Goal: Transaction & Acquisition: Purchase product/service

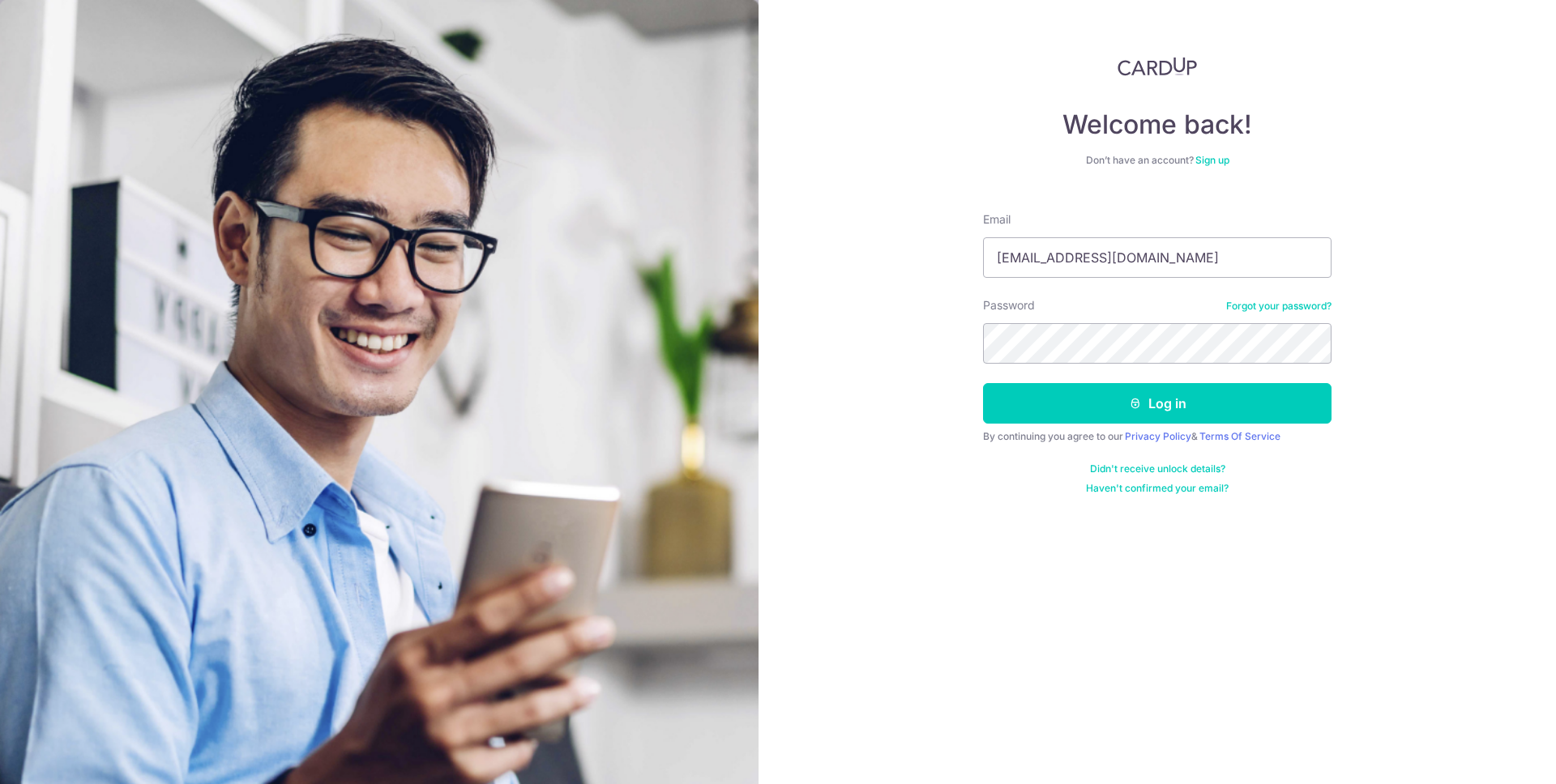
type input "[EMAIL_ADDRESS][DOMAIN_NAME]"
click at [984, 383] on button "Log in" at bounding box center [1158, 404] width 349 height 40
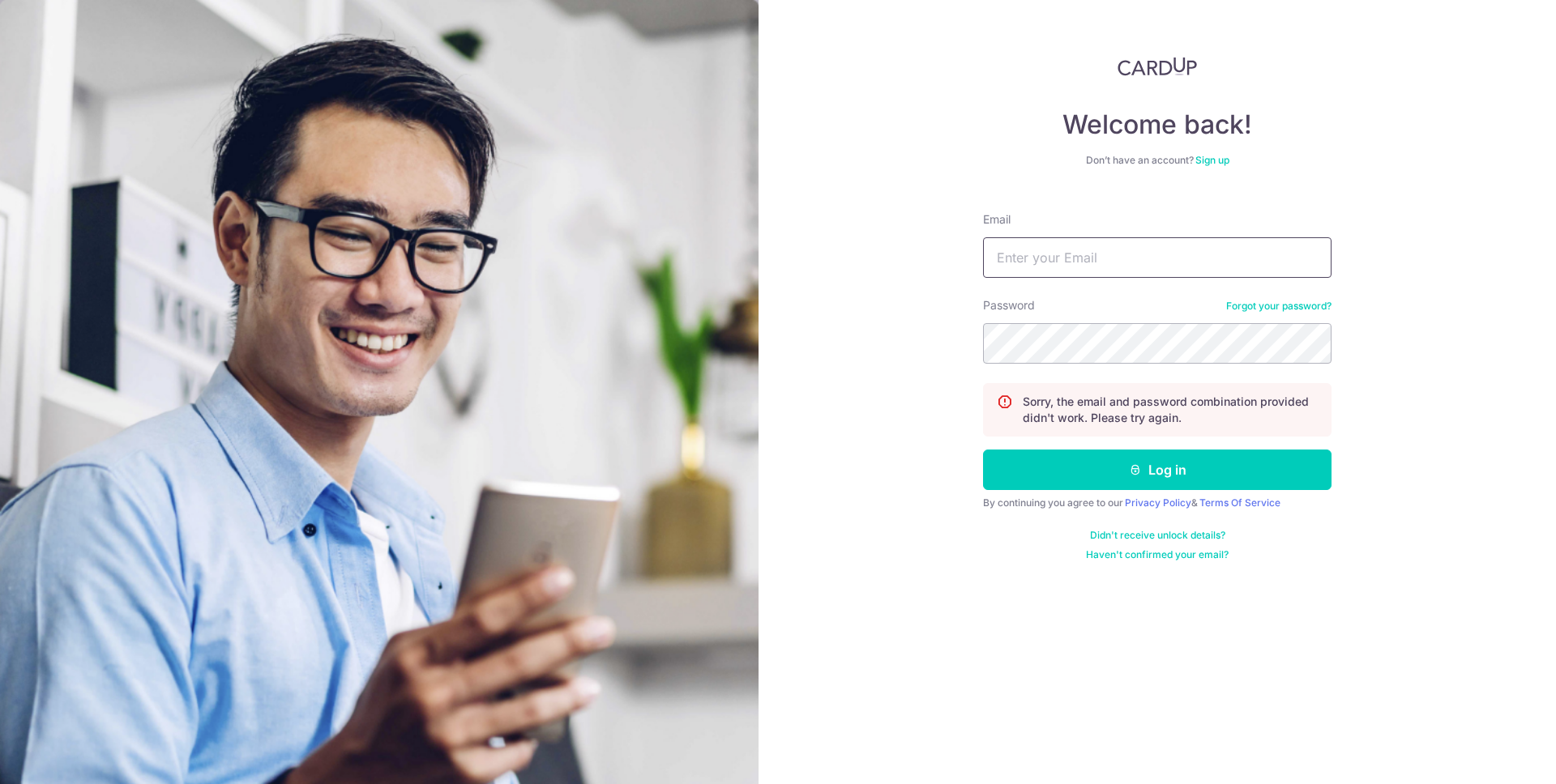
click at [1084, 252] on input "Email" at bounding box center [1158, 258] width 349 height 40
type input "[EMAIL_ADDRESS][DOMAIN_NAME]"
click at [984, 450] on button "Log in" at bounding box center [1158, 470] width 349 height 40
click at [1088, 258] on input "Email" at bounding box center [1158, 258] width 349 height 40
type input "[EMAIL_ADDRESS][DOMAIN_NAME]"
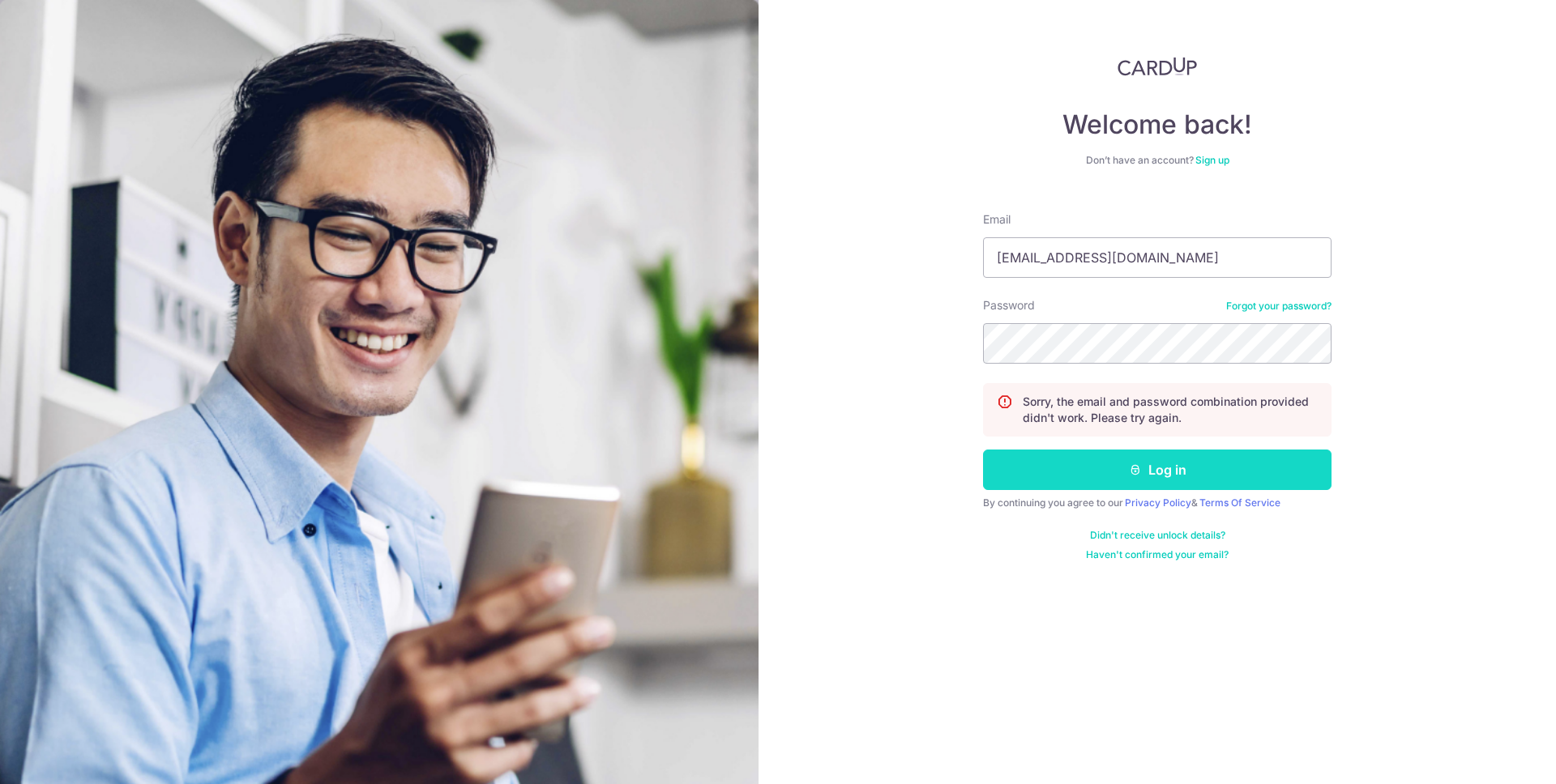
click at [1141, 474] on icon "submit" at bounding box center [1136, 471] width 13 height 13
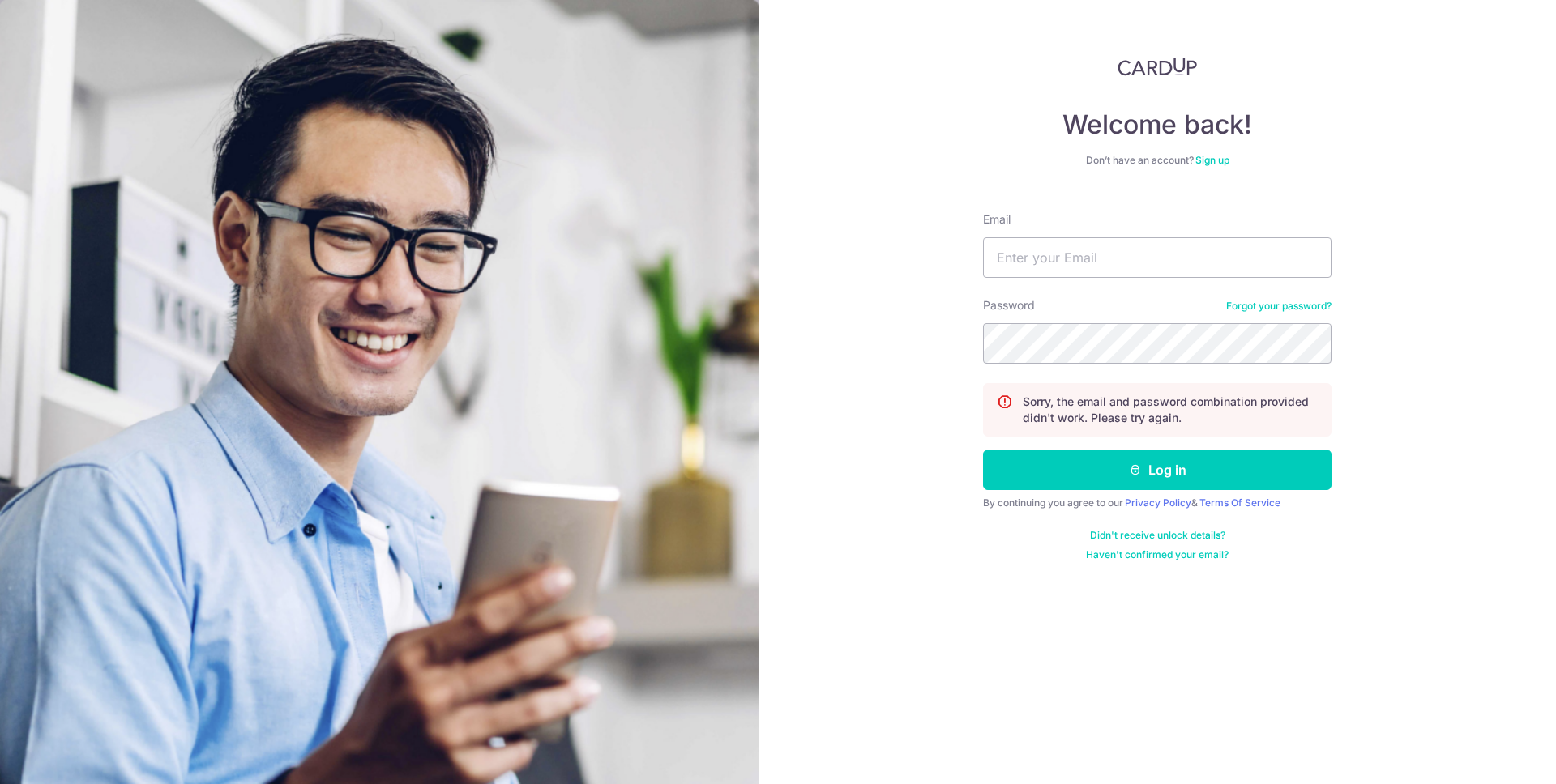
click at [1269, 304] on link "Forgot your password?" at bounding box center [1279, 307] width 105 height 13
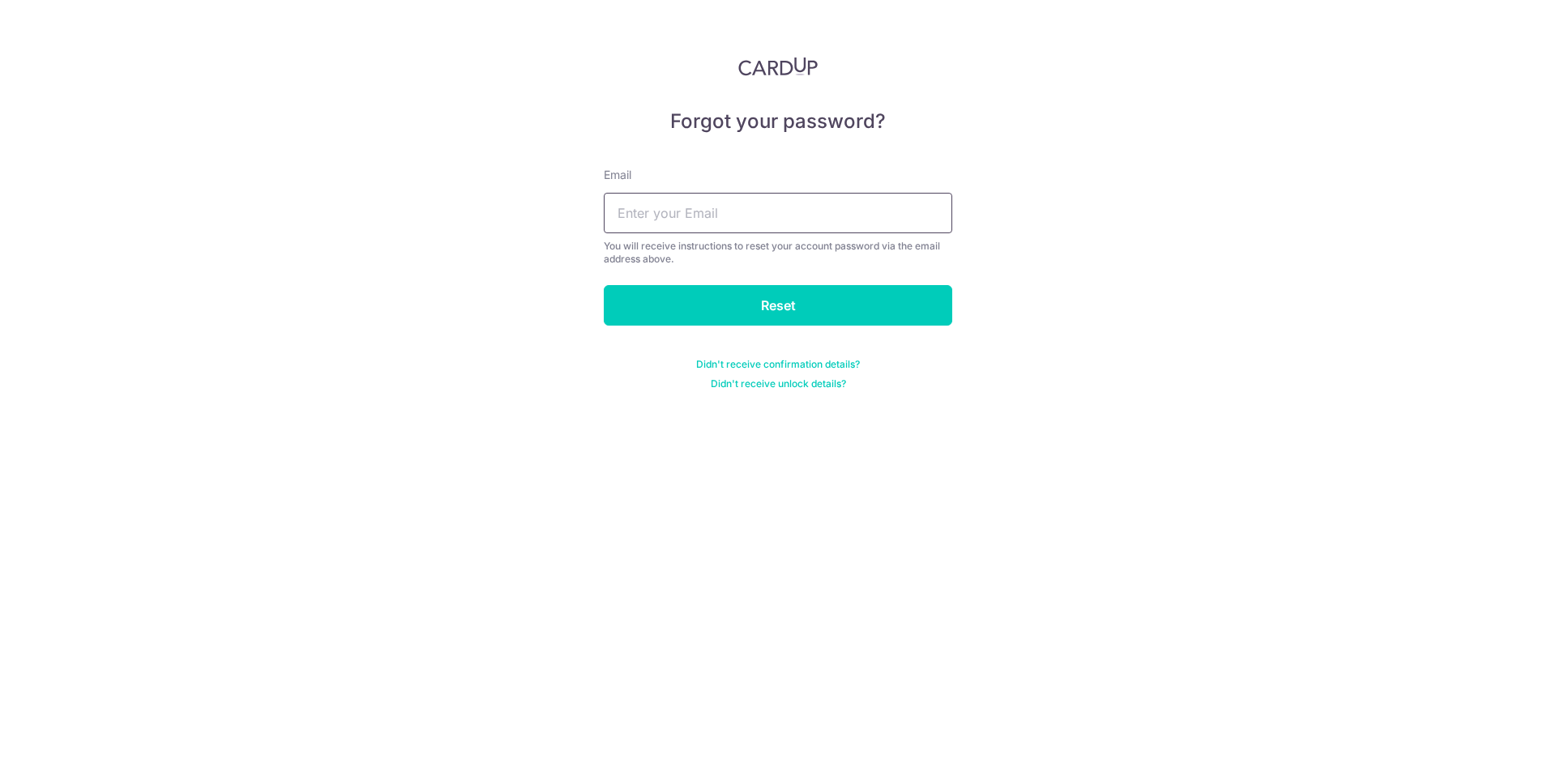
click at [717, 226] on input "text" at bounding box center [778, 213] width 349 height 40
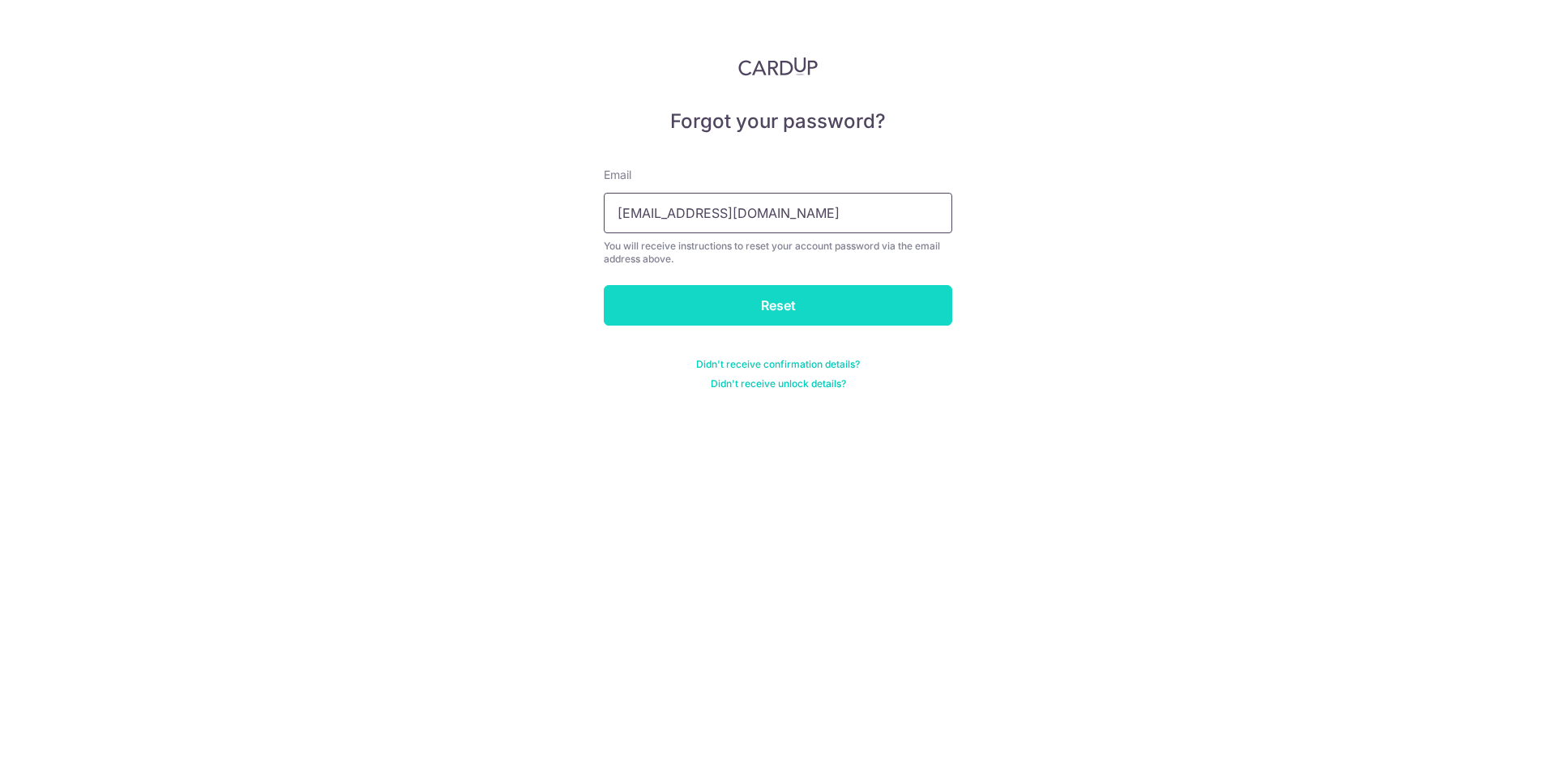
type input "[EMAIL_ADDRESS][DOMAIN_NAME]"
click at [768, 312] on input "Reset" at bounding box center [778, 306] width 349 height 40
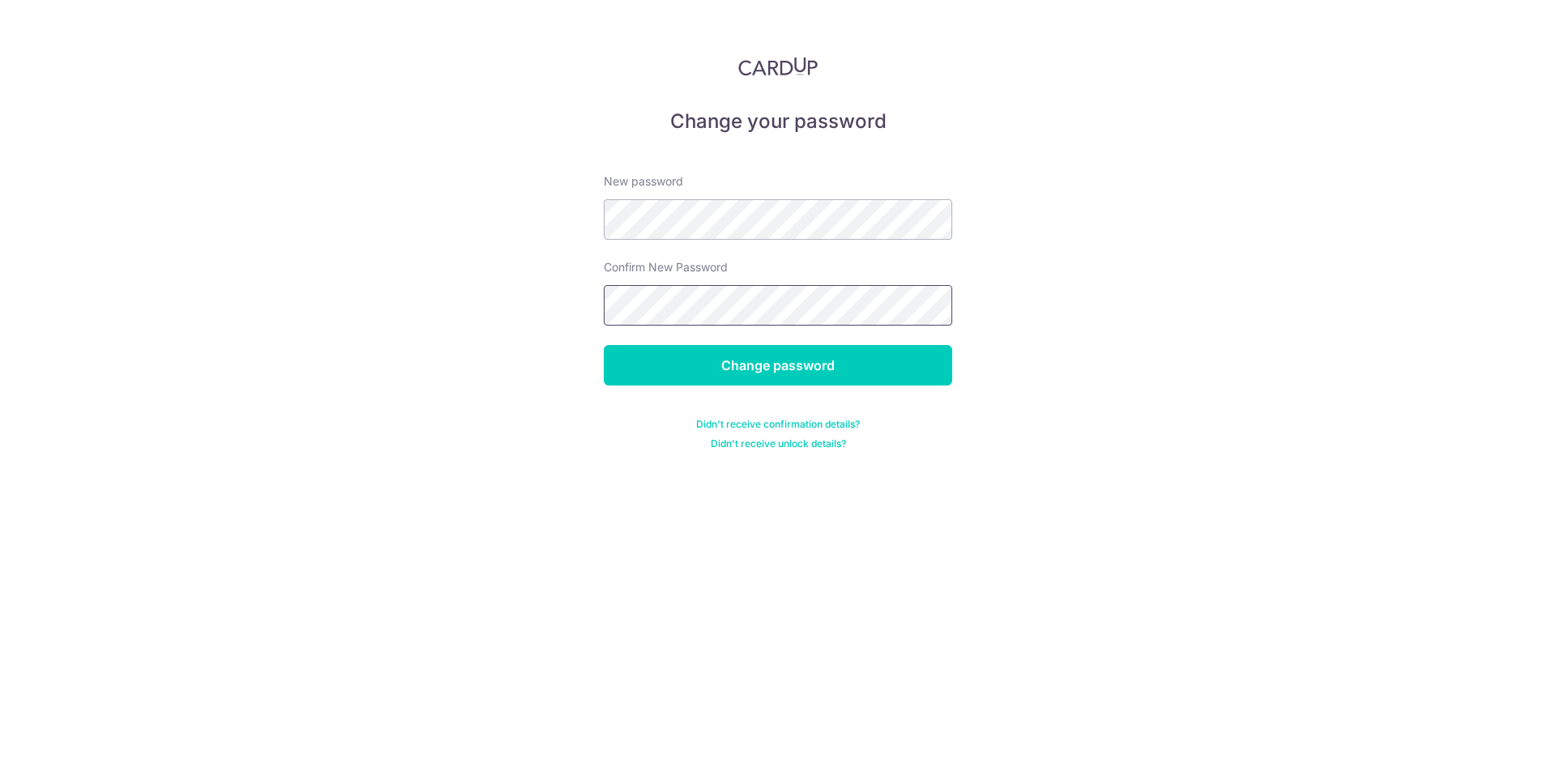
click at [604, 345] on input "Change password" at bounding box center [778, 365] width 349 height 40
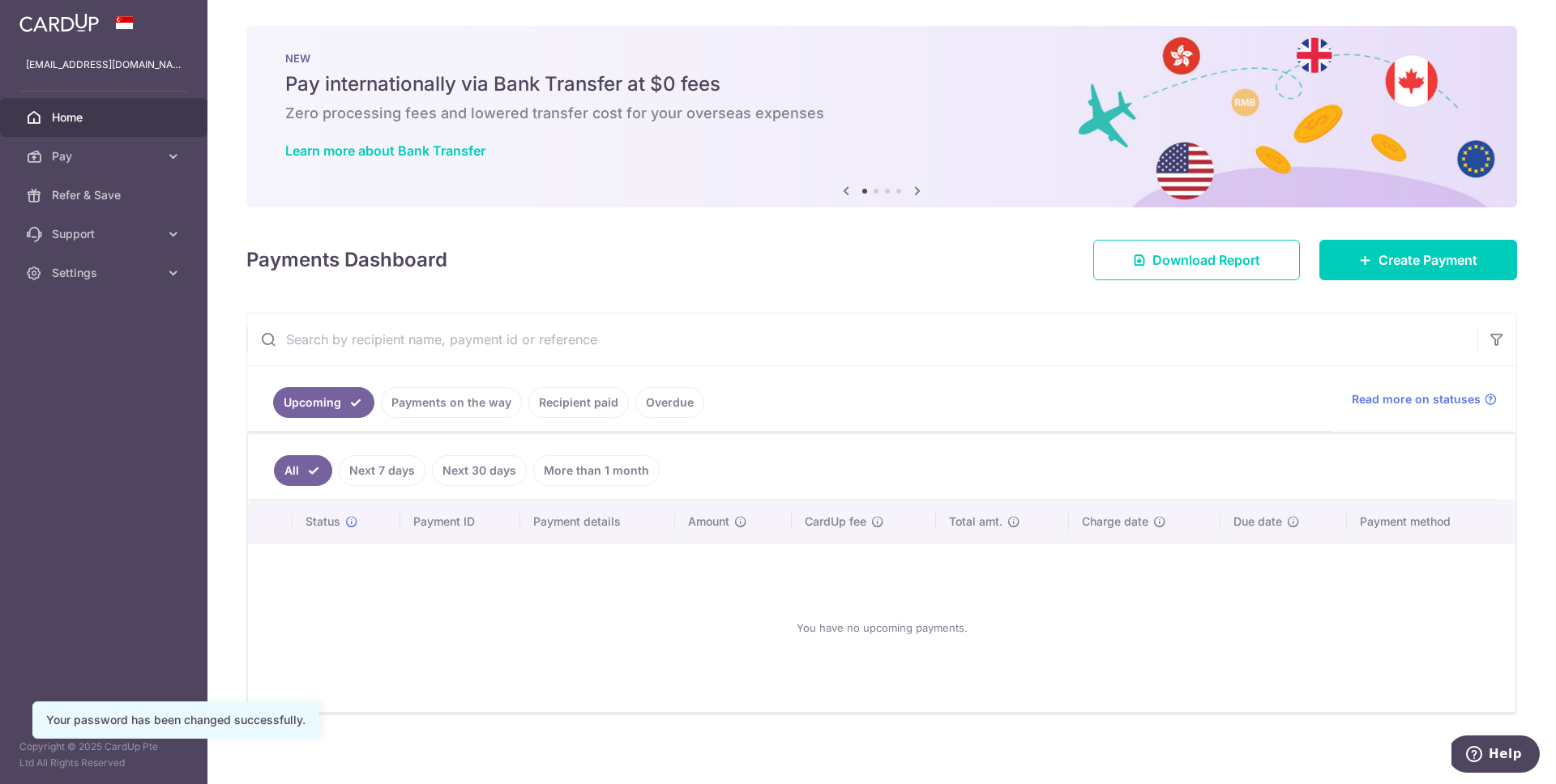
scroll to position [8, 0]
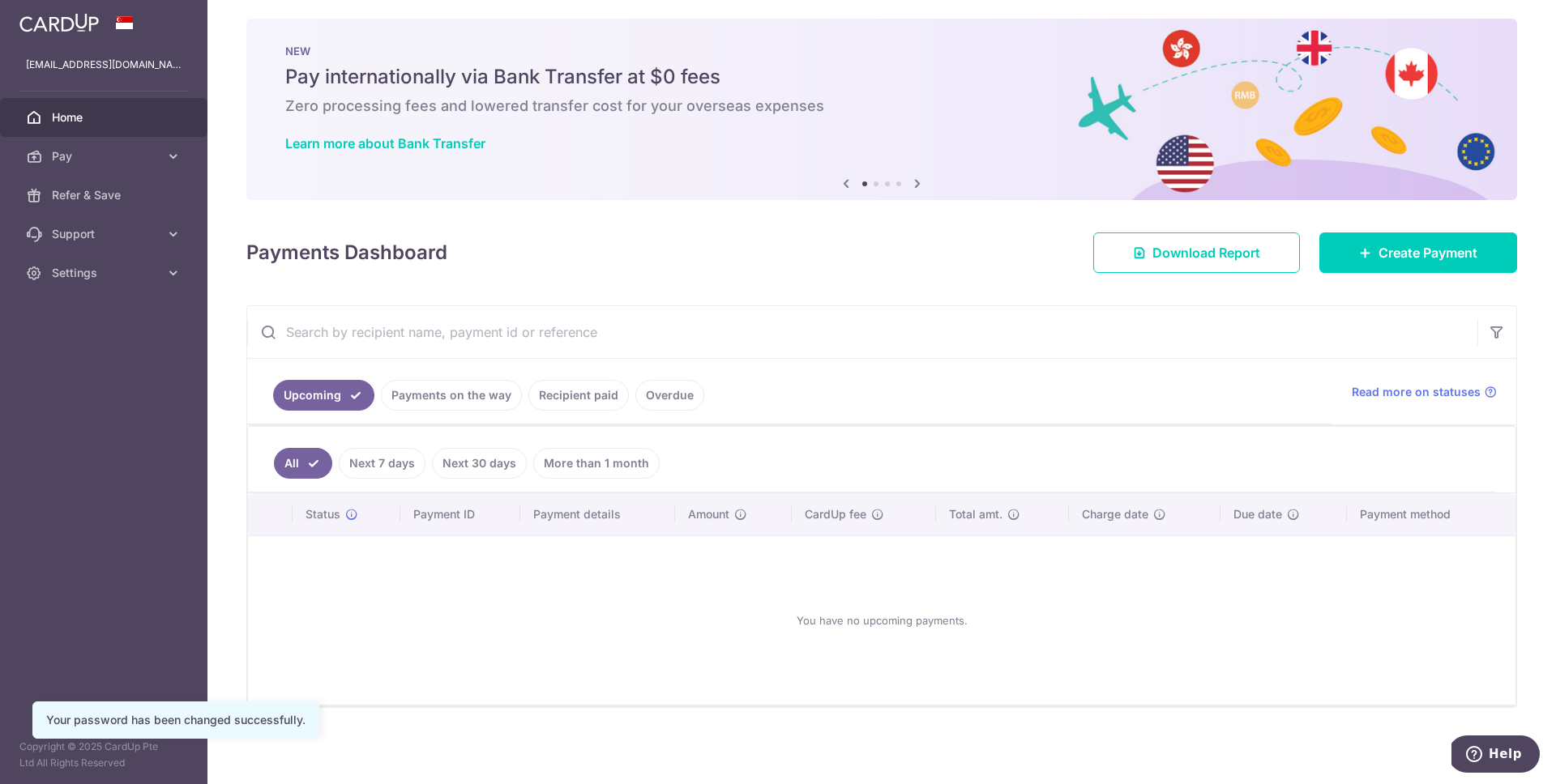
click at [562, 399] on link "Recipient paid" at bounding box center [578, 396] width 101 height 31
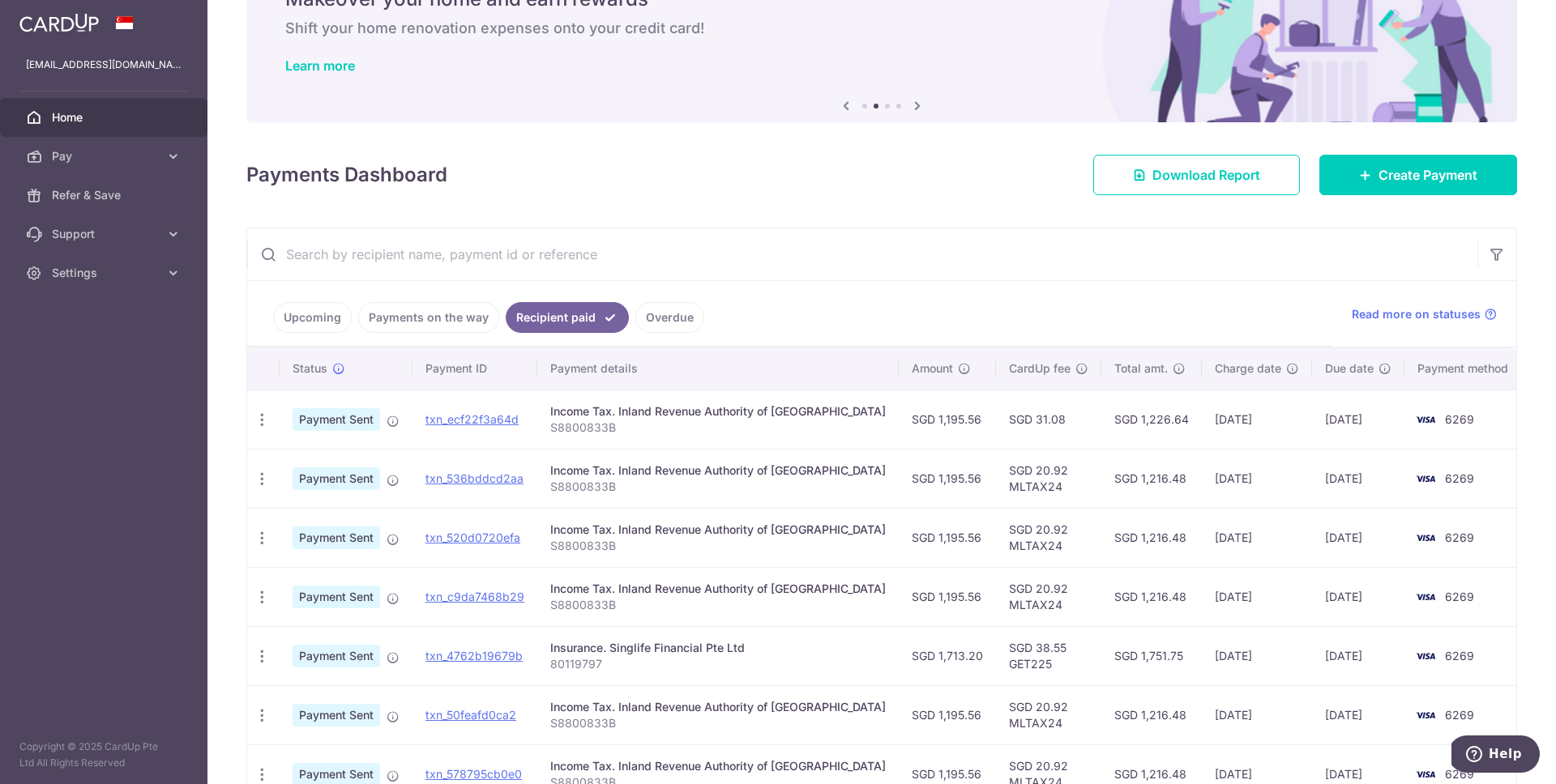
scroll to position [0, 0]
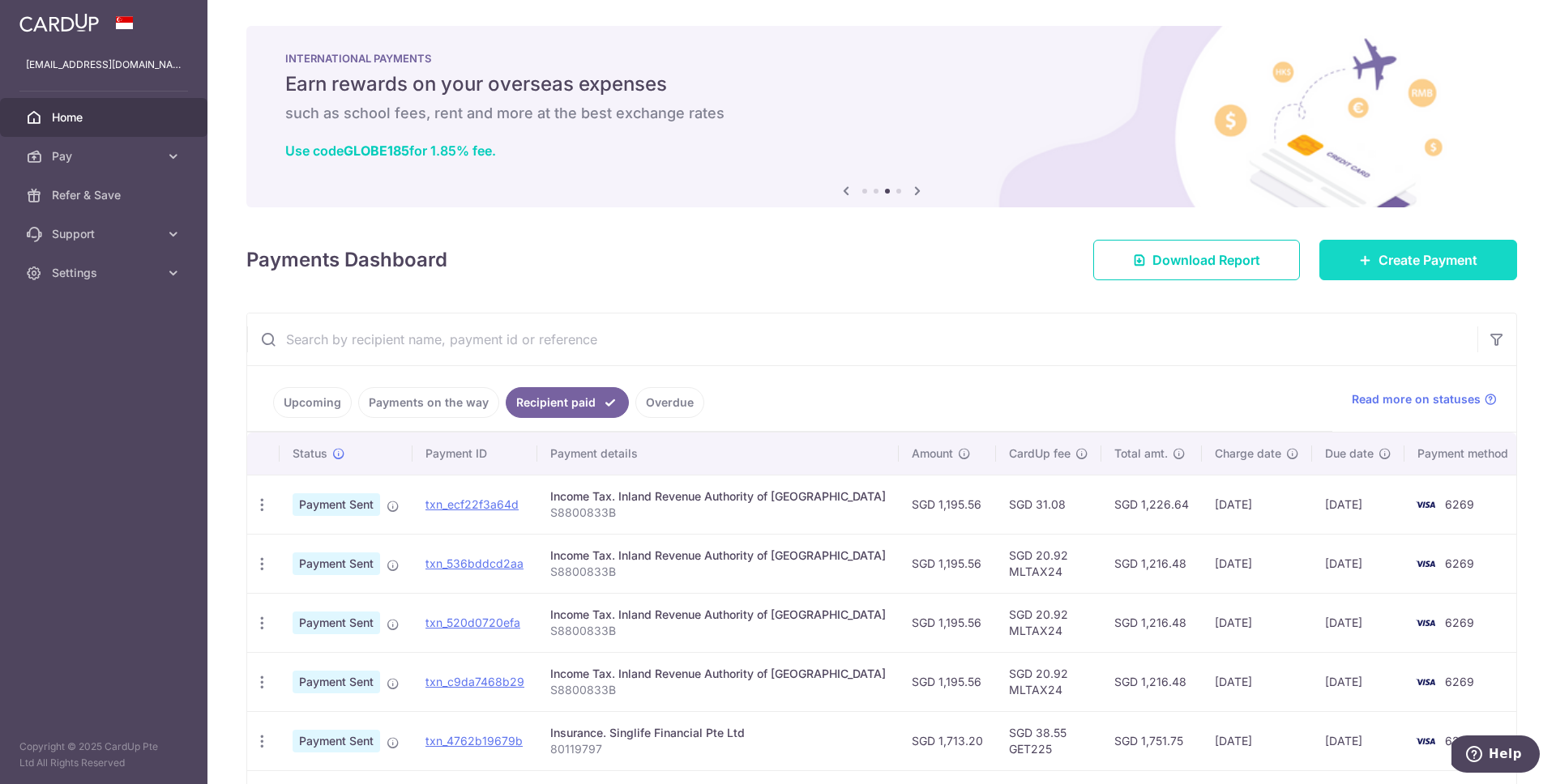
click at [1451, 270] on link "Create Payment" at bounding box center [1419, 260] width 197 height 40
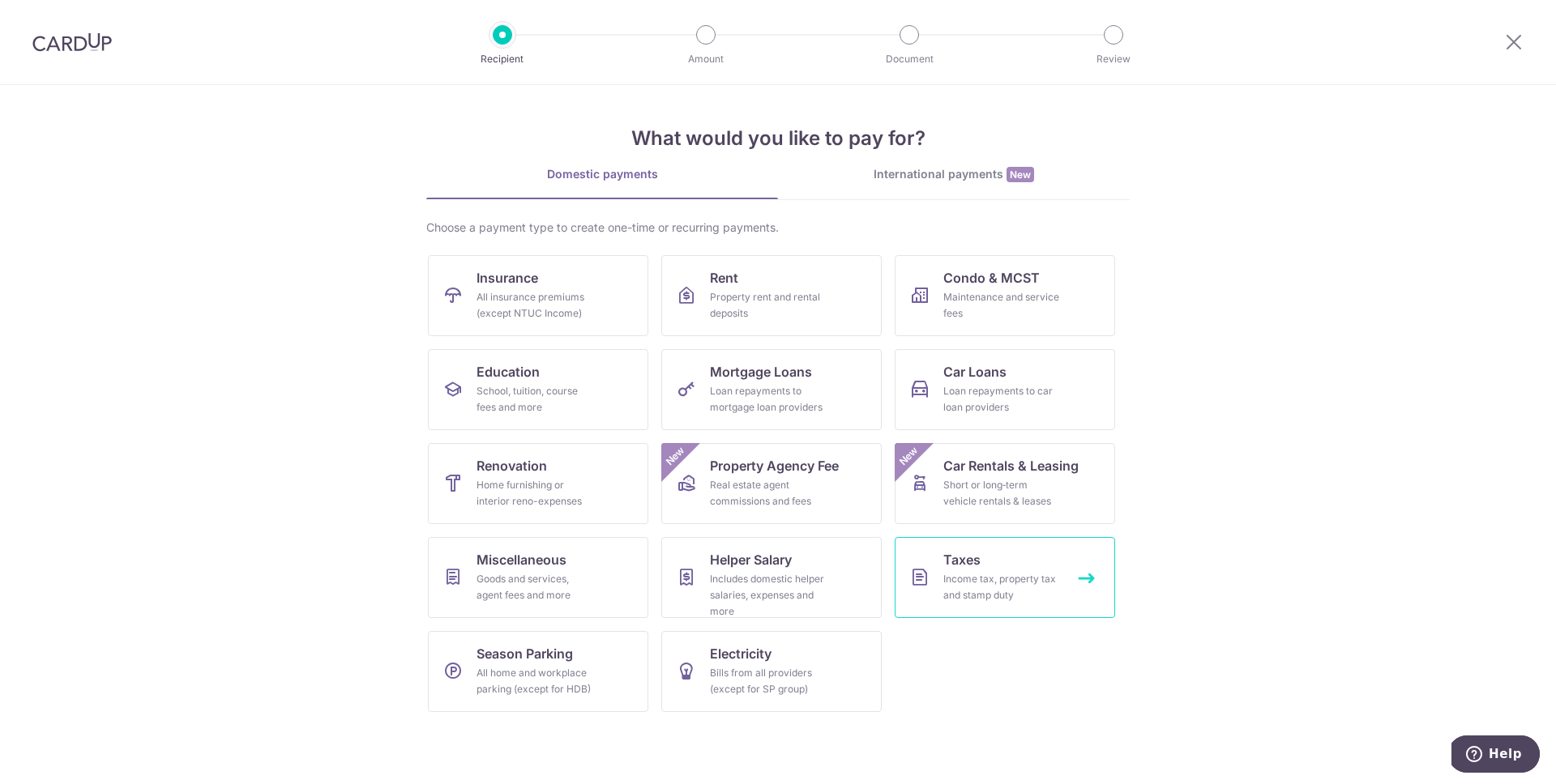
click at [982, 574] on div "Income tax, property tax and stamp duty" at bounding box center [1002, 588] width 117 height 33
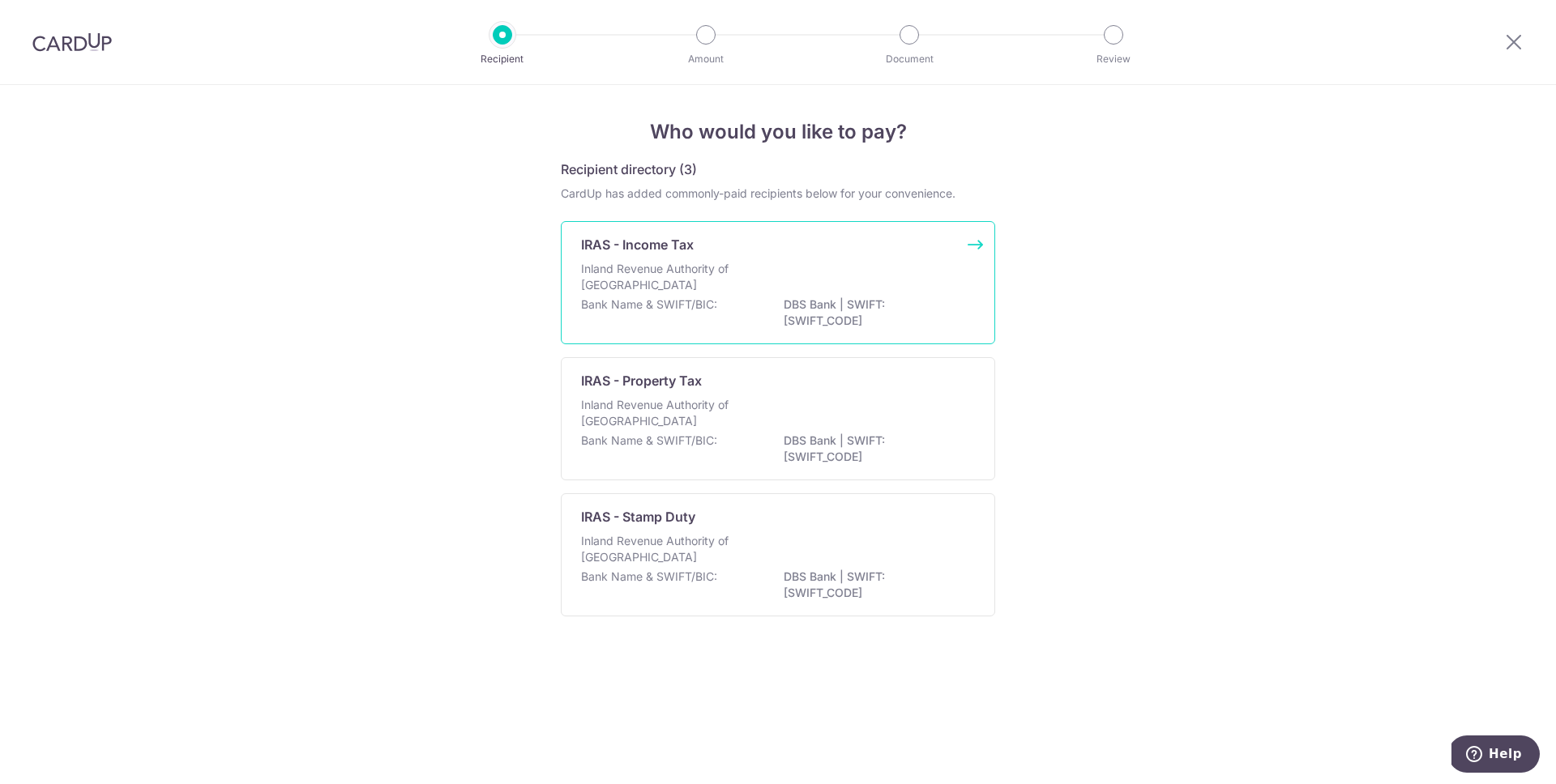
click at [837, 270] on div "Inland Revenue Authority of Singapore" at bounding box center [778, 278] width 394 height 35
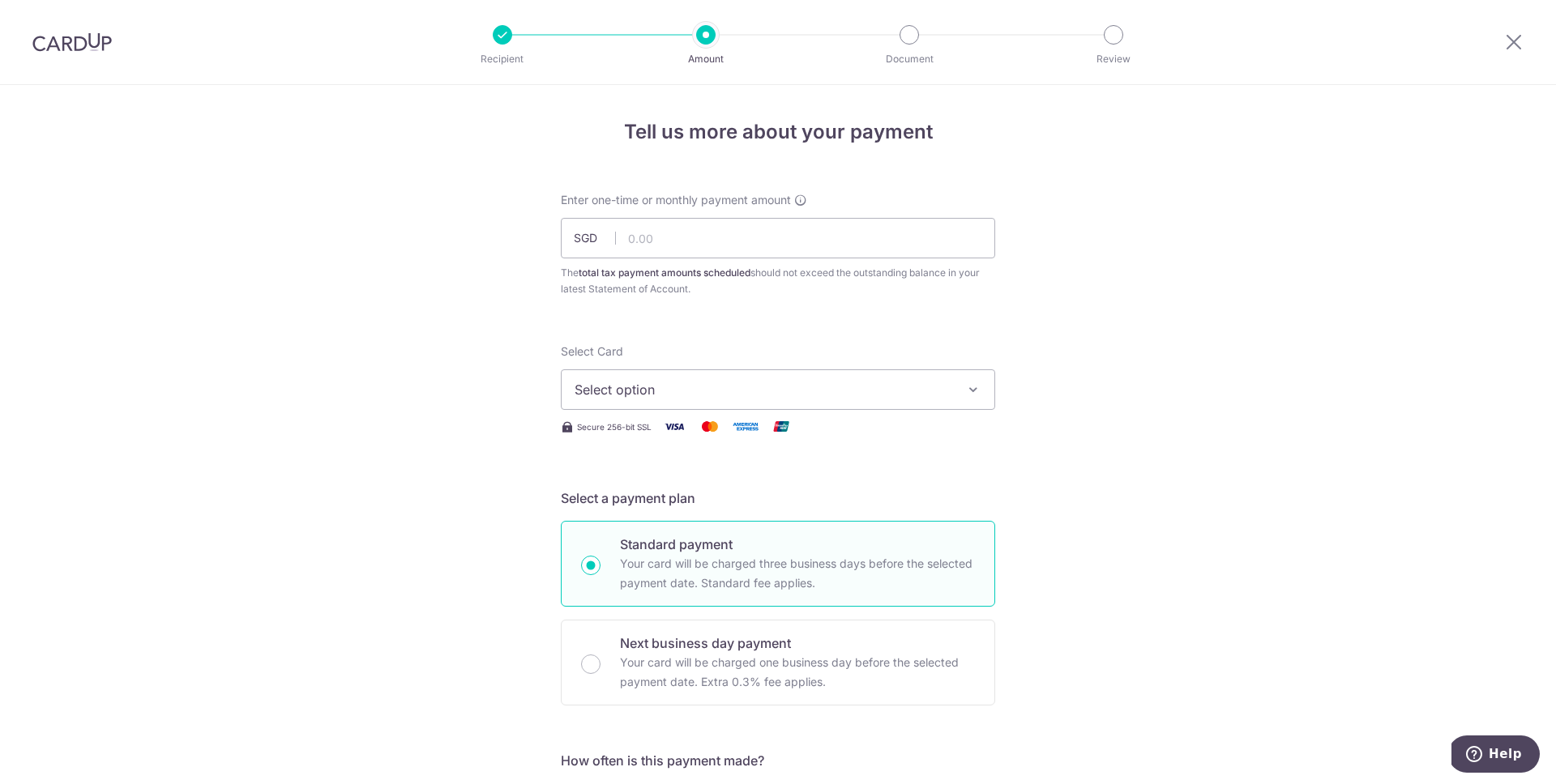
click at [722, 391] on span "Select option" at bounding box center [763, 390] width 378 height 19
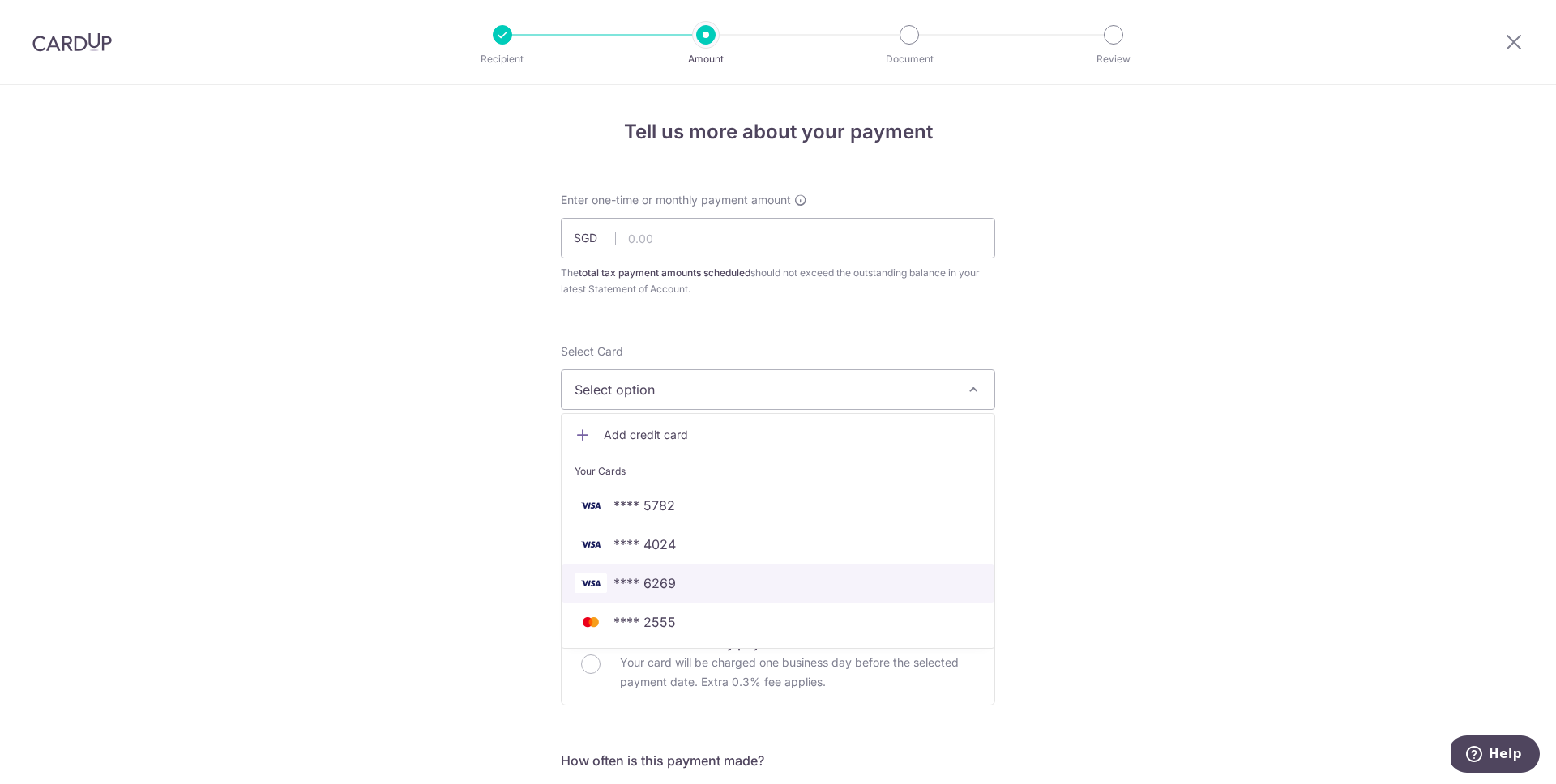
click at [716, 583] on span "**** 6269" at bounding box center [778, 584] width 406 height 19
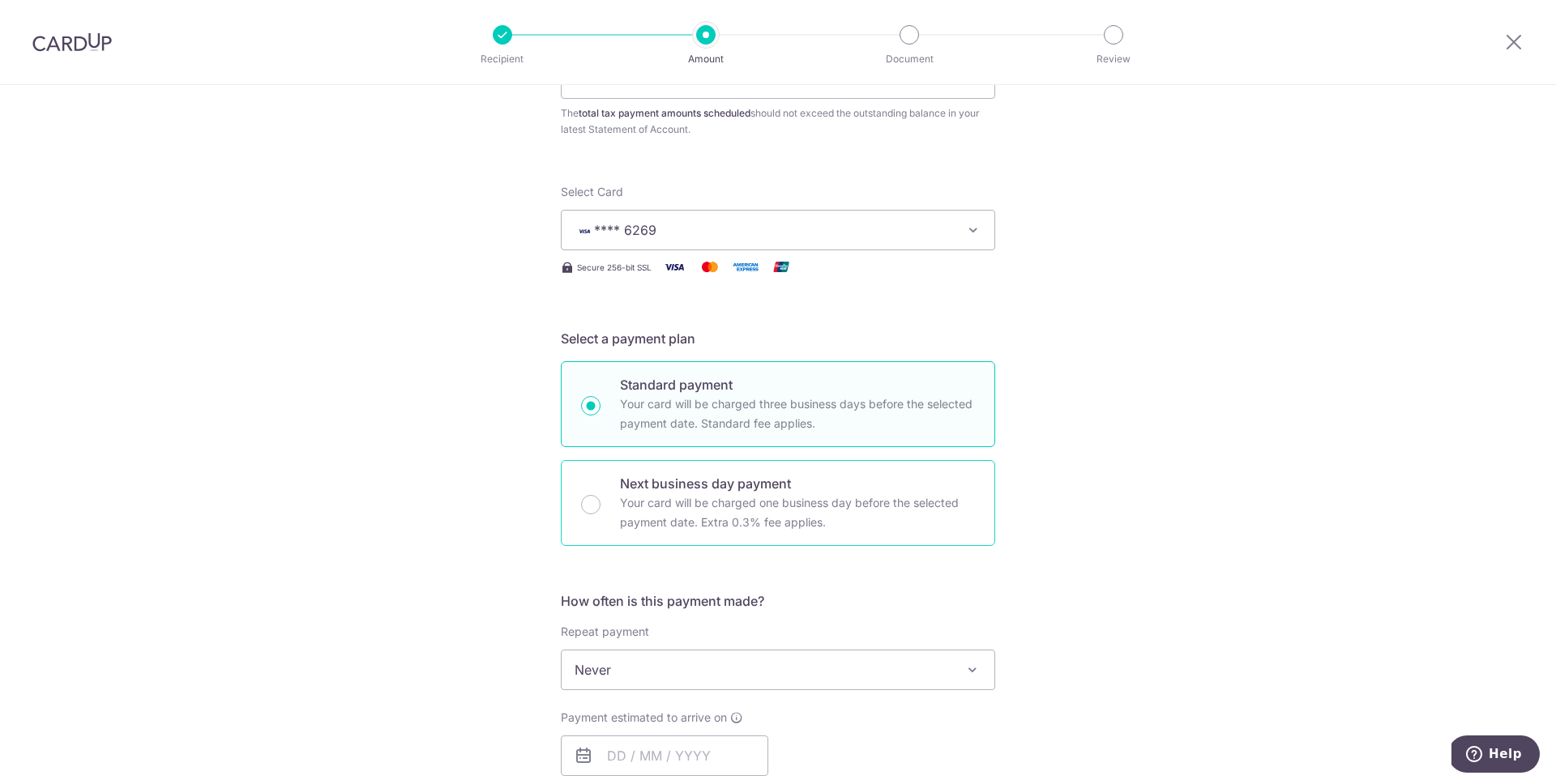
scroll to position [214, 0]
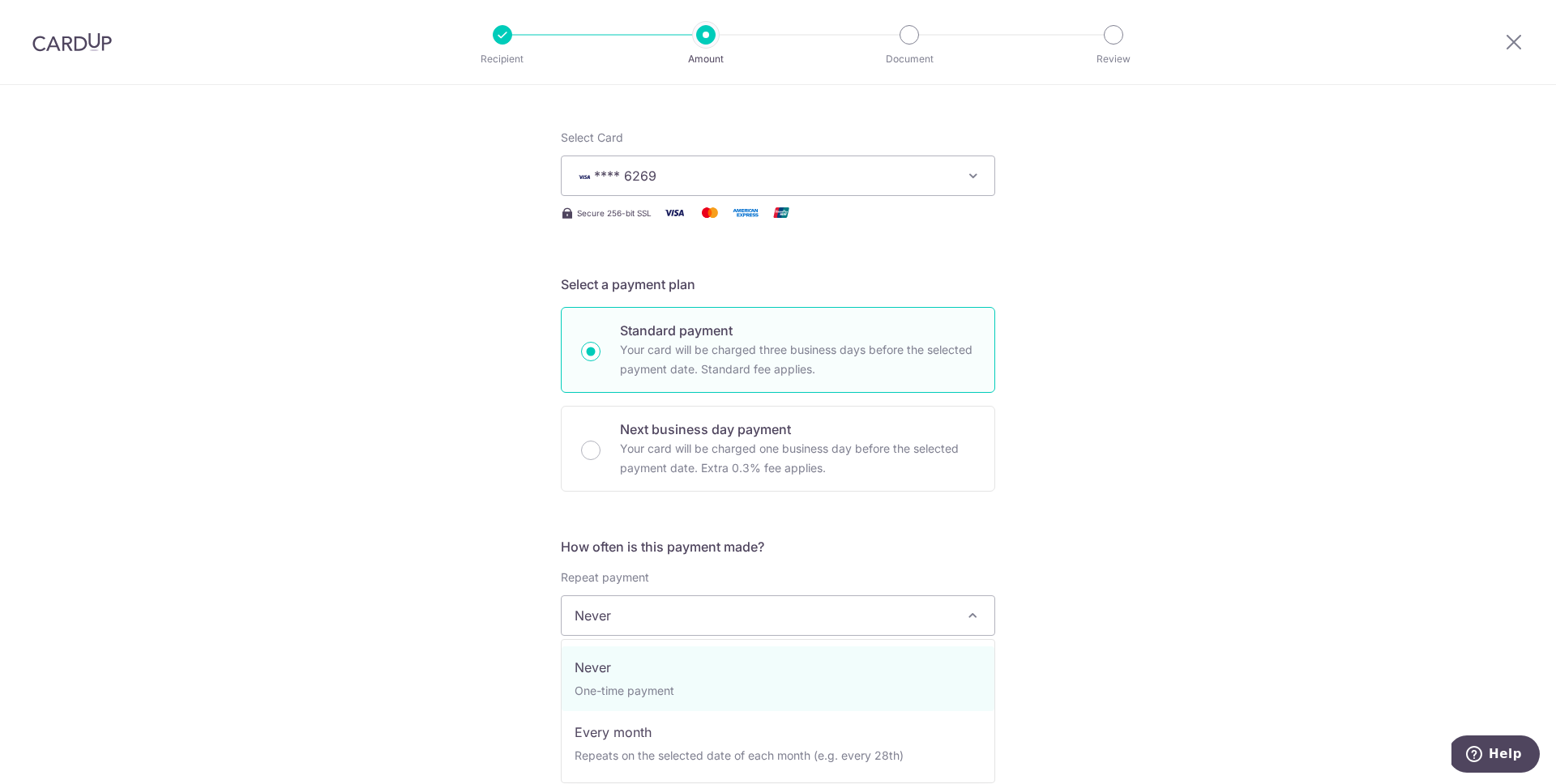
click at [707, 622] on span "Never" at bounding box center [778, 615] width 433 height 39
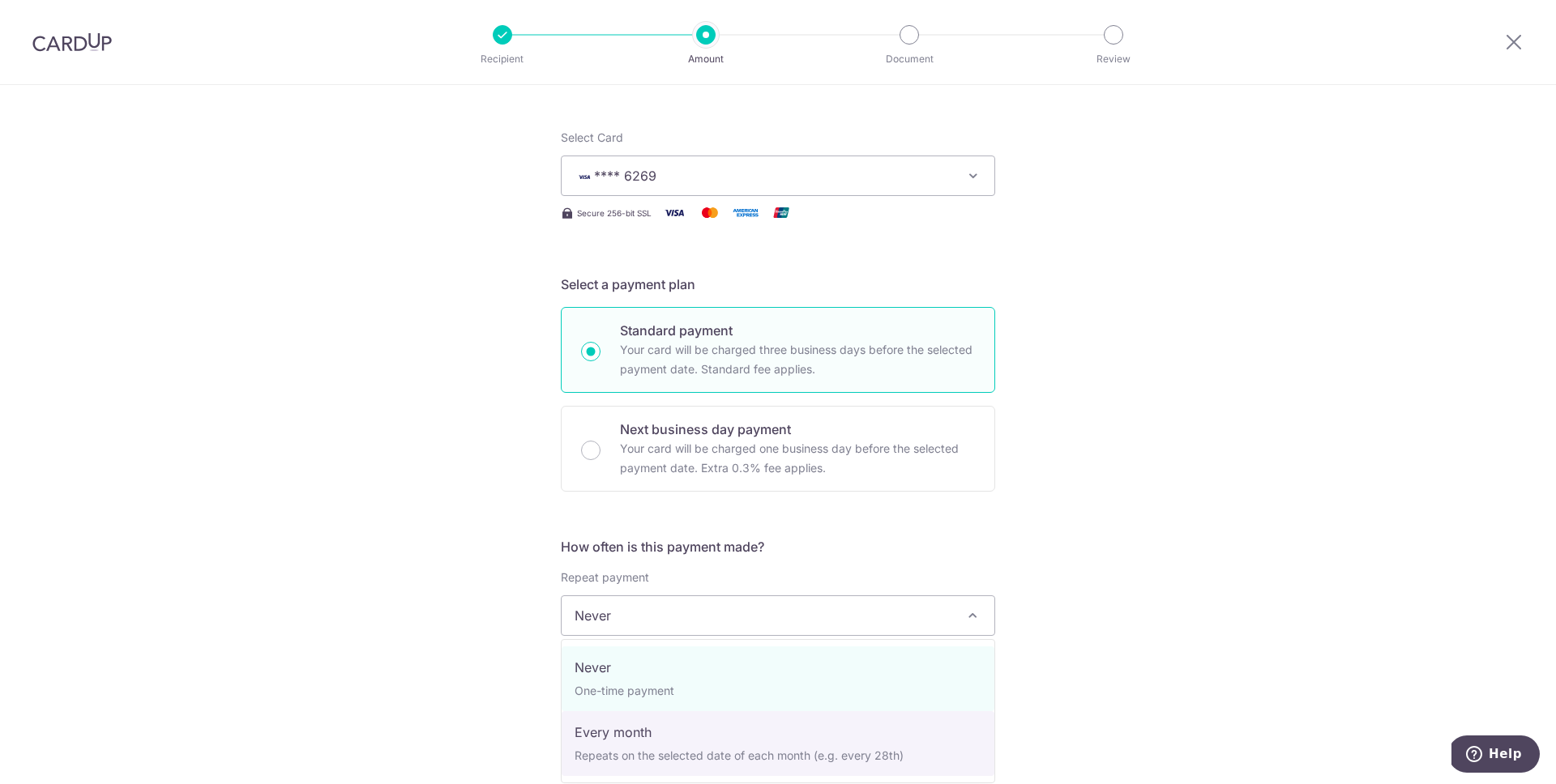
select select "3"
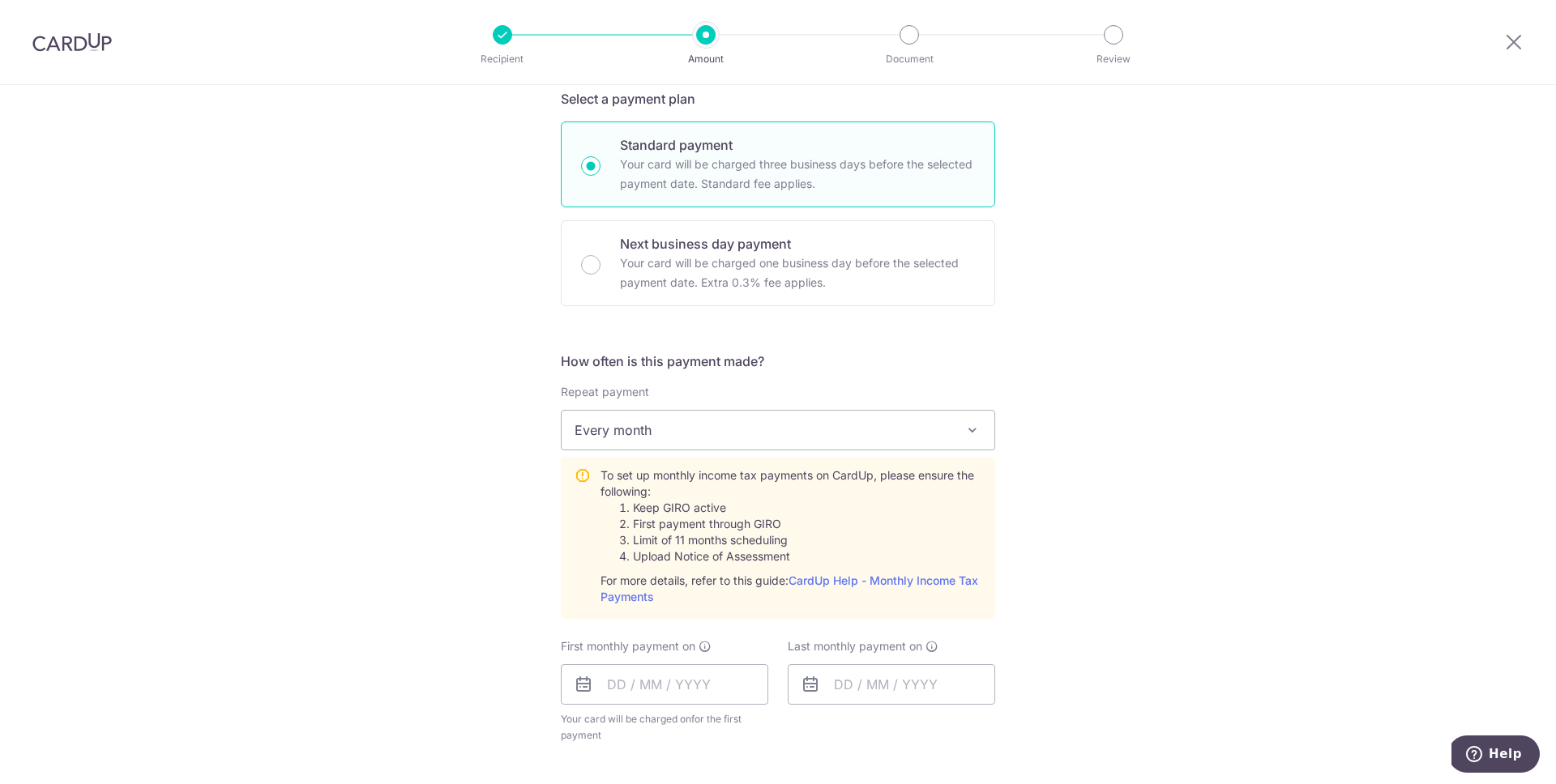
scroll to position [424, 0]
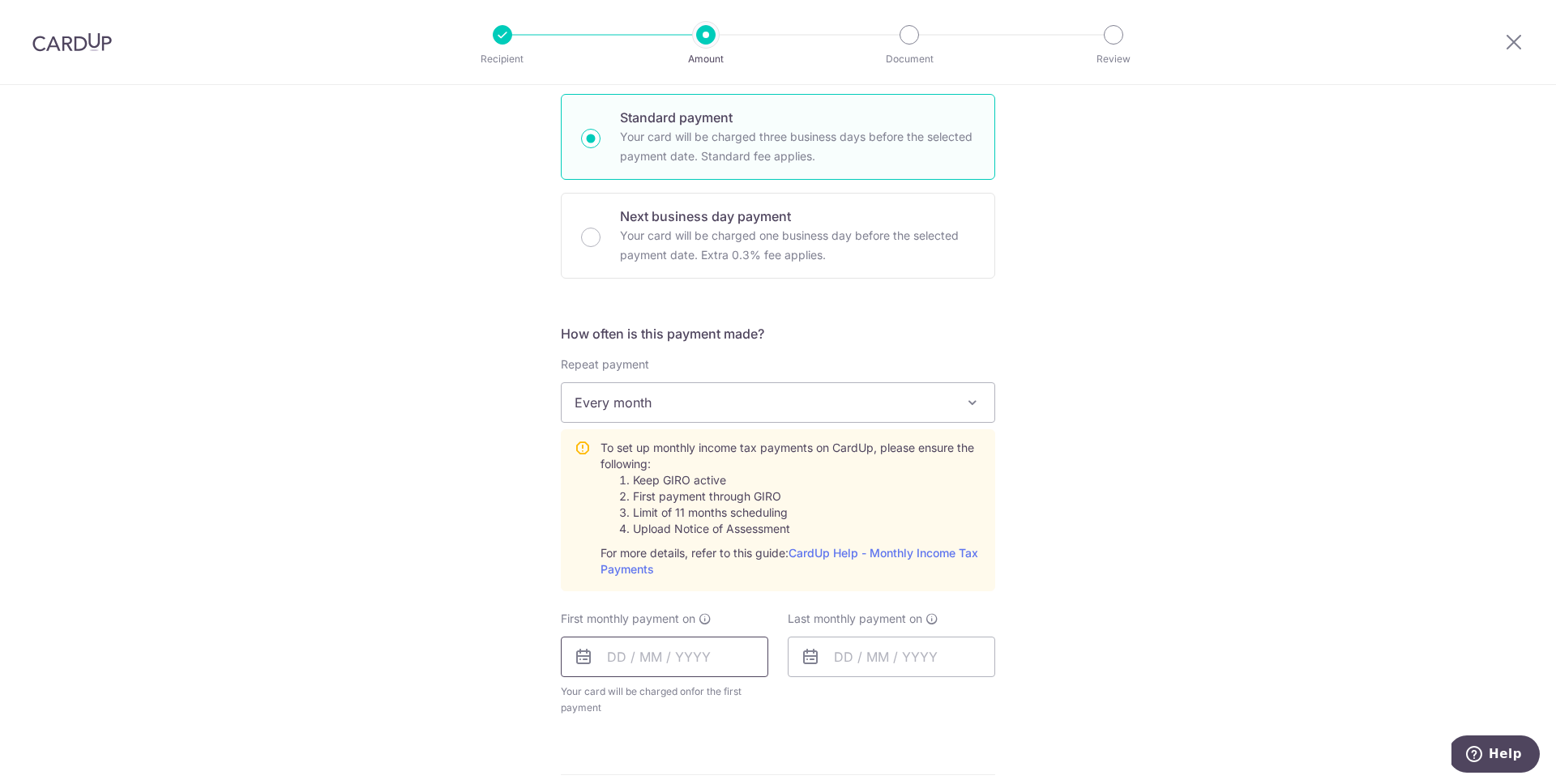
click at [664, 645] on input "text" at bounding box center [664, 657] width 207 height 40
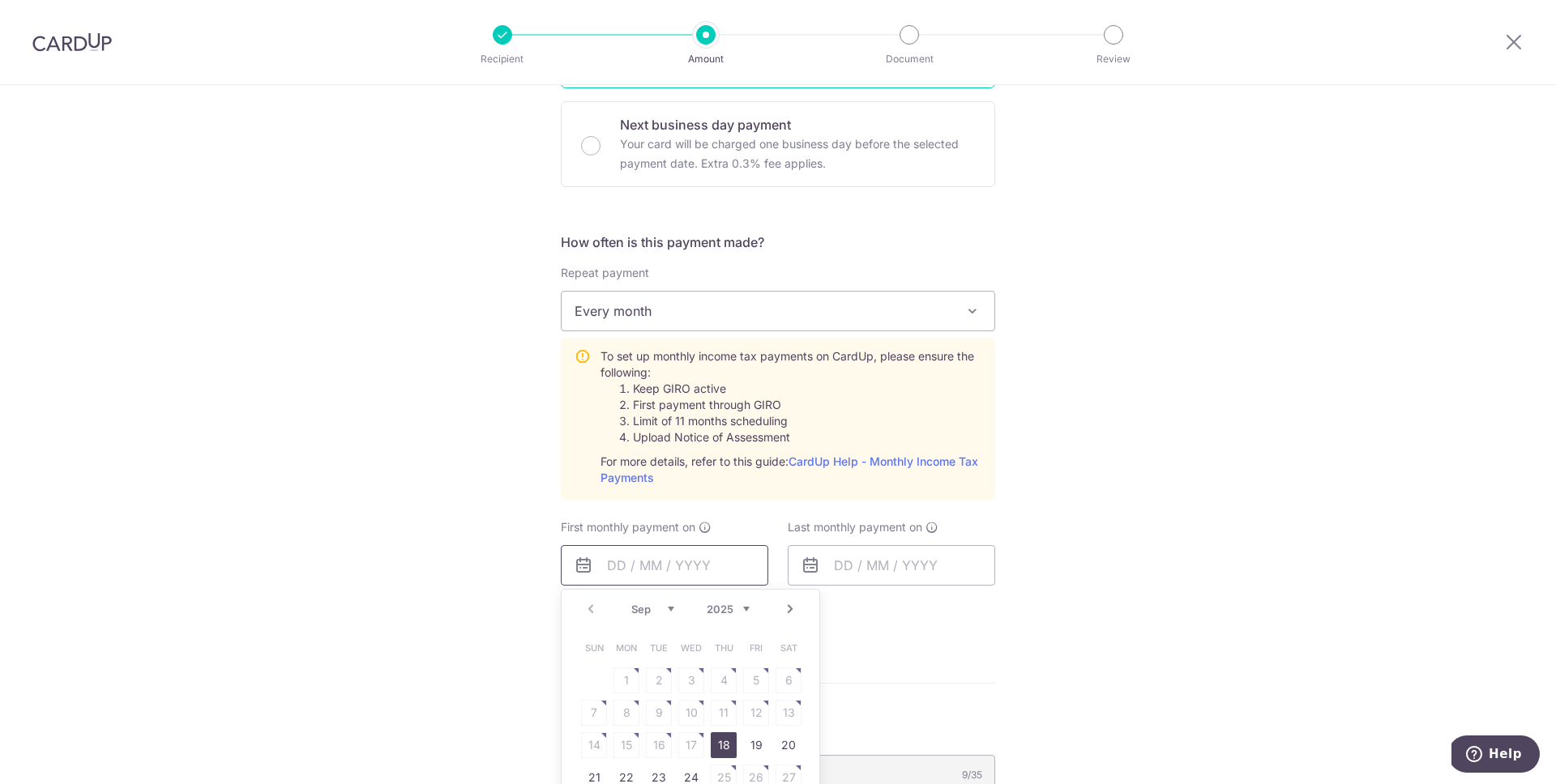
scroll to position [522, 0]
click at [723, 740] on link "18" at bounding box center [724, 741] width 26 height 26
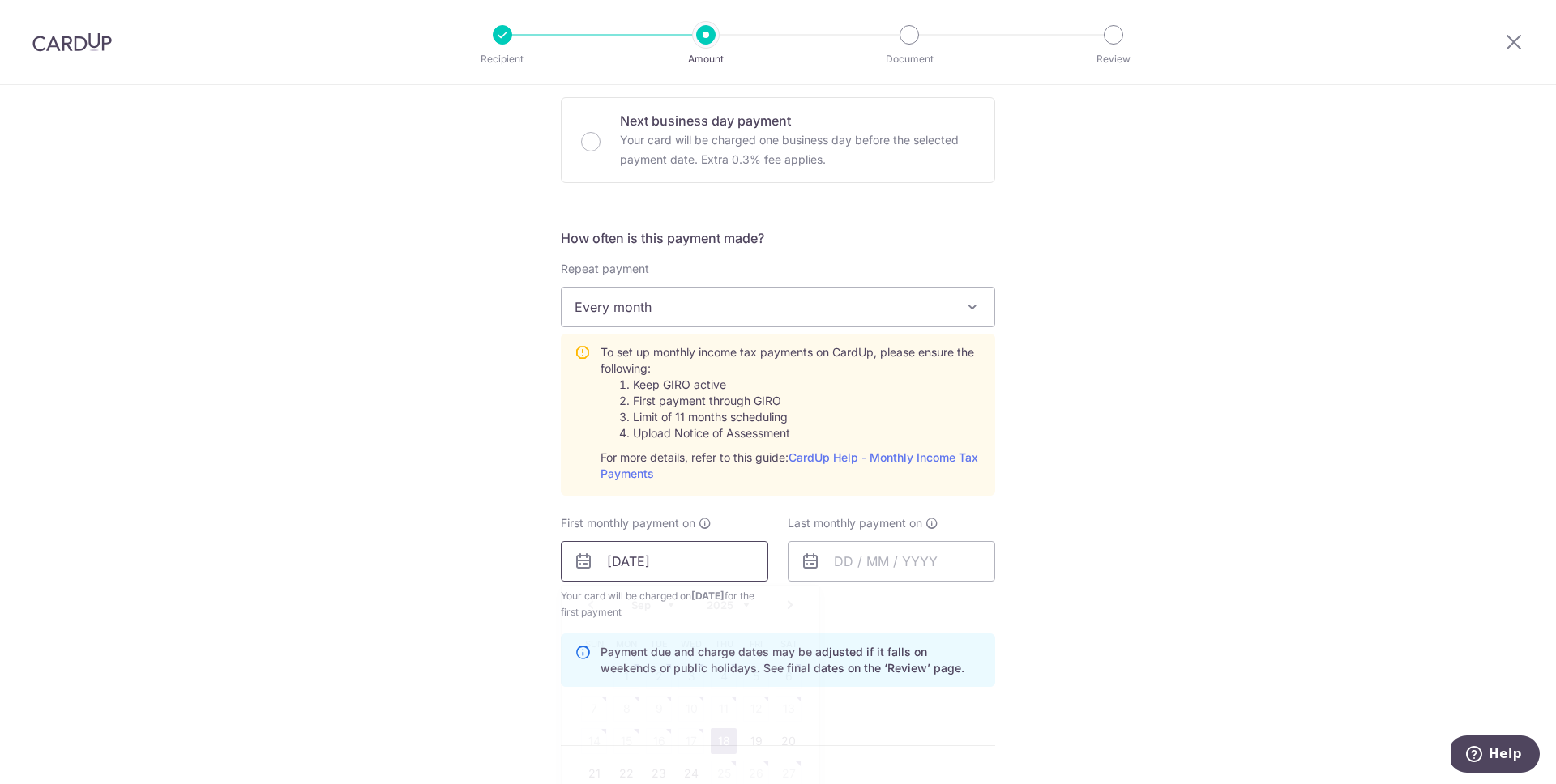
click at [684, 557] on input "18/09/2025" at bounding box center [664, 562] width 207 height 40
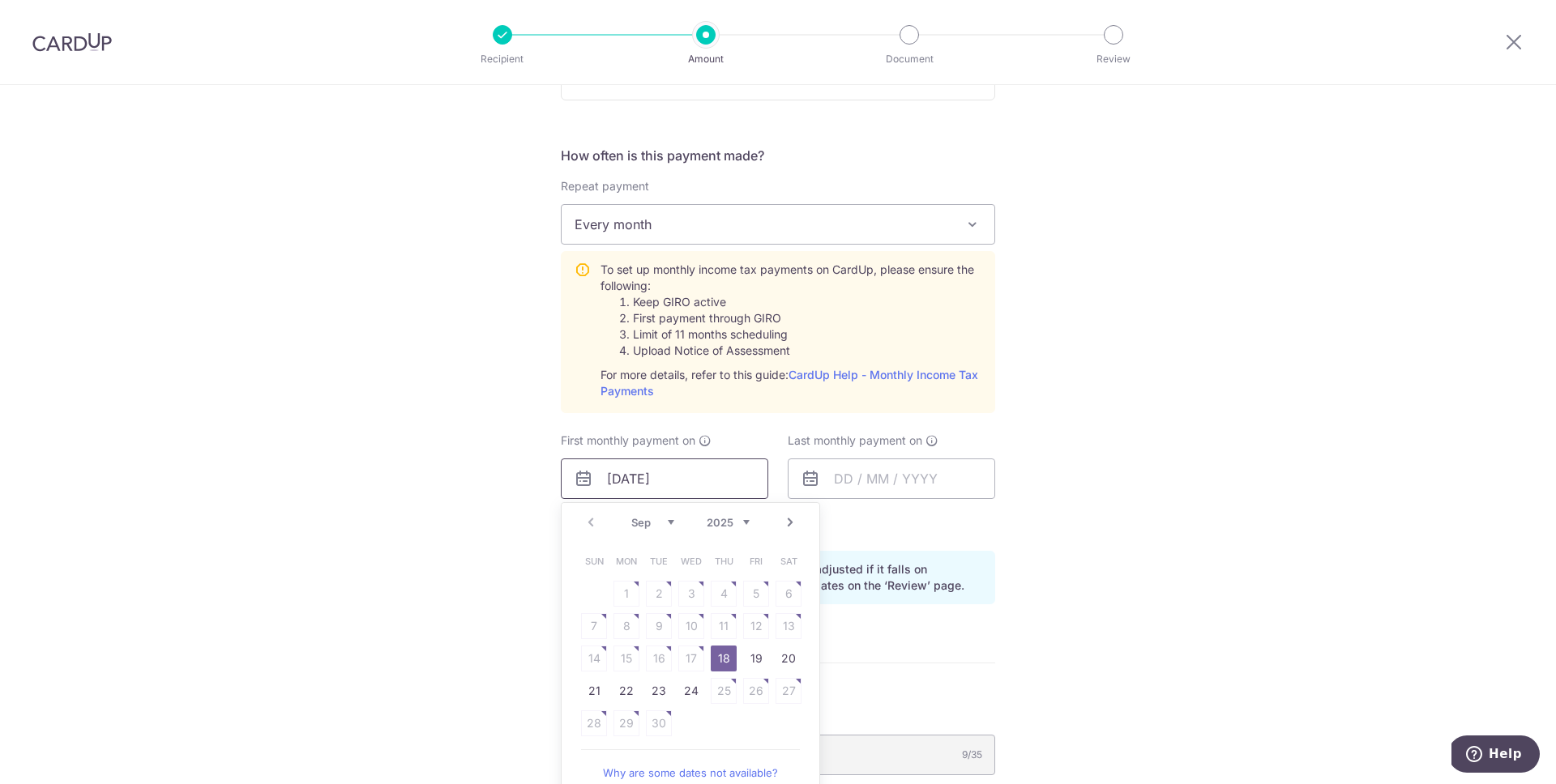
scroll to position [606, 0]
click at [793, 527] on link "Next" at bounding box center [790, 521] width 19 height 19
click at [634, 627] on table "Sun Mon Tue Wed Thu Fri Sat 1 2 3 4 5 6 7 8 9 10 11 12 13 14 15 16 17 18 19 20 …" at bounding box center [691, 641] width 227 height 195
click at [654, 628] on link "7" at bounding box center [659, 625] width 26 height 26
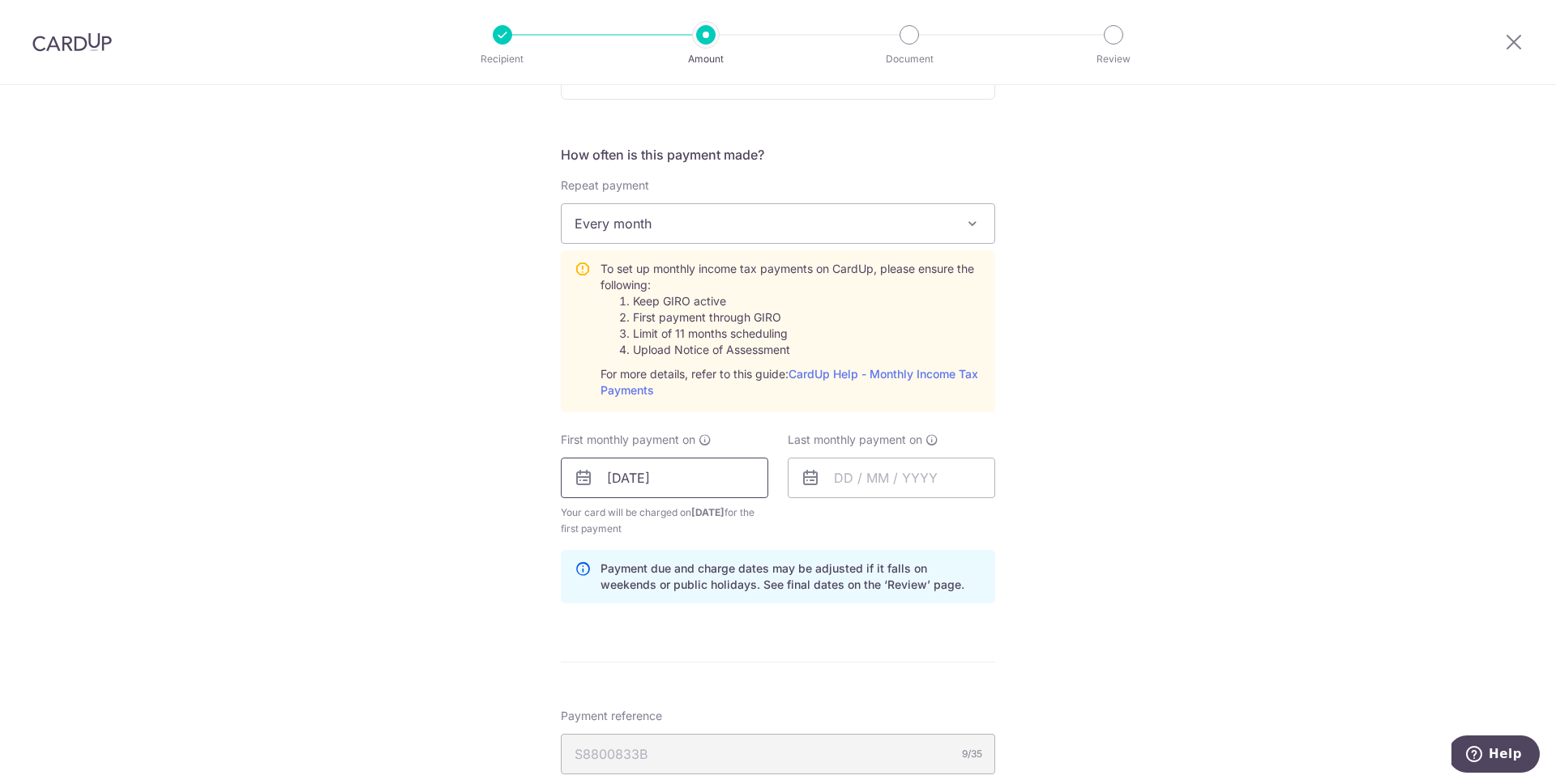
click at [660, 477] on input "07/10/2025" at bounding box center [664, 478] width 207 height 40
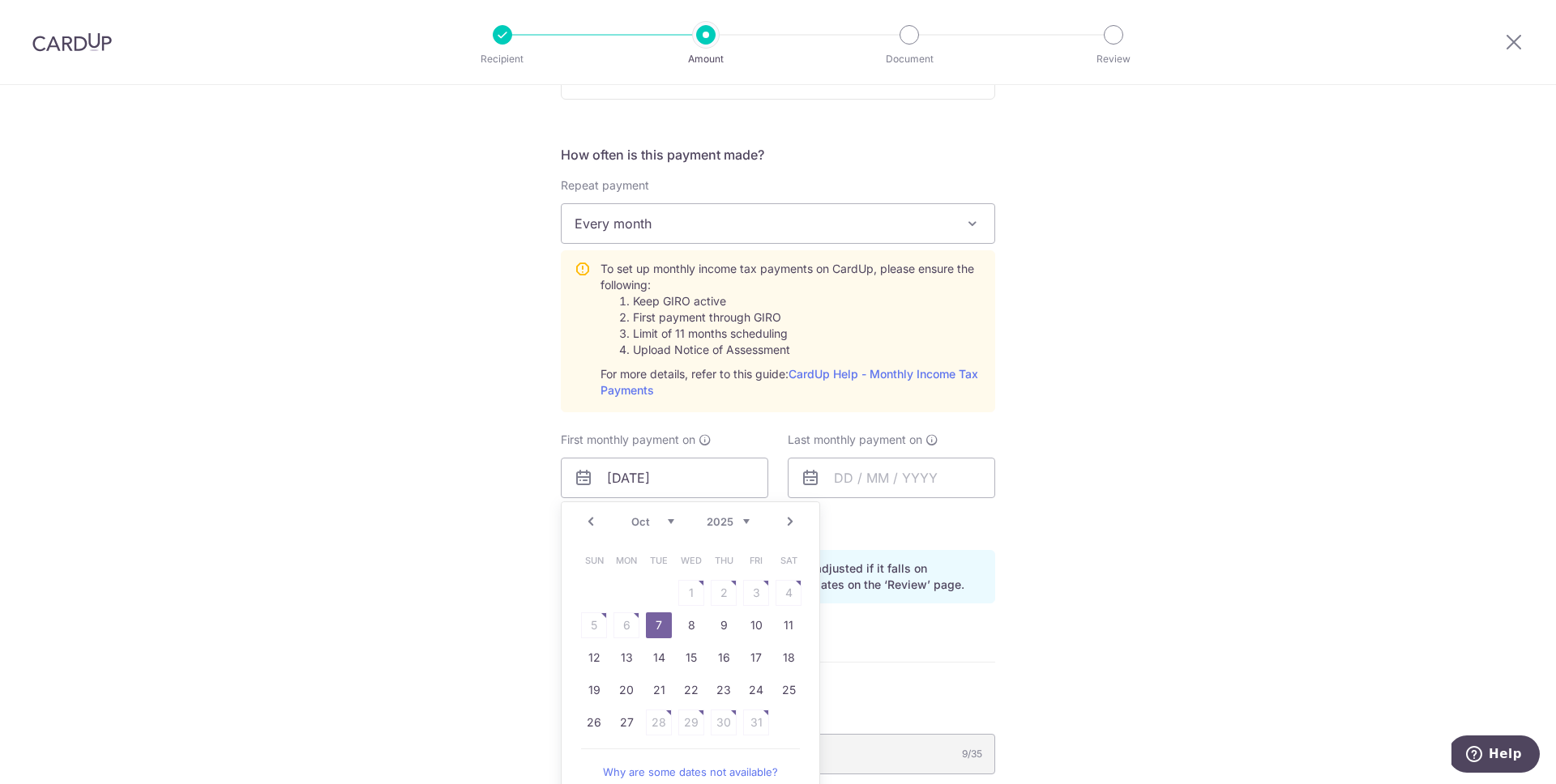
click at [592, 520] on link "Prev" at bounding box center [591, 521] width 19 height 19
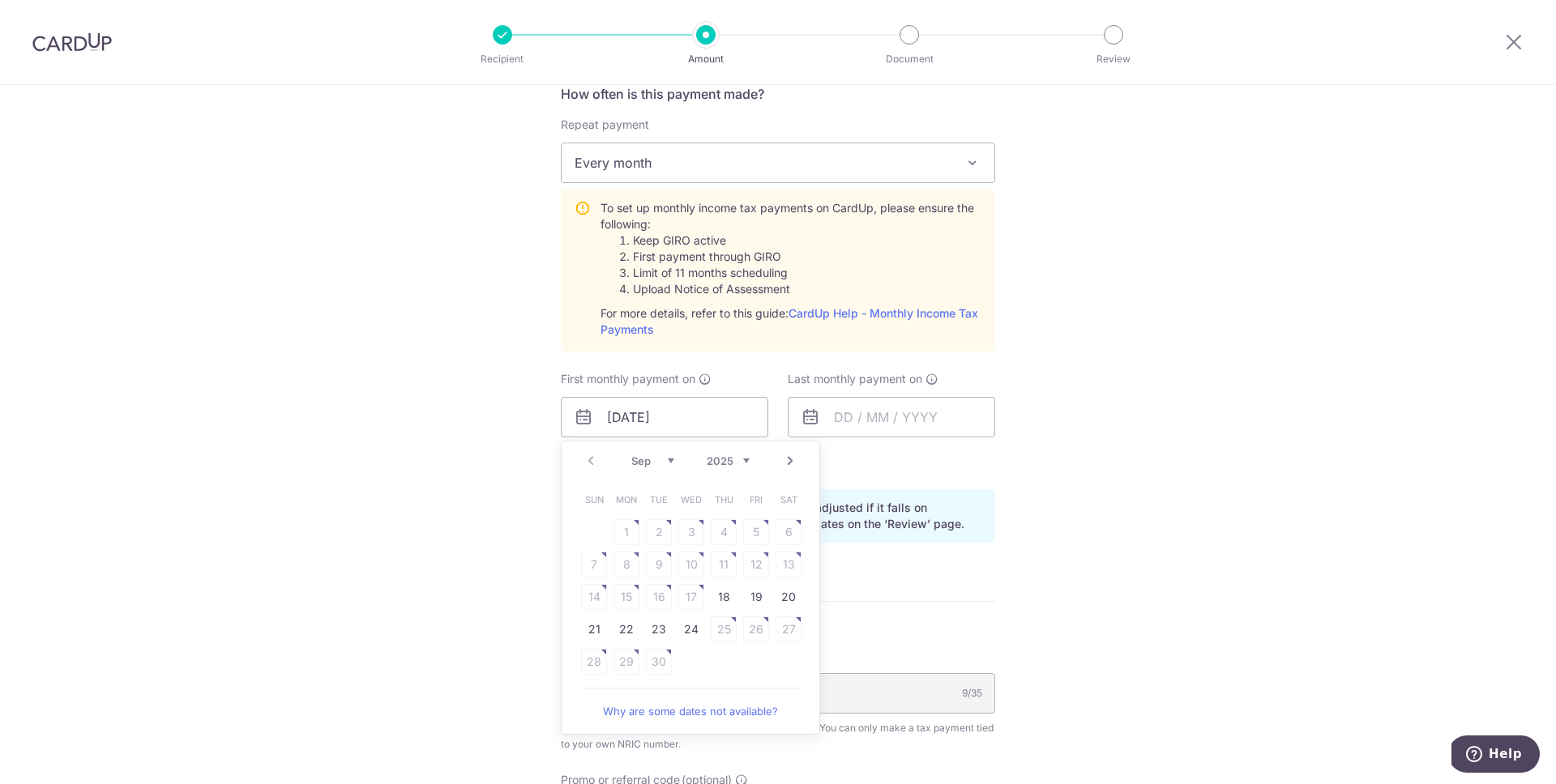
click at [716, 712] on link "Why are some dates not available?" at bounding box center [690, 711] width 219 height 33
click at [690, 627] on link "24" at bounding box center [691, 629] width 26 height 26
type input "24/09/2025"
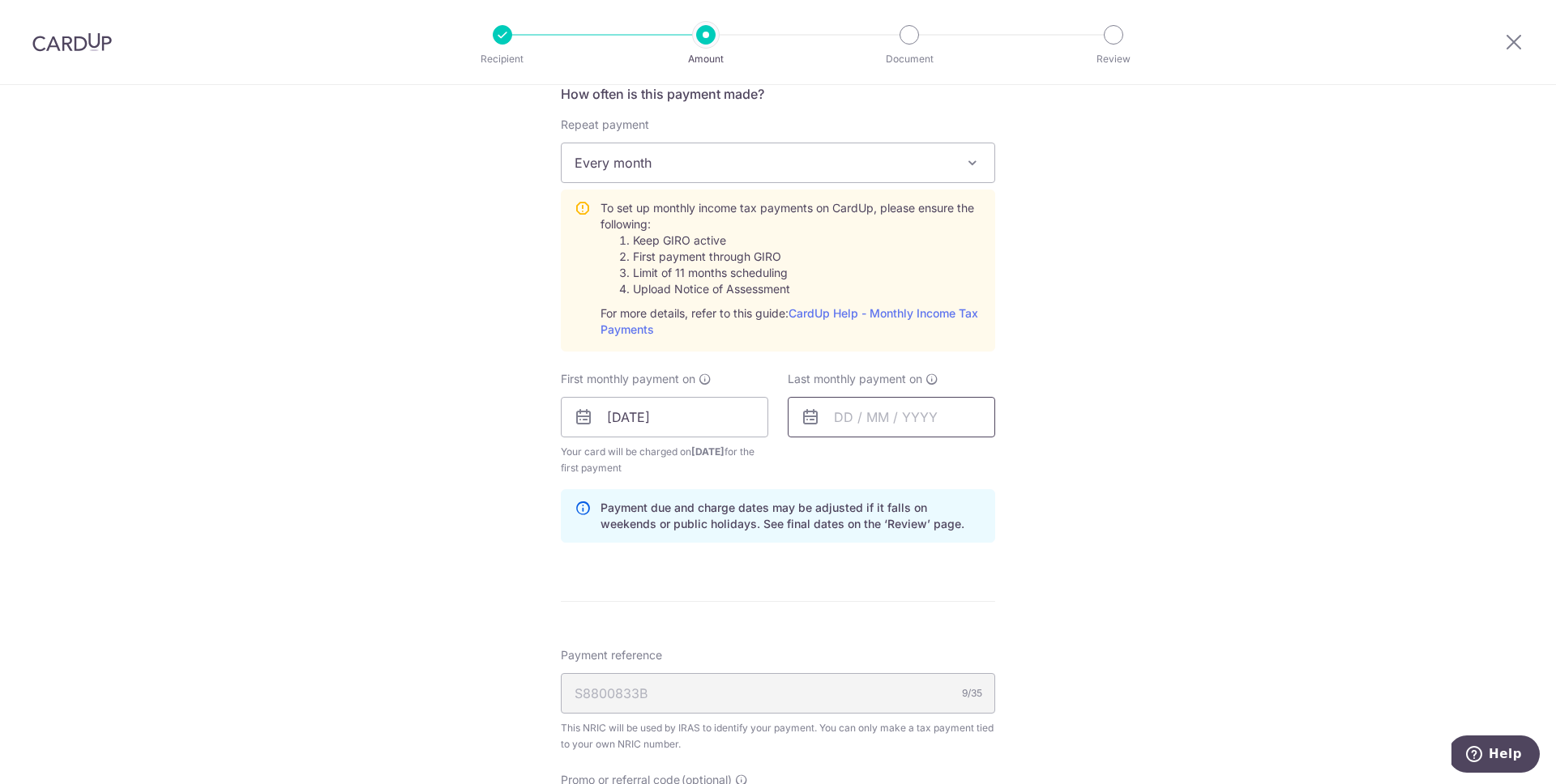
click at [876, 424] on input "text" at bounding box center [892, 417] width 207 height 40
click at [1019, 457] on link "Next" at bounding box center [1017, 461] width 19 height 19
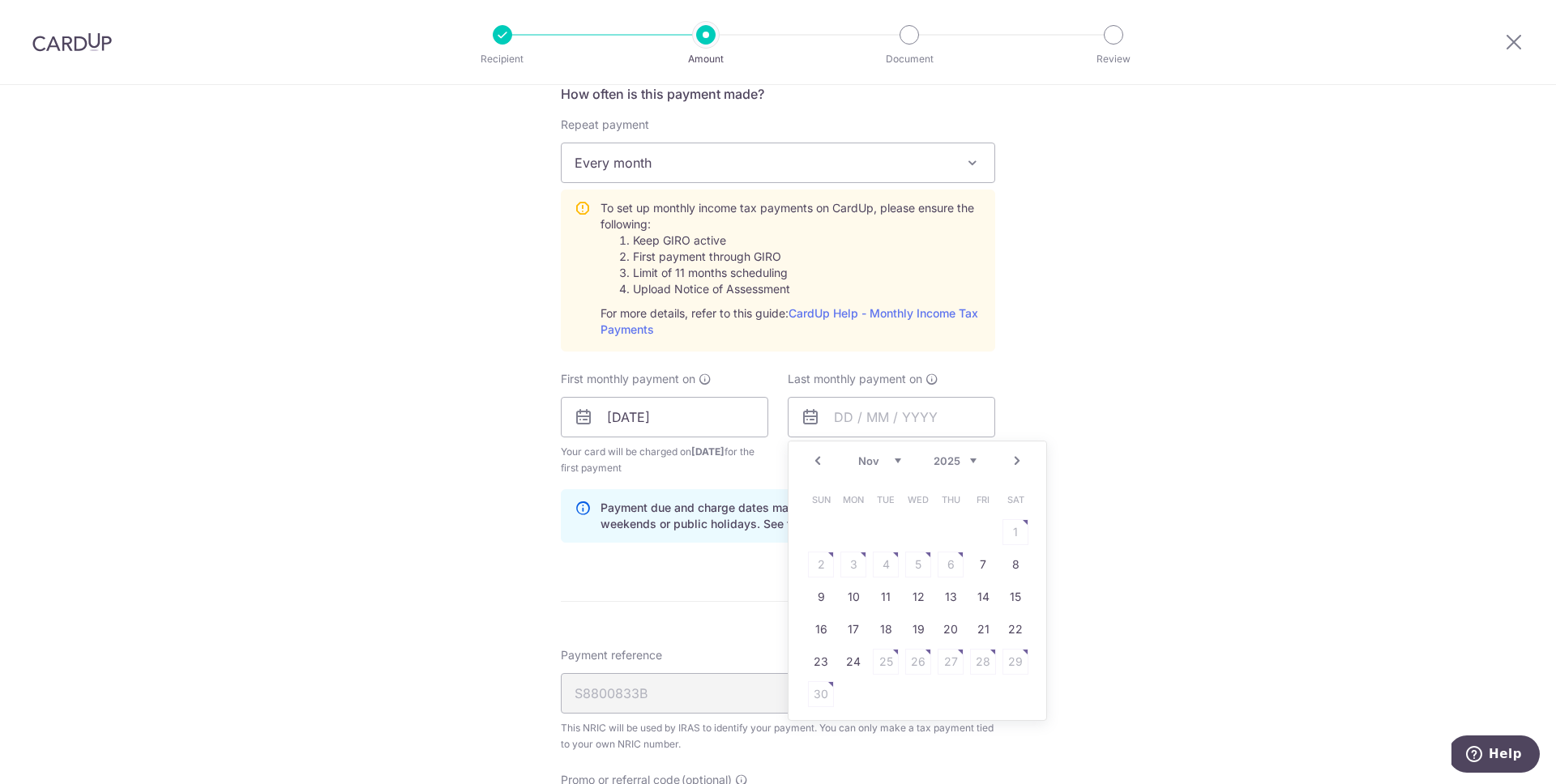
click at [1019, 457] on link "Next" at bounding box center [1017, 461] width 19 height 19
click at [918, 626] on link "25" at bounding box center [917, 629] width 26 height 26
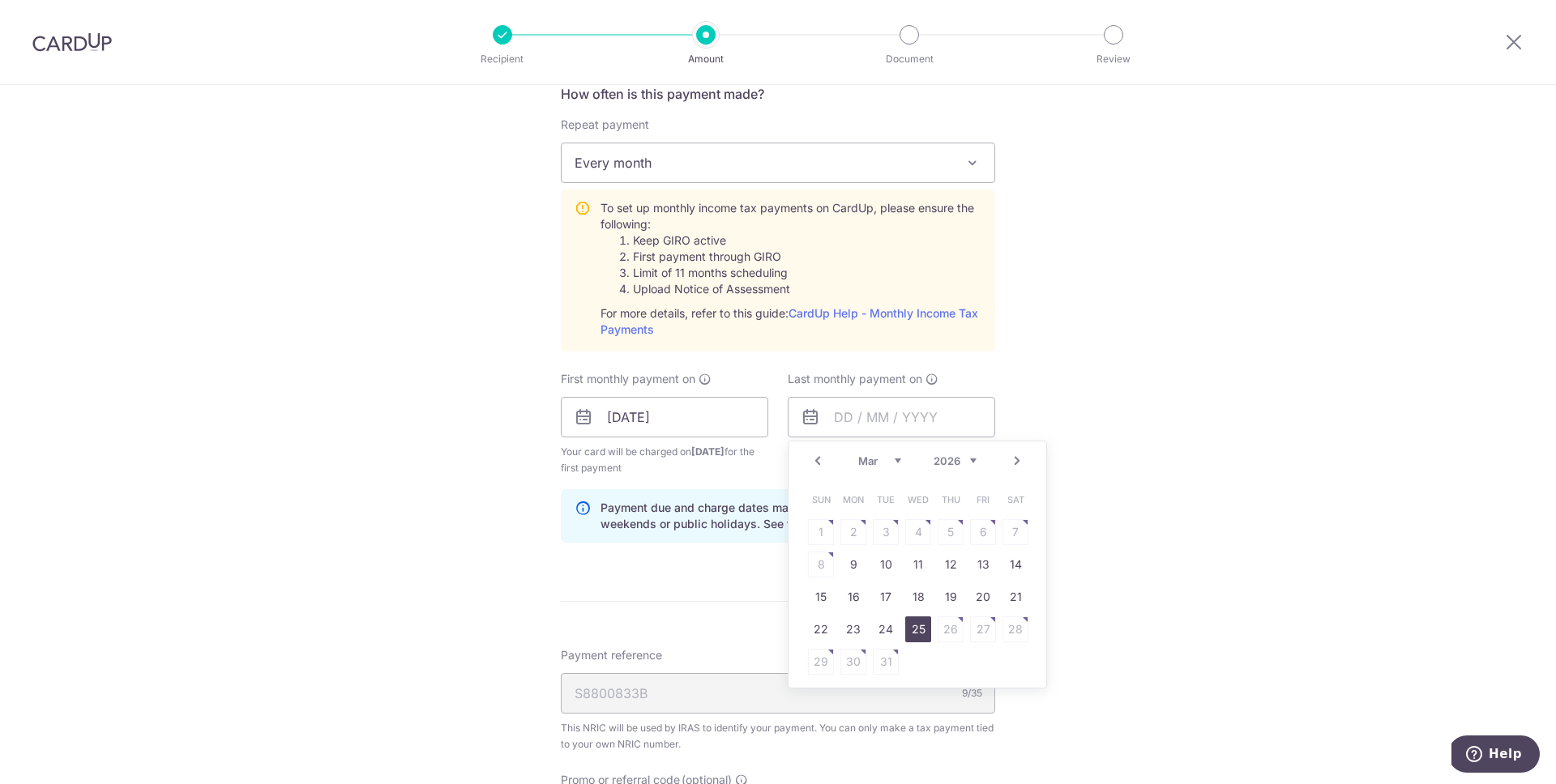
type input "25/03/2026"
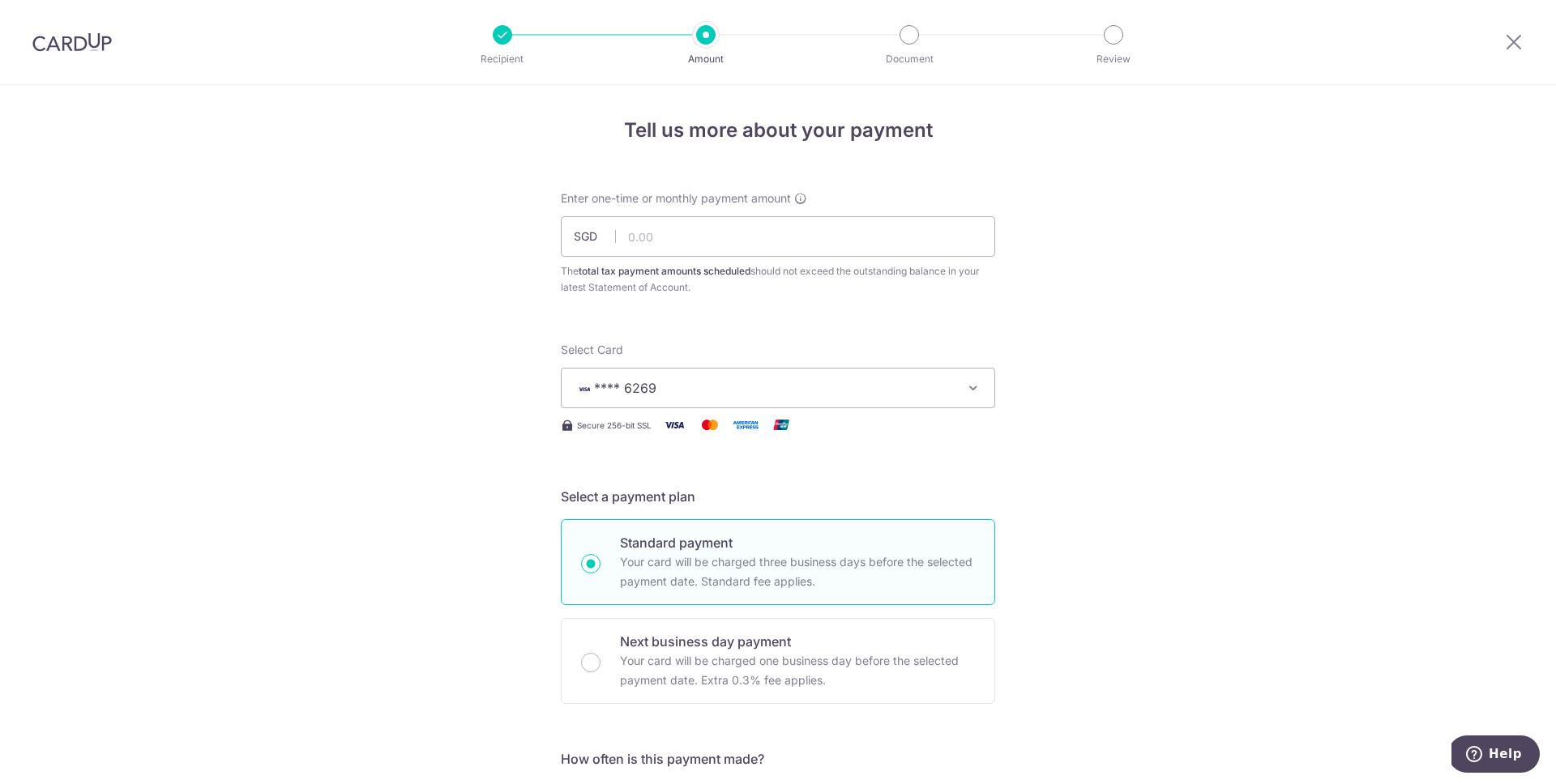
scroll to position [3, 0]
click at [685, 242] on input "text" at bounding box center [778, 235] width 434 height 40
type input "792.44"
click at [979, 351] on div "Select Card **** 6269 Add credit card Your Cards **** 5782 **** 4024 **** 6269 …" at bounding box center [778, 373] width 434 height 66
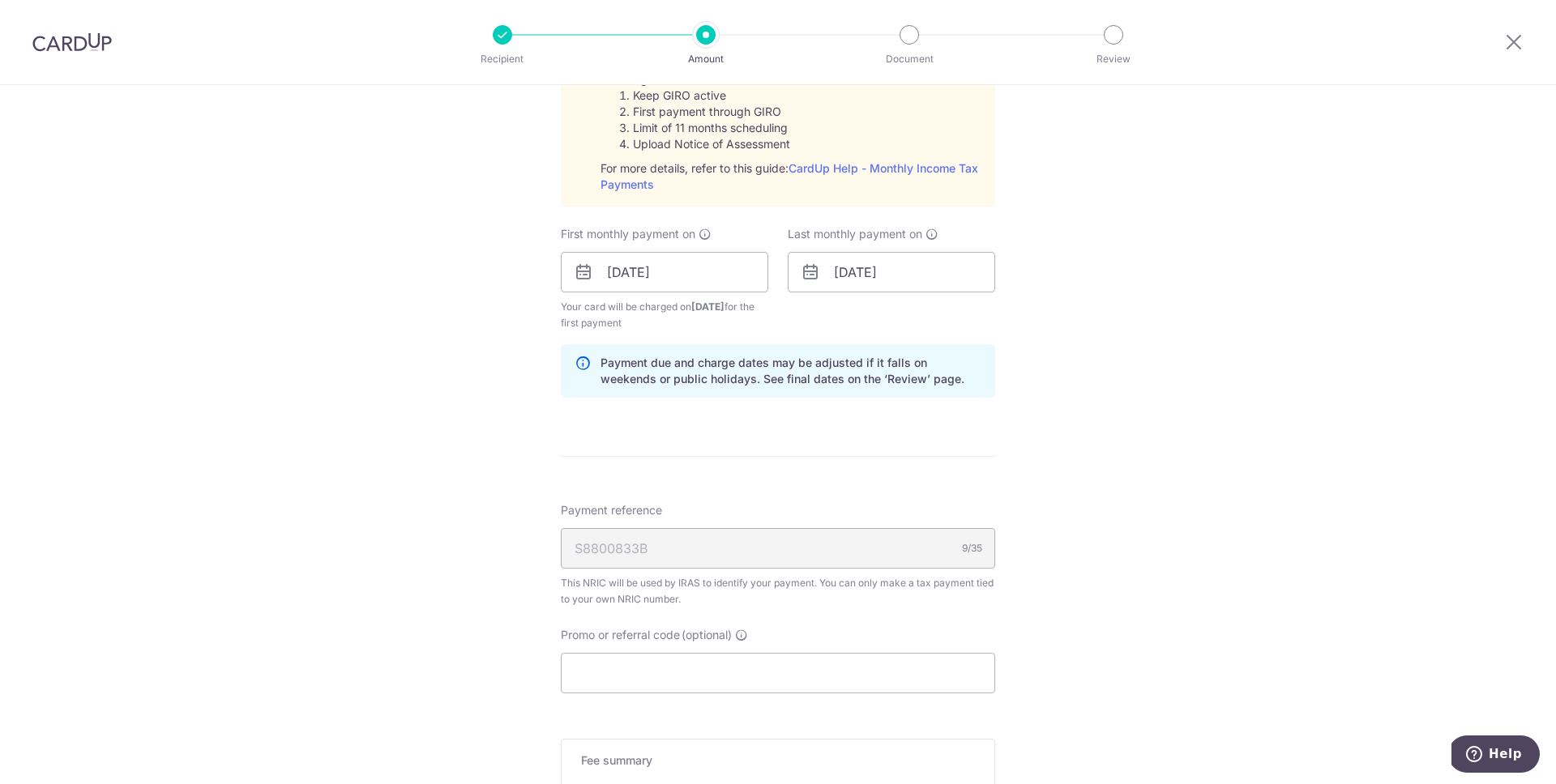
scroll to position [1057, 0]
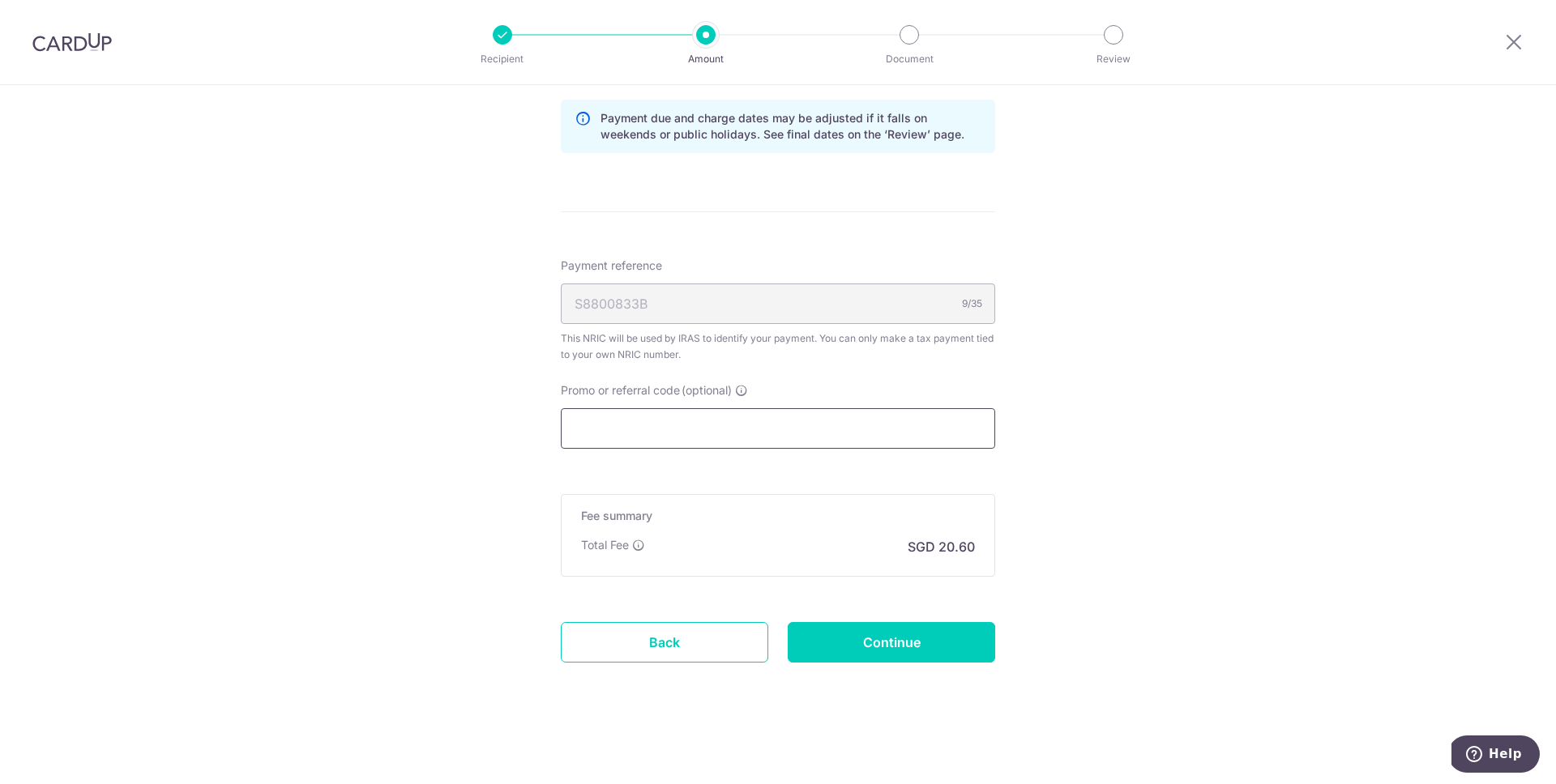
click at [803, 432] on input "Promo or referral code (optional)" at bounding box center [778, 428] width 434 height 40
click at [612, 416] on input "Promo or referral code (optional)" at bounding box center [778, 428] width 434 height 40
paste input "MCTAX25N"
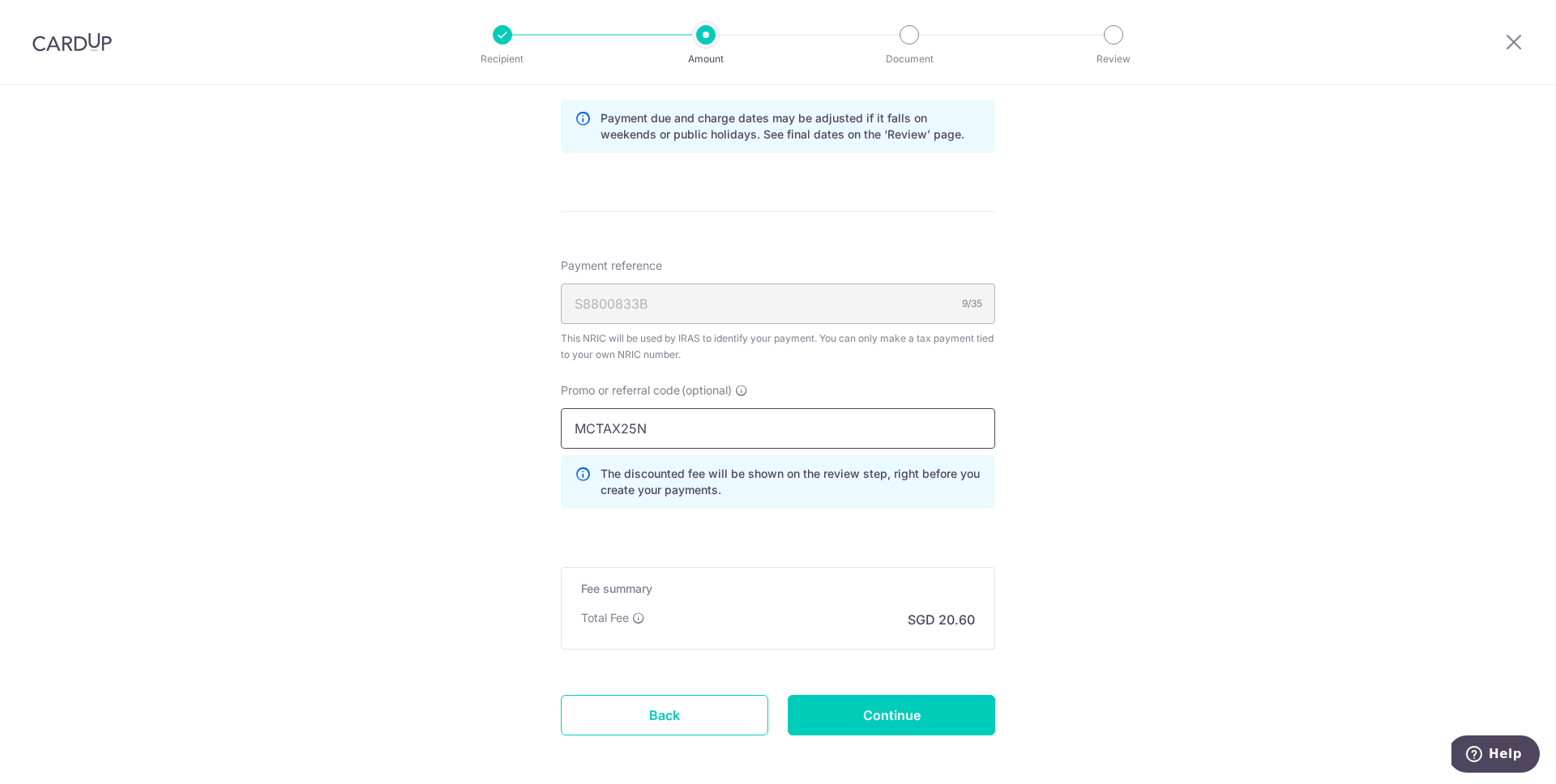
type input "MCTAX25N"
click at [911, 726] on input "Continue" at bounding box center [892, 715] width 207 height 40
type input "Create Schedule"
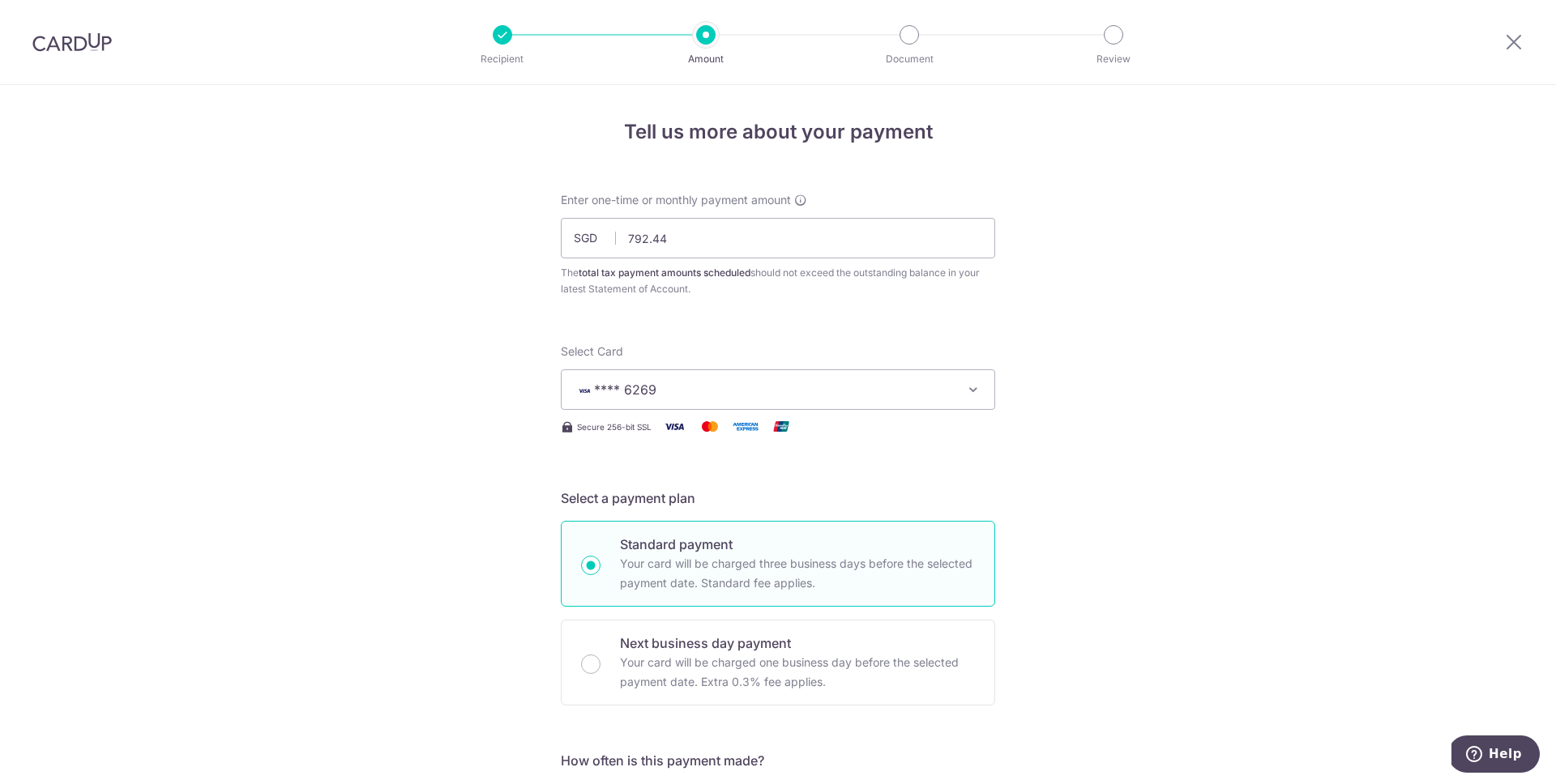
scroll to position [901, 0]
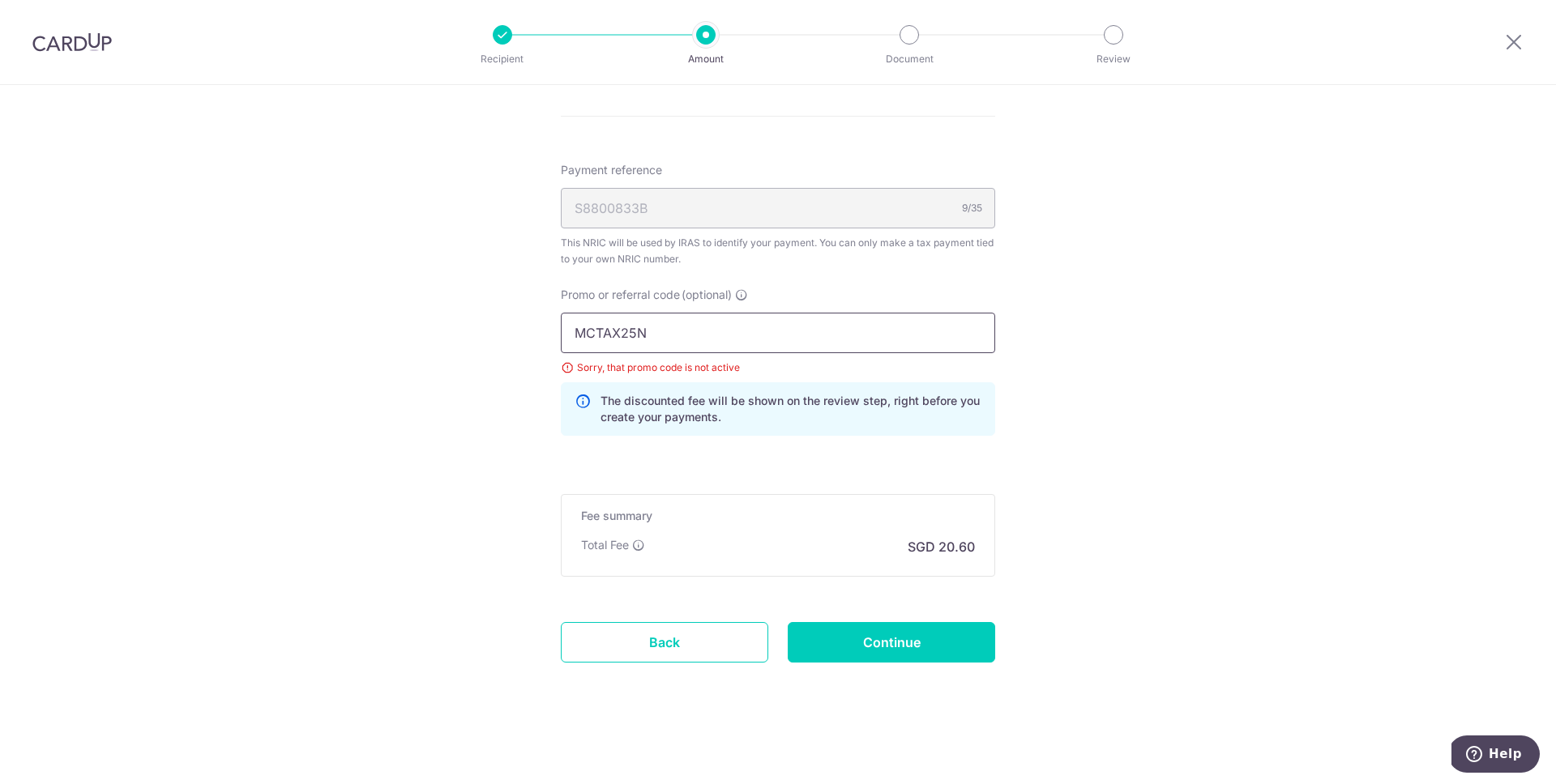
drag, startPoint x: 631, startPoint y: 349, endPoint x: 637, endPoint y: 334, distance: 16.2
click at [631, 349] on input "MCTAX25N" at bounding box center [778, 333] width 434 height 40
click at [637, 334] on input "MCTAX25N" at bounding box center [778, 333] width 434 height 40
paste input "text"
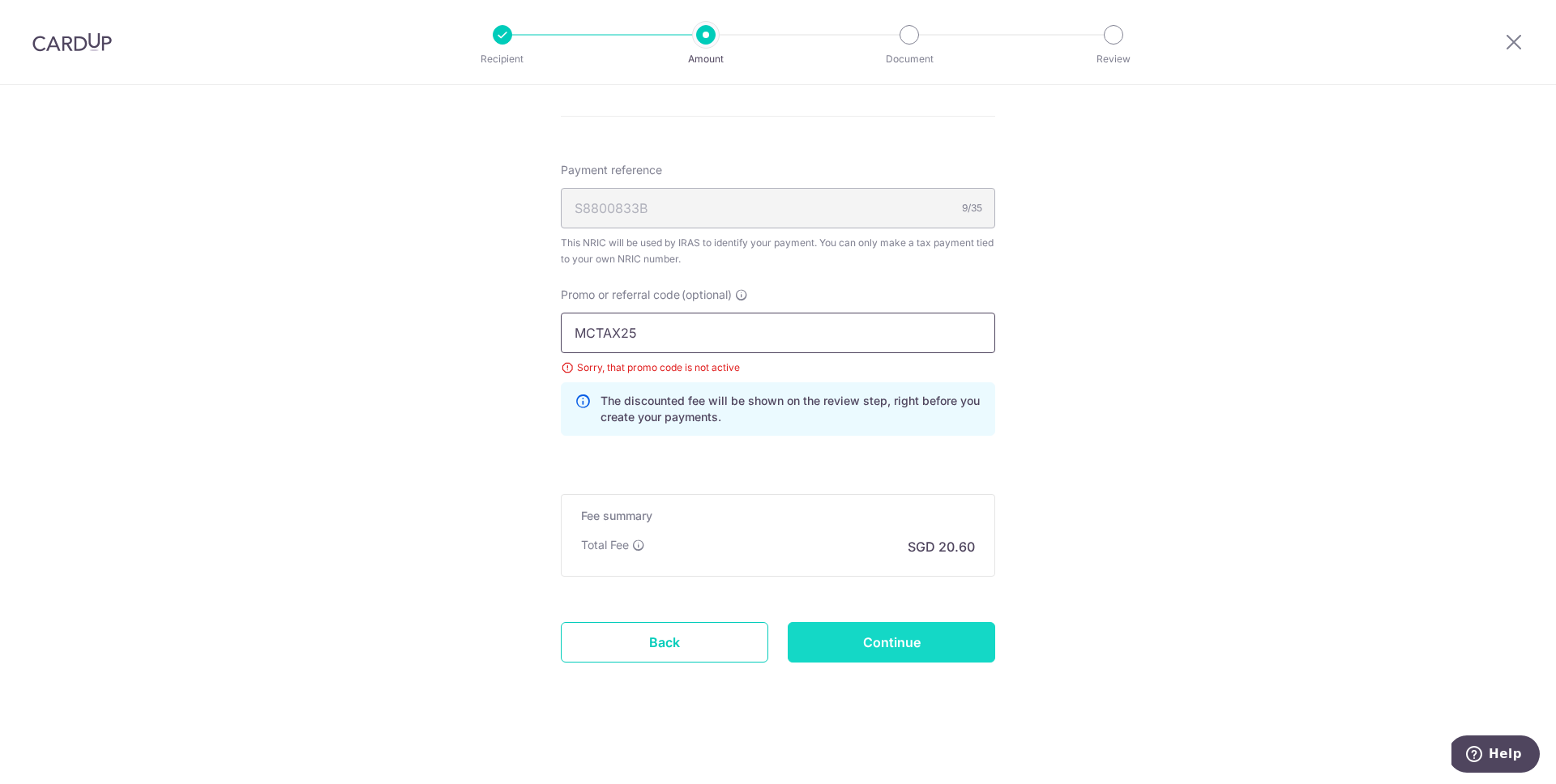
type input "MCTAX25"
click at [910, 640] on input "Continue" at bounding box center [892, 642] width 207 height 40
type input "Update Schedule"
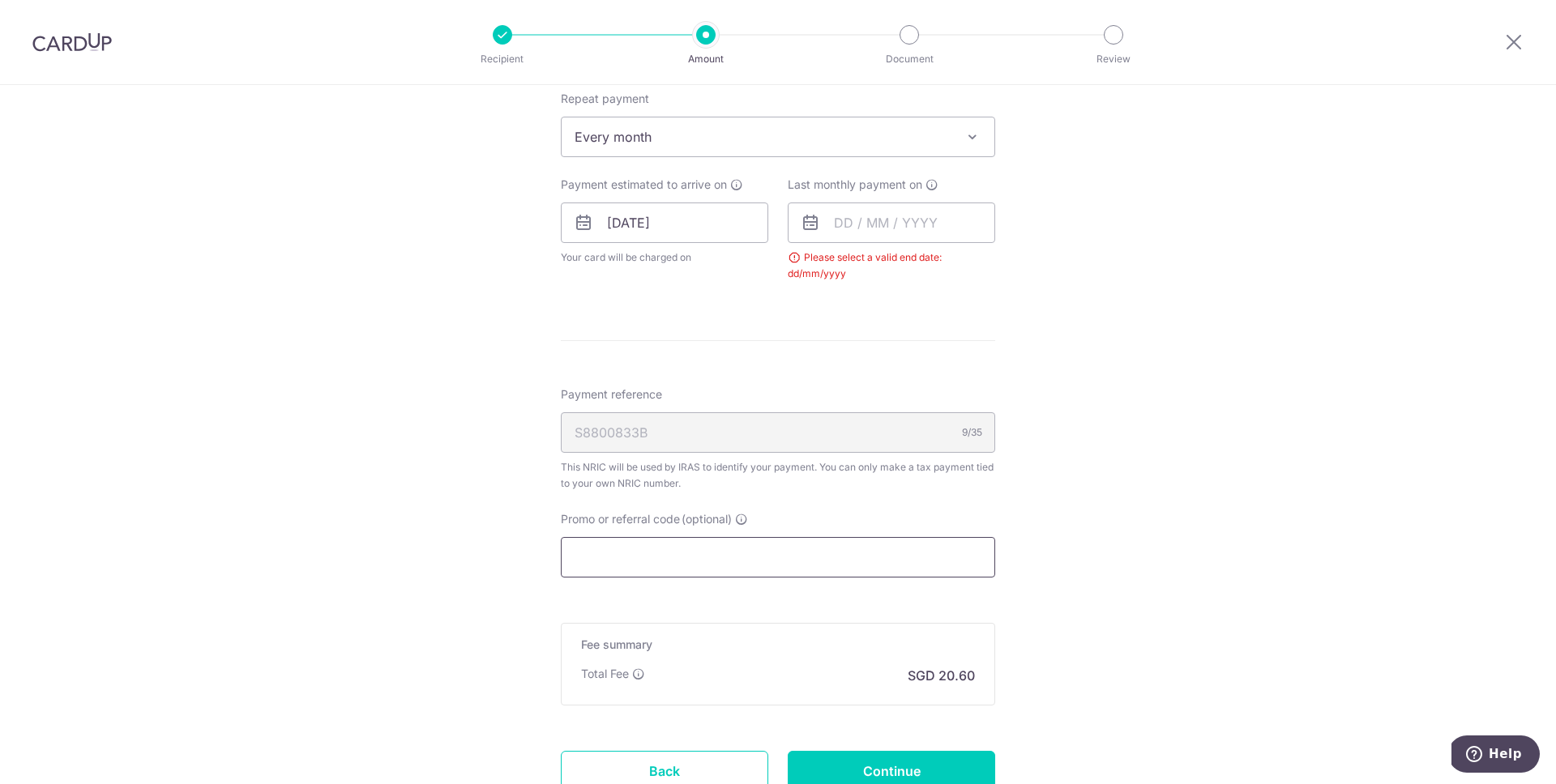
scroll to position [673, 0]
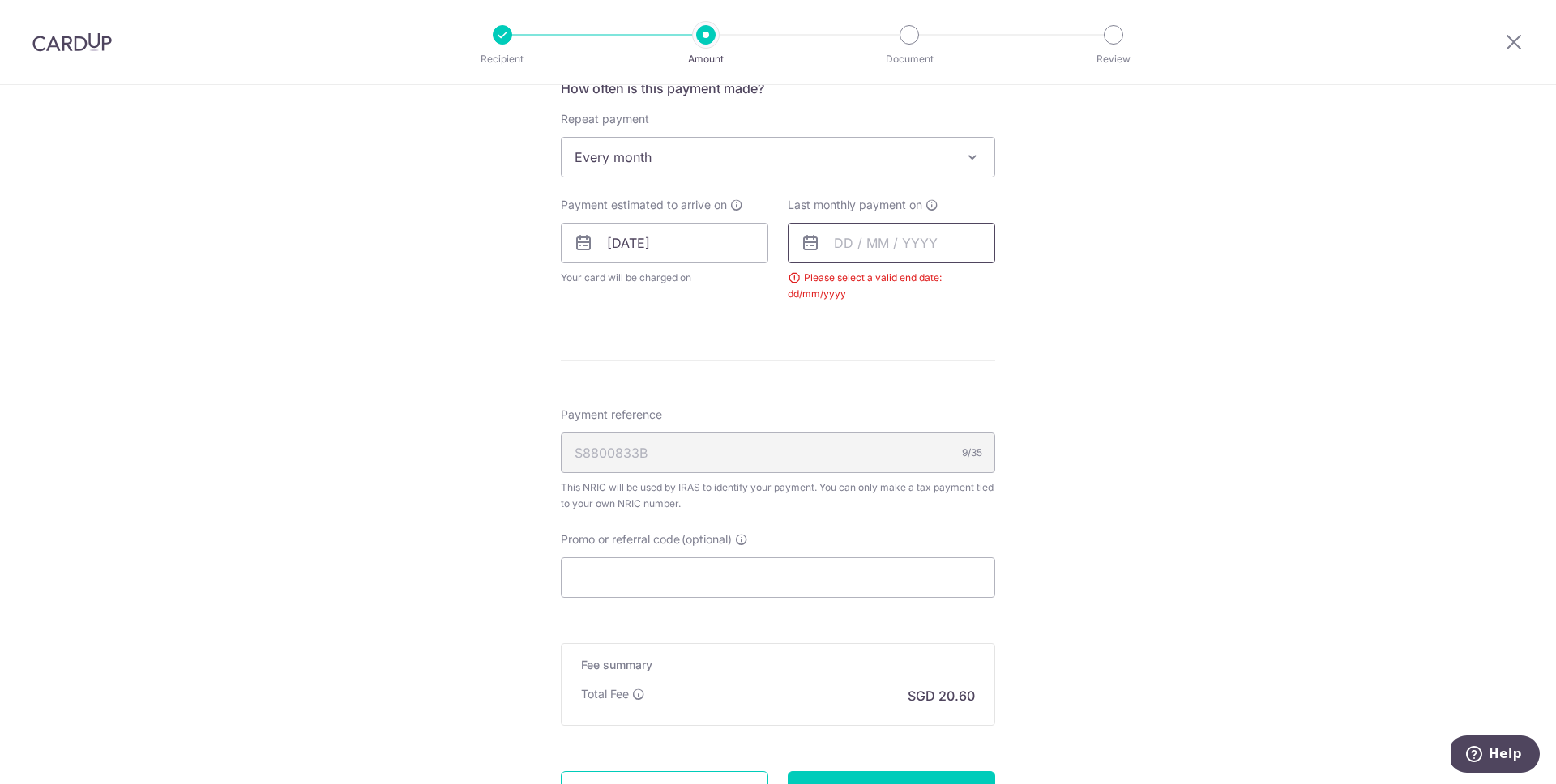
click at [867, 233] on input "text" at bounding box center [892, 243] width 207 height 40
click at [1020, 291] on link "Next" at bounding box center [1017, 287] width 19 height 19
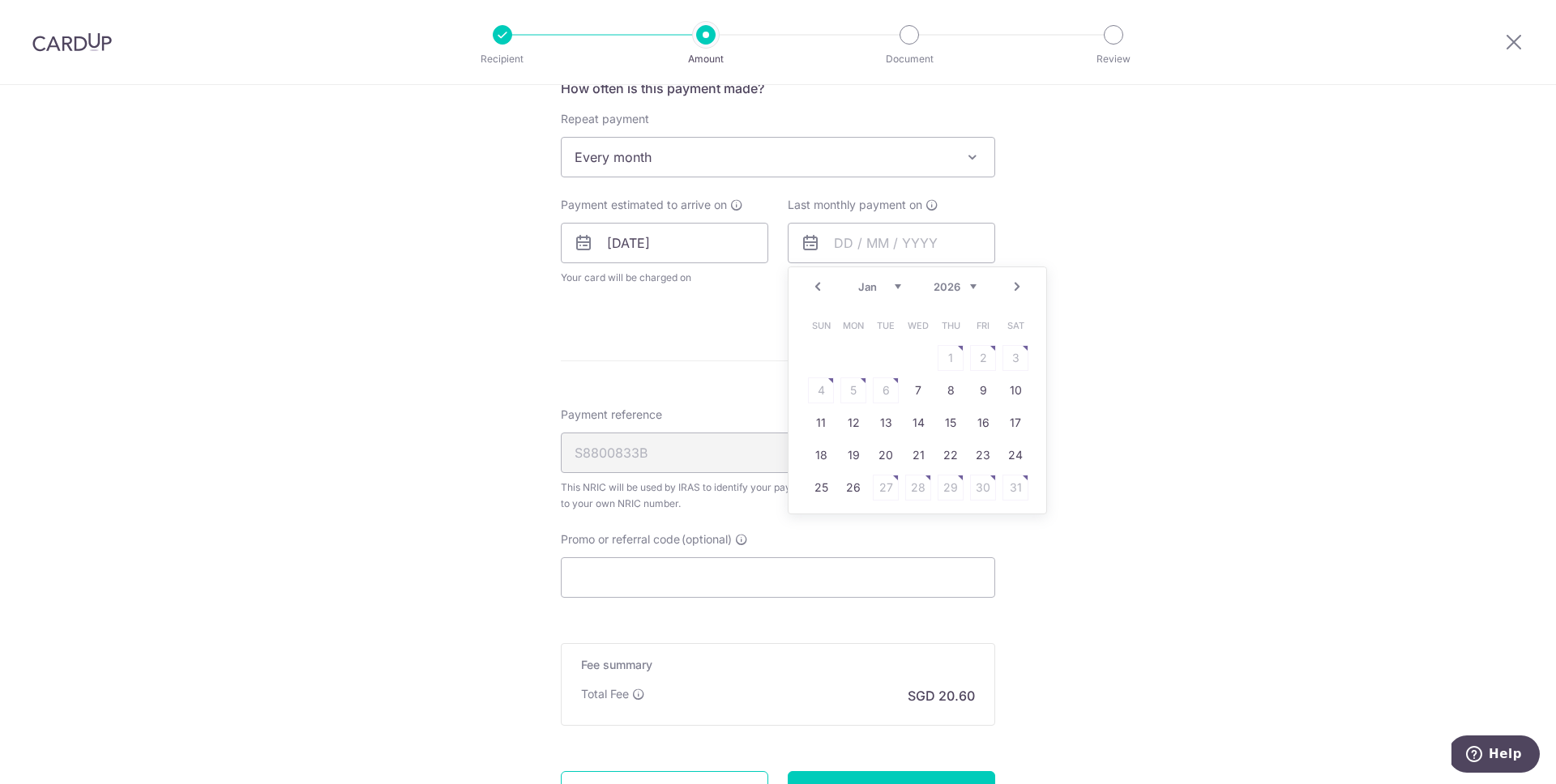
click at [1020, 291] on link "Next" at bounding box center [1017, 287] width 19 height 19
click at [1015, 296] on link "Next" at bounding box center [1017, 287] width 19 height 19
click at [906, 457] on link "25" at bounding box center [917, 455] width 26 height 26
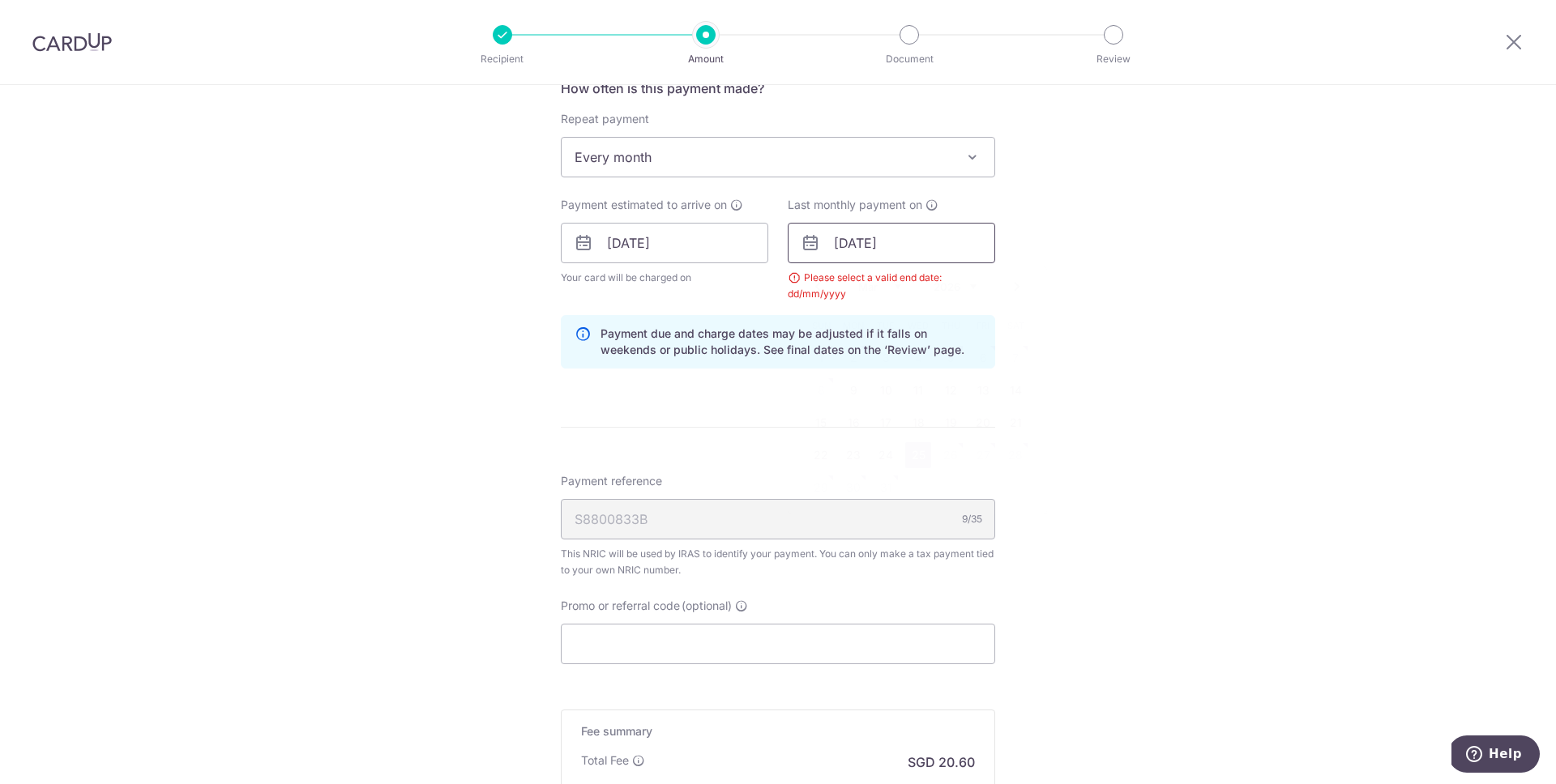
click at [898, 249] on input "[DATE]" at bounding box center [892, 243] width 207 height 40
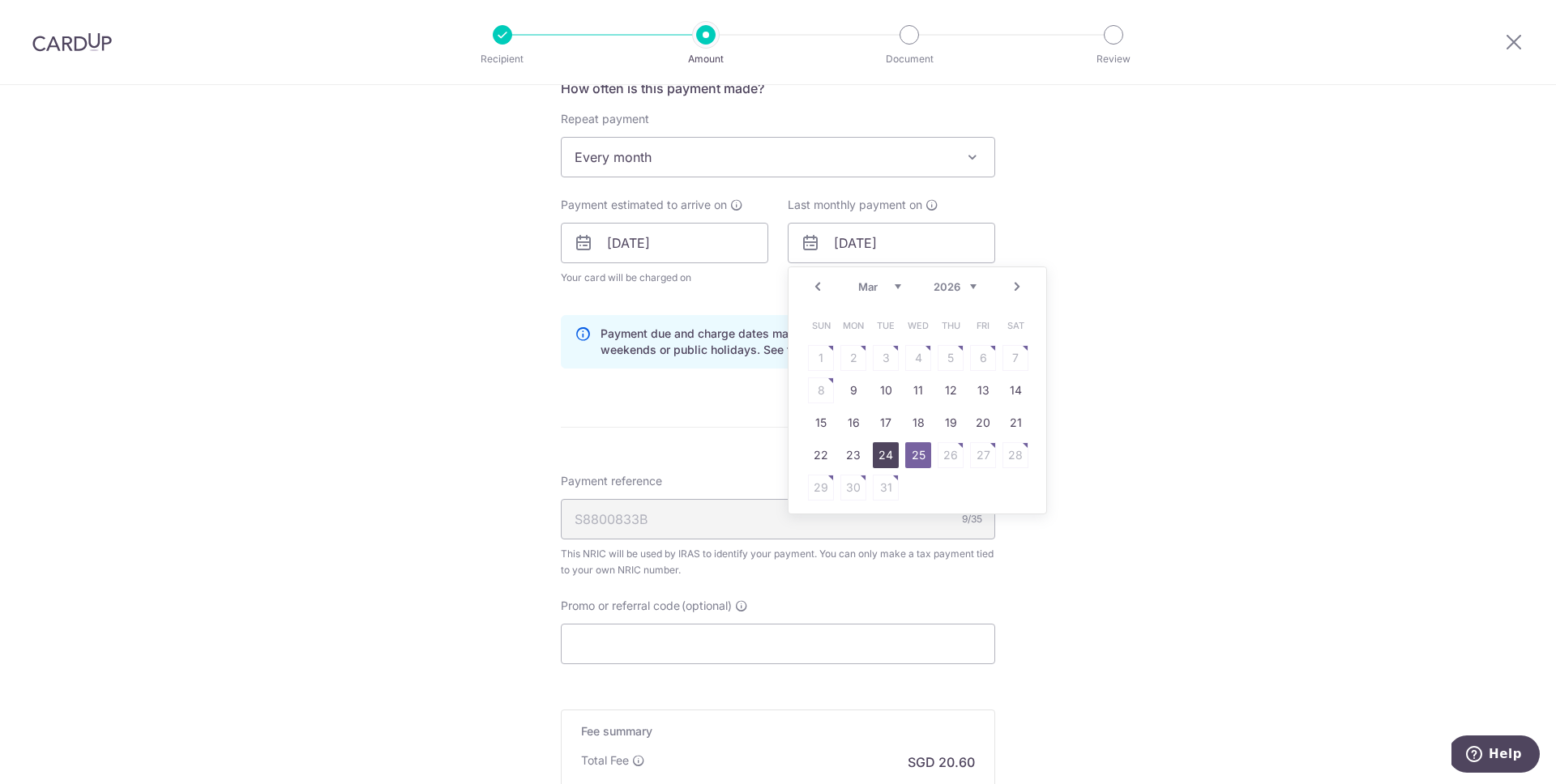
click at [877, 449] on link "24" at bounding box center [886, 455] width 26 height 26
type input "24/03/2026"
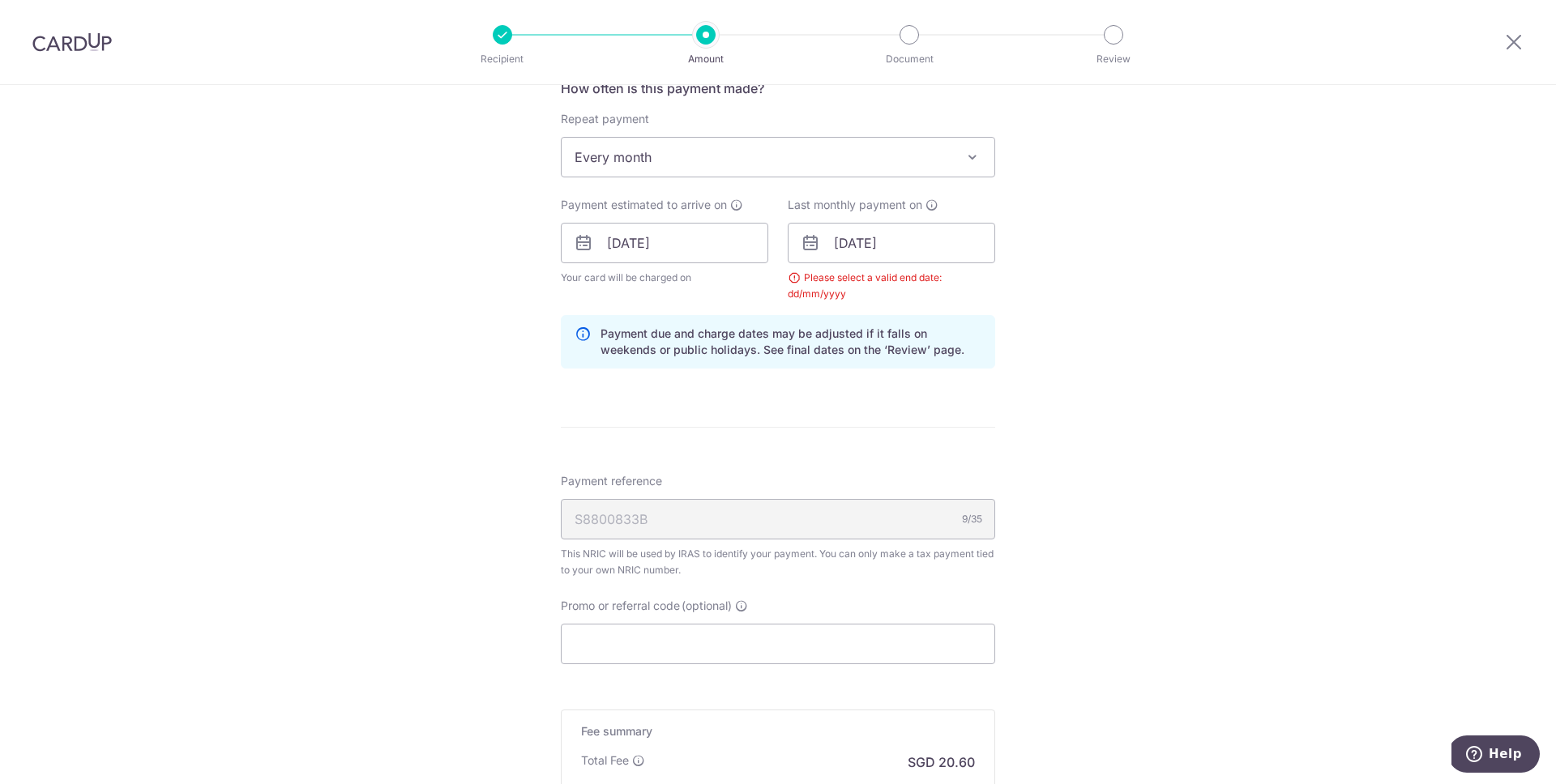
click at [795, 417] on form "Enter one-time or monthly payment amount SGD 792.44 792.44 The total tax paymen…" at bounding box center [778, 221] width 434 height 1404
click at [700, 627] on input "Promo or referral code (optional)" at bounding box center [778, 644] width 434 height 40
paste input "MCTAX25"
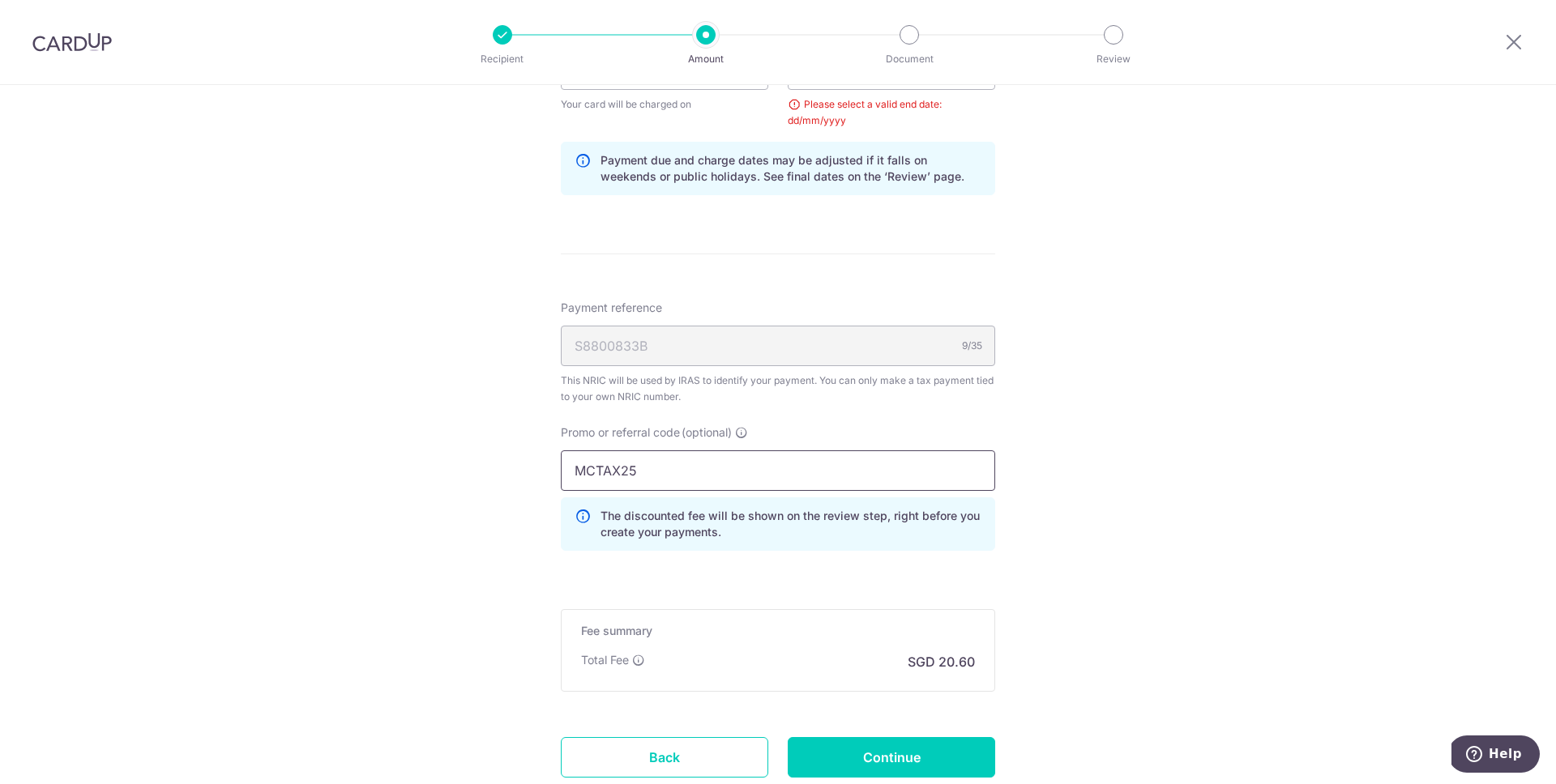
scroll to position [961, 0]
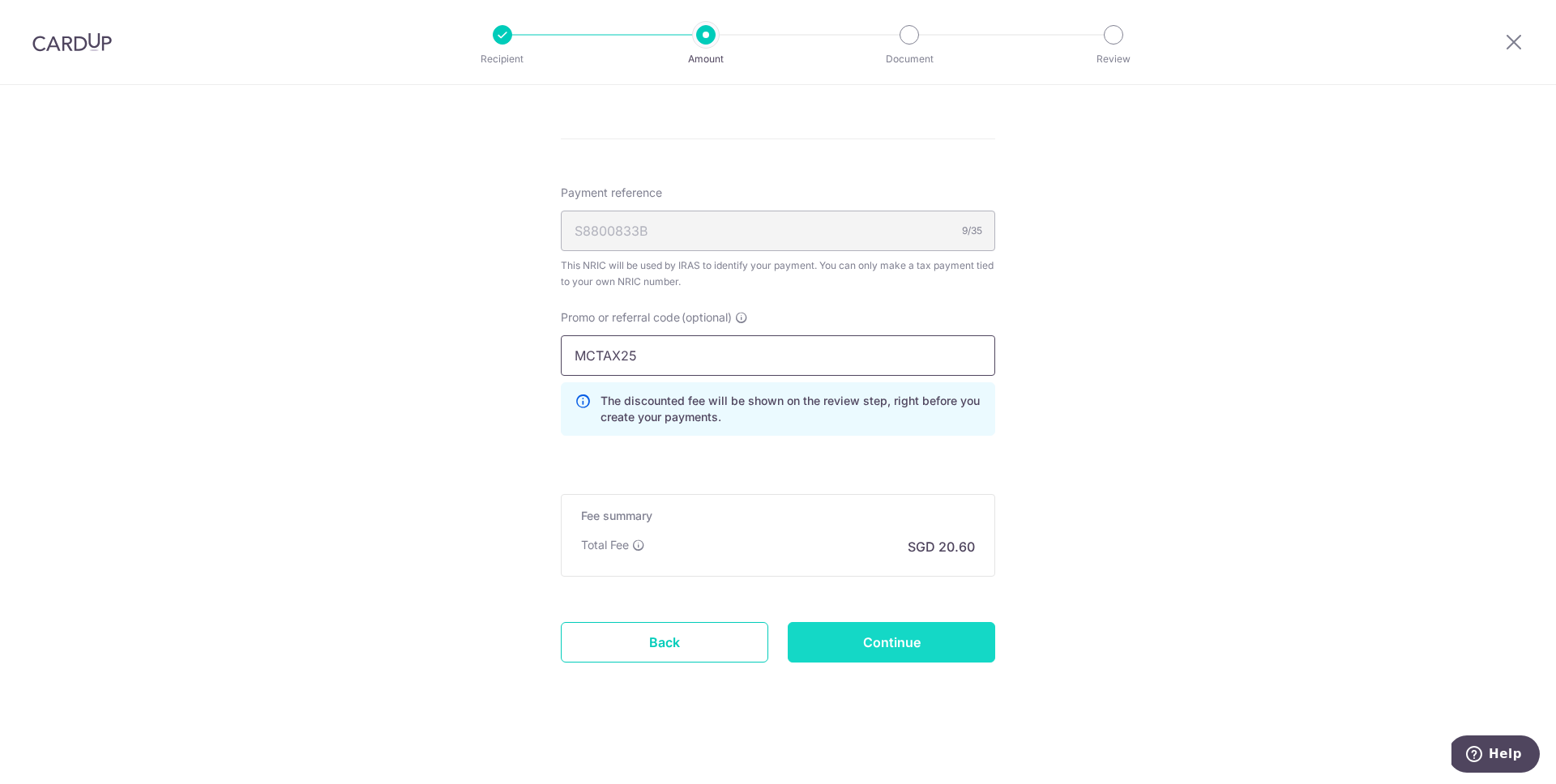
type input "MCTAX25"
click at [870, 652] on input "Continue" at bounding box center [892, 642] width 207 height 40
type input "Update Schedule"
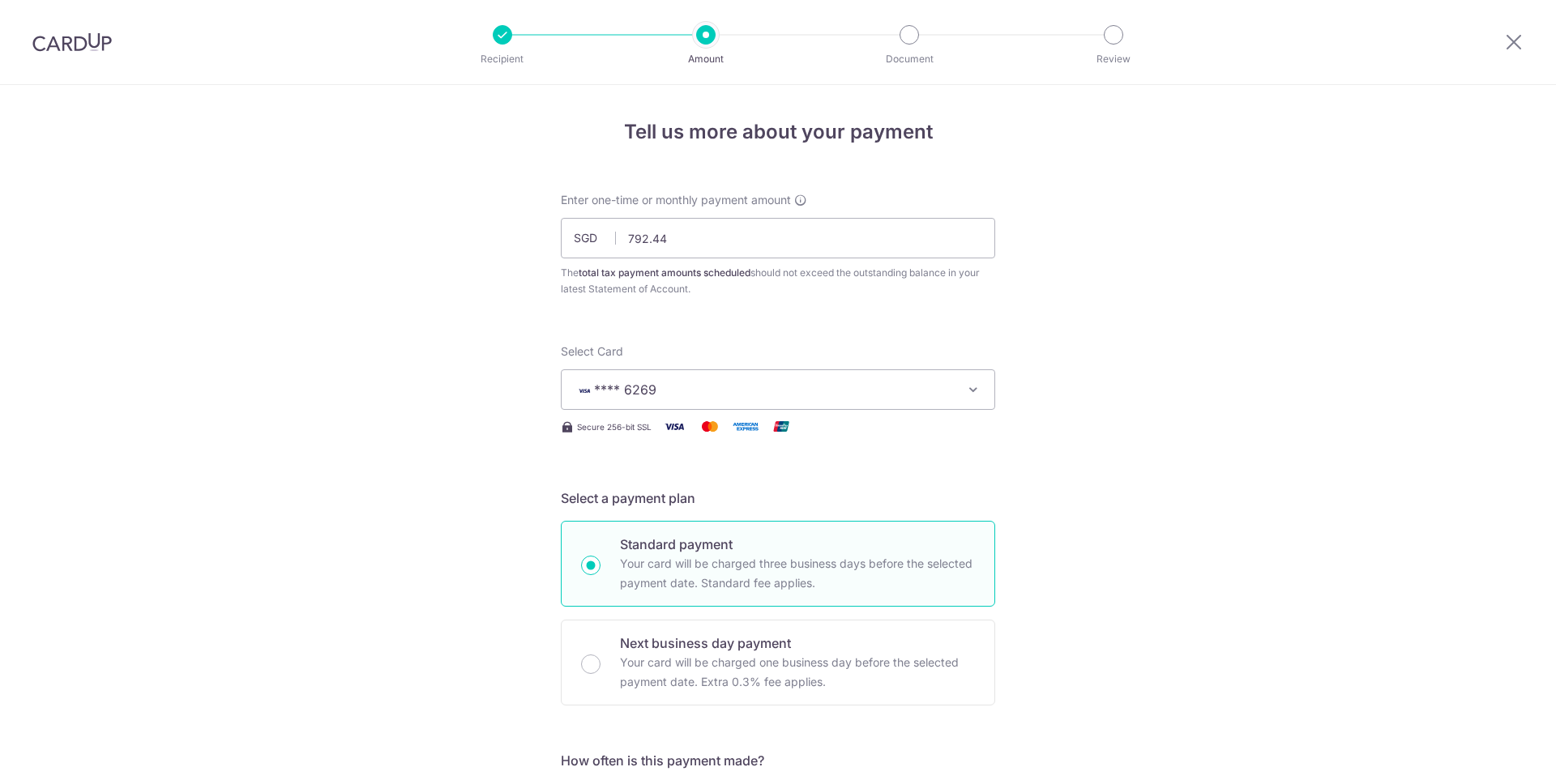
scroll to position [901, 0]
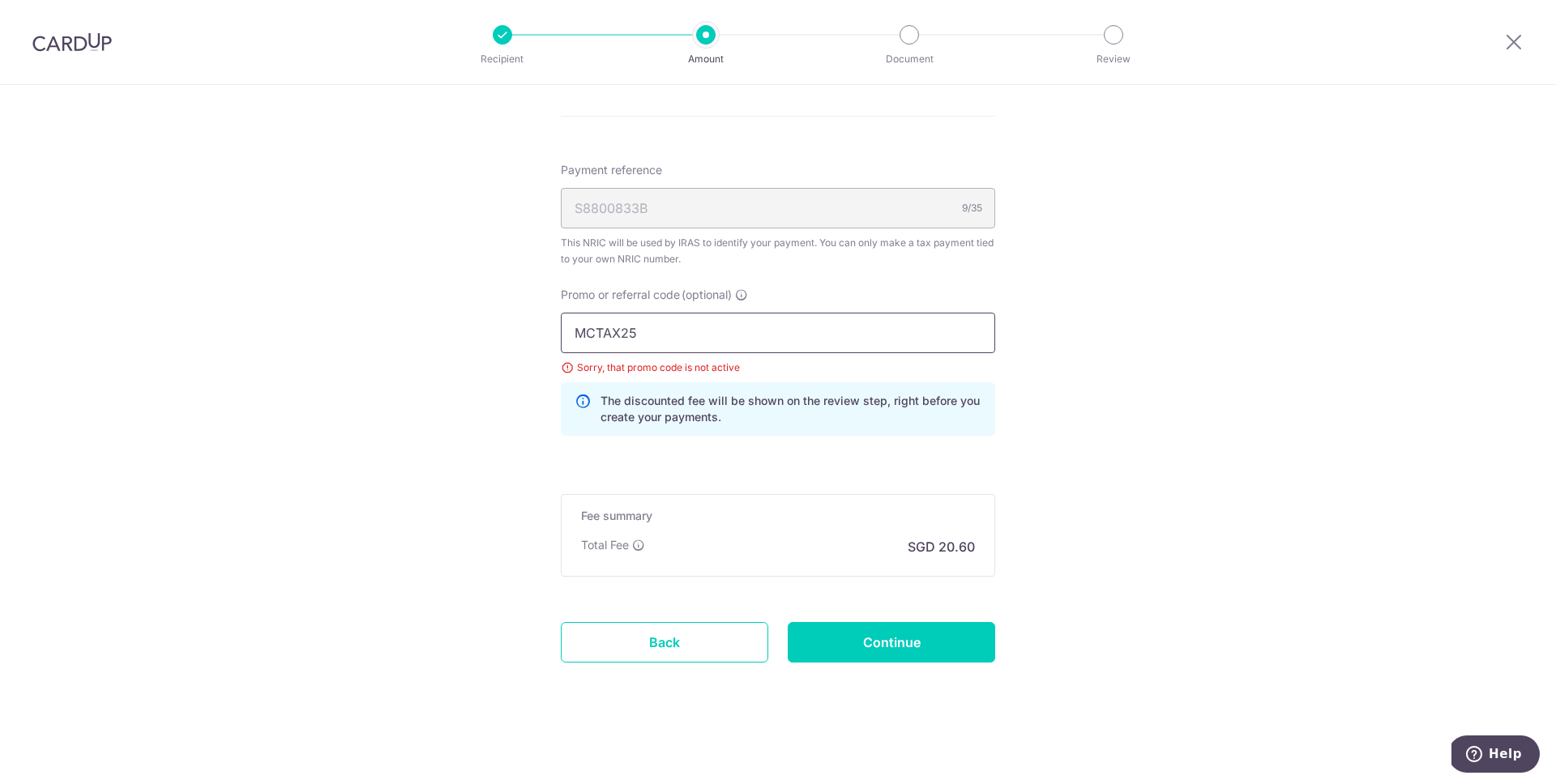
click at [606, 336] on input "MCTAX25" at bounding box center [778, 333] width 434 height 40
paste input "LTAX25R"
type input "MLTAX25R"
click at [871, 637] on input "Continue" at bounding box center [892, 642] width 207 height 40
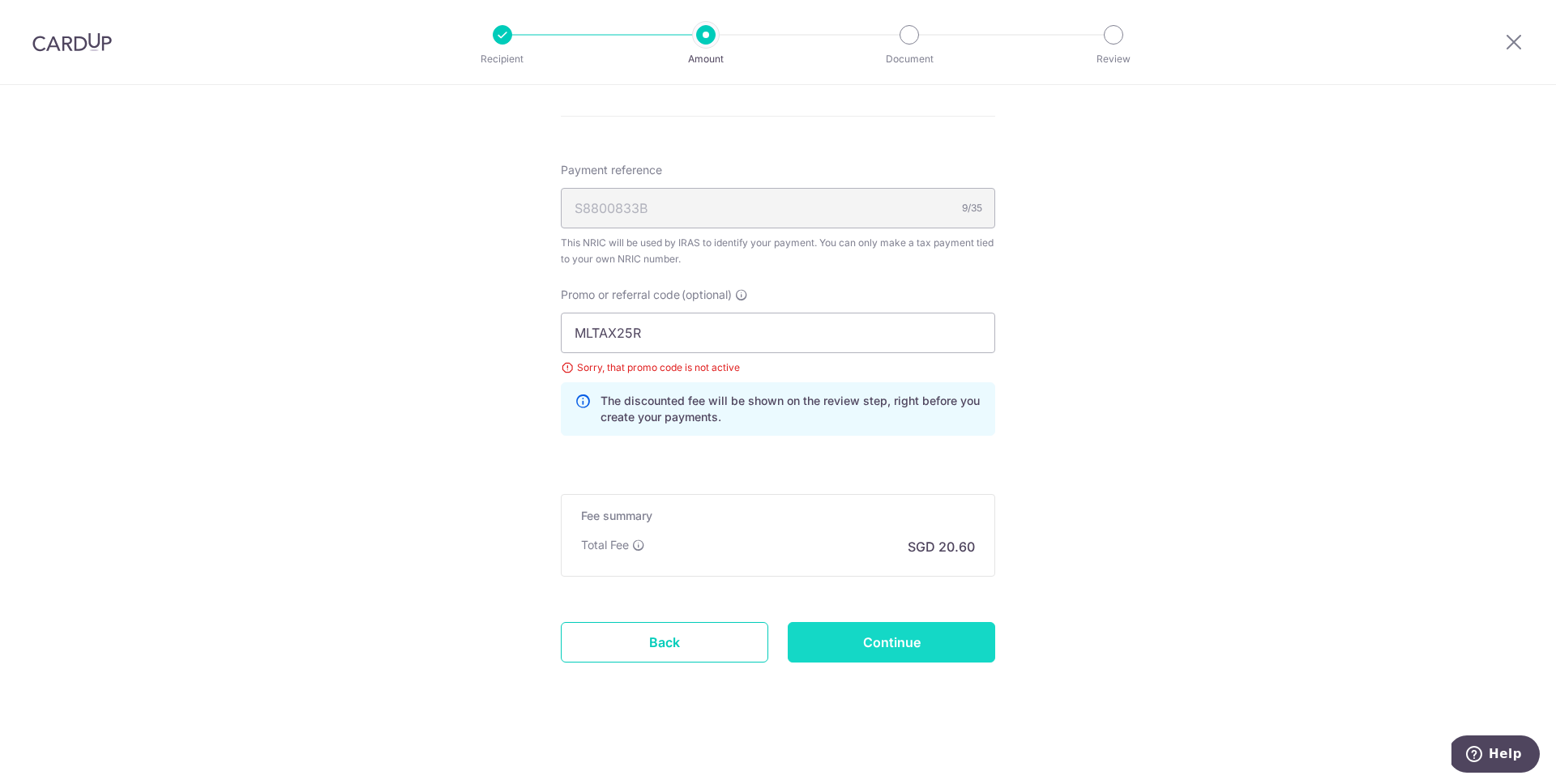
type input "Update Schedule"
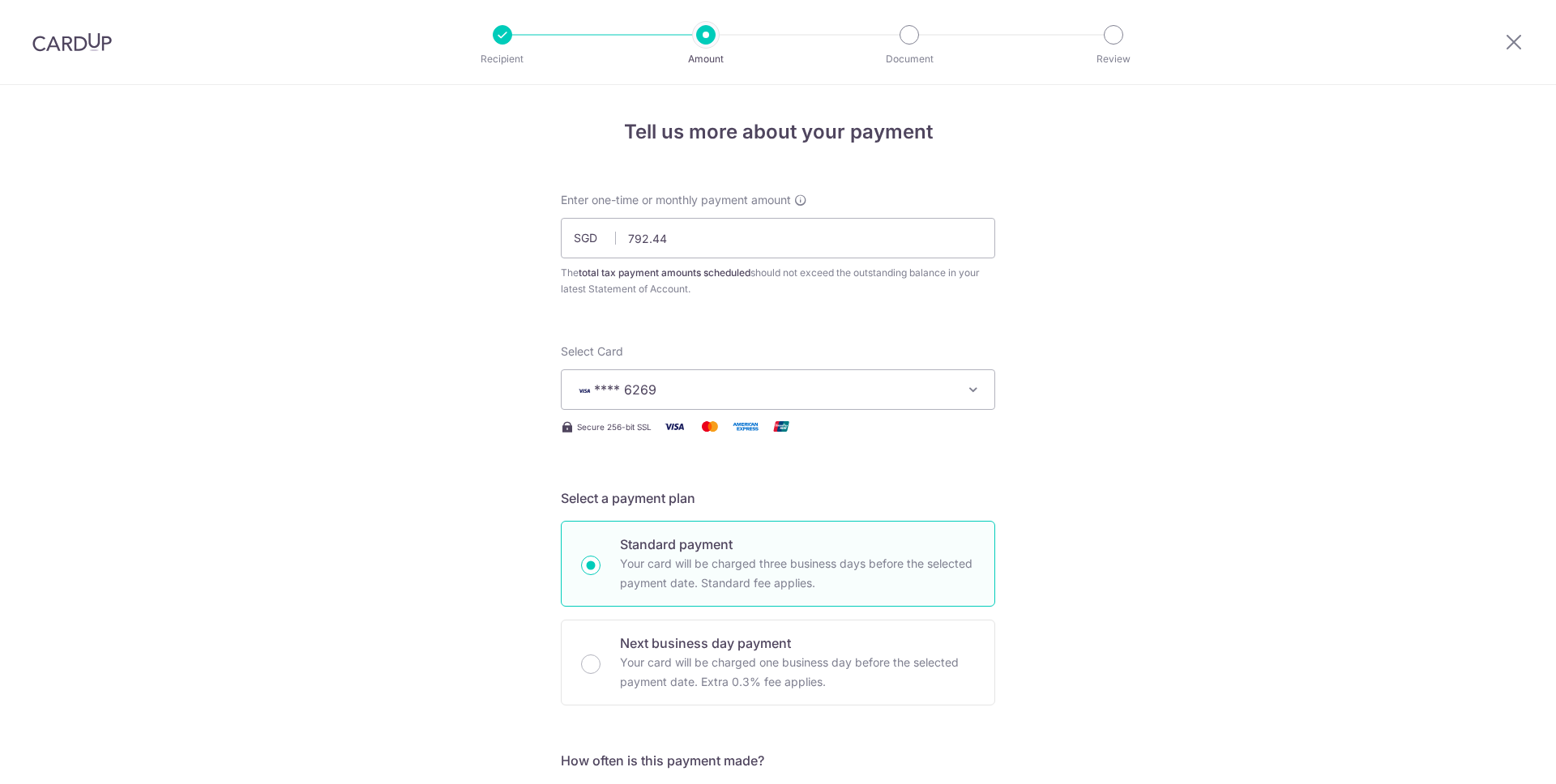
scroll to position [821, 0]
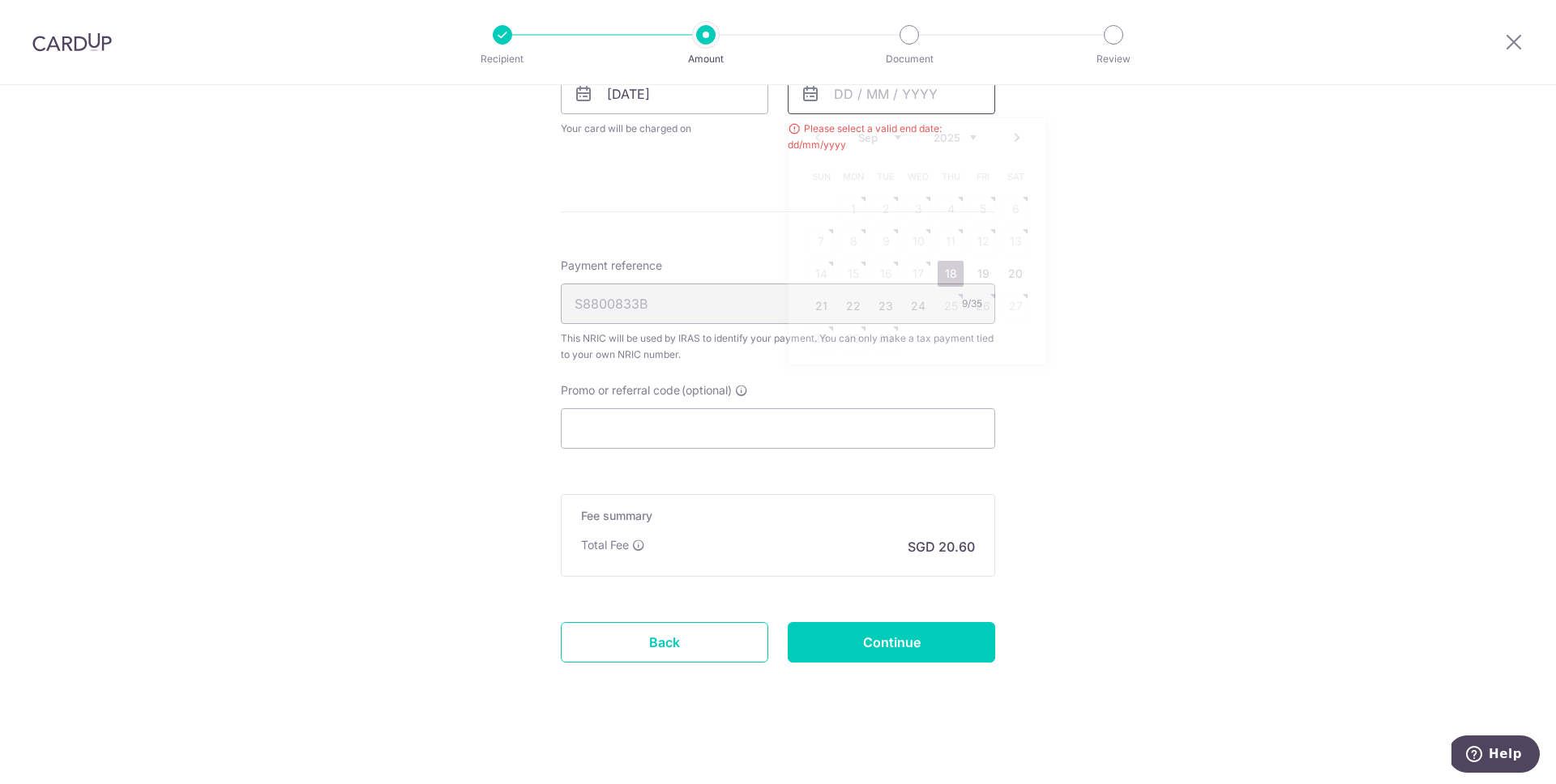
click at [854, 101] on input "text" at bounding box center [892, 94] width 207 height 40
click at [1010, 139] on link "Next" at bounding box center [1017, 138] width 19 height 19
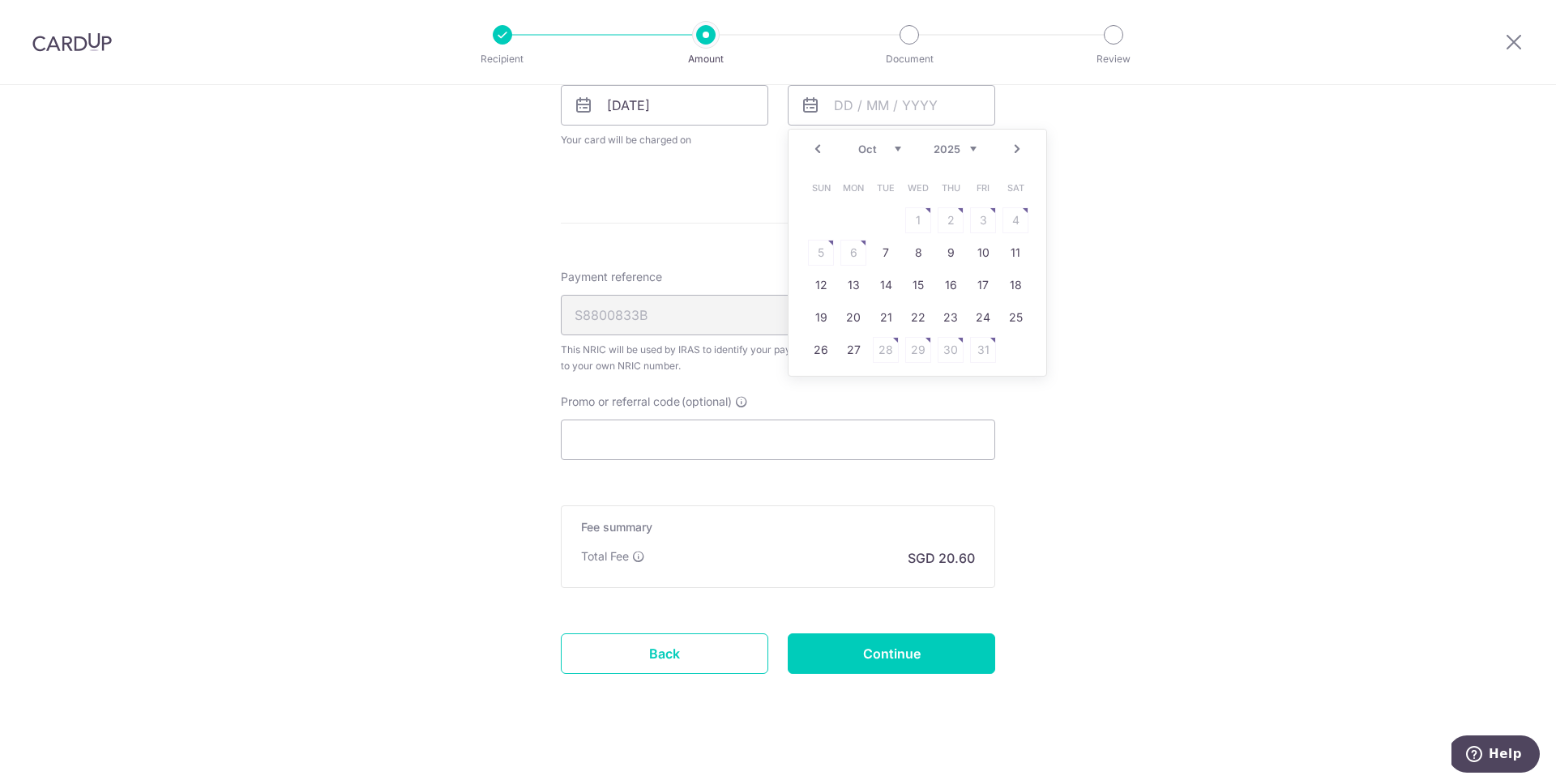
click at [1010, 139] on link "Next" at bounding box center [1017, 149] width 19 height 19
click at [1010, 147] on link "Next" at bounding box center [1017, 149] width 19 height 19
click at [911, 314] on link "25" at bounding box center [917, 317] width 26 height 26
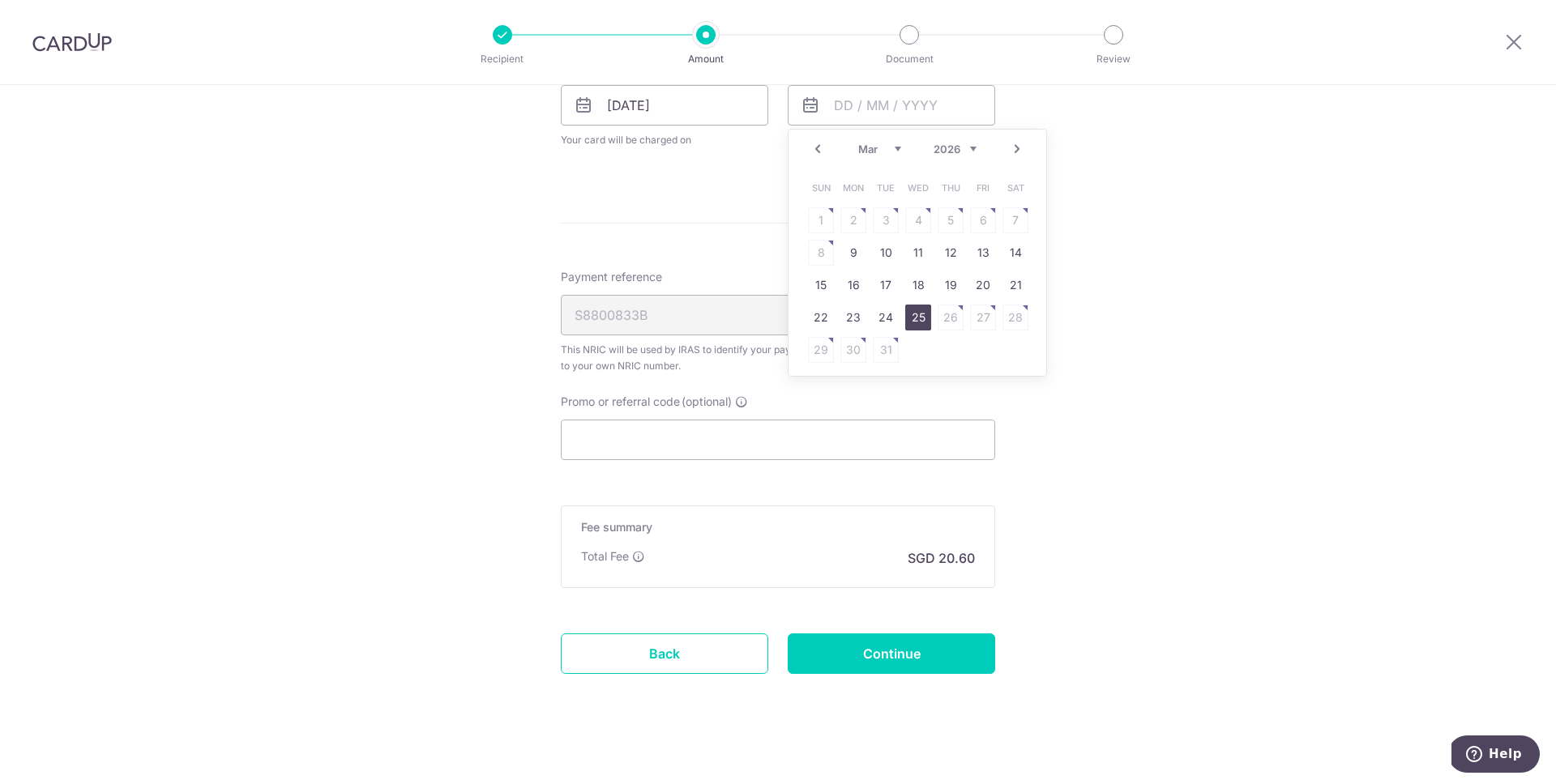
type input "[DATE]"
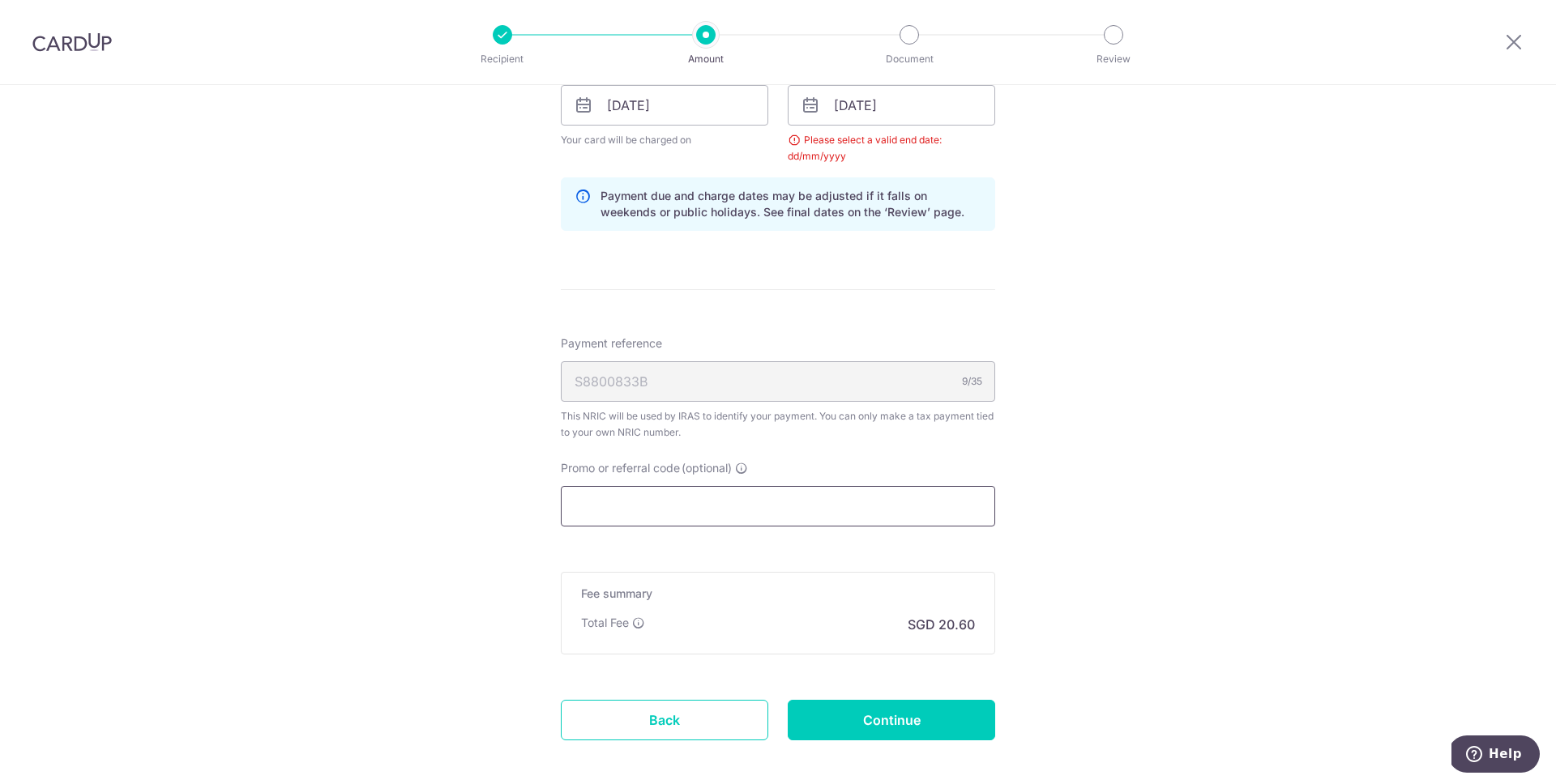
click at [583, 503] on input "Promo or referral code (optional)" at bounding box center [778, 506] width 434 height 40
paste input "MLTAX25R"
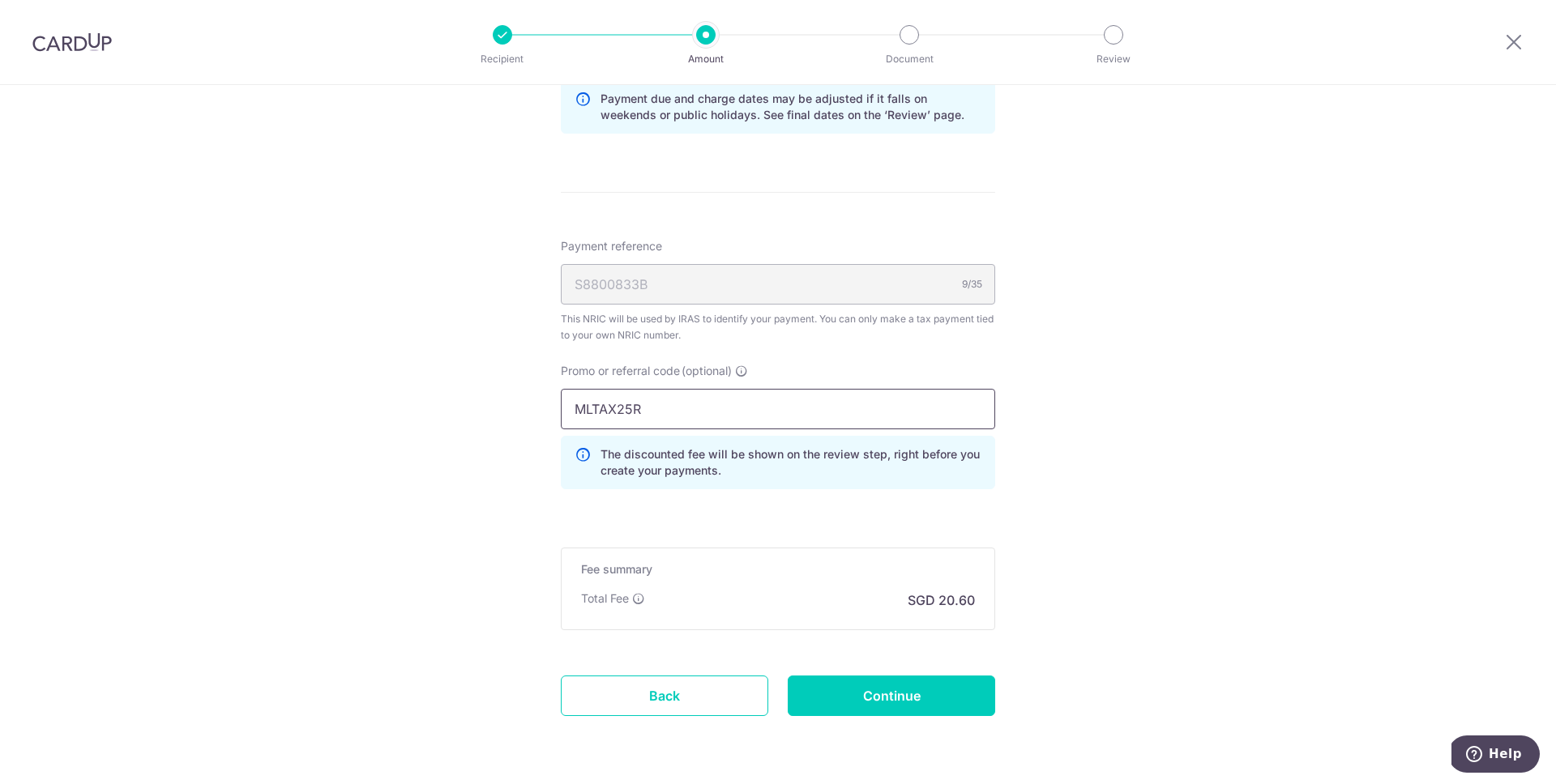
scroll to position [910, 0]
type input "MLTAX25R"
click at [928, 702] on input "Continue" at bounding box center [892, 694] width 207 height 40
type input "Update Schedule"
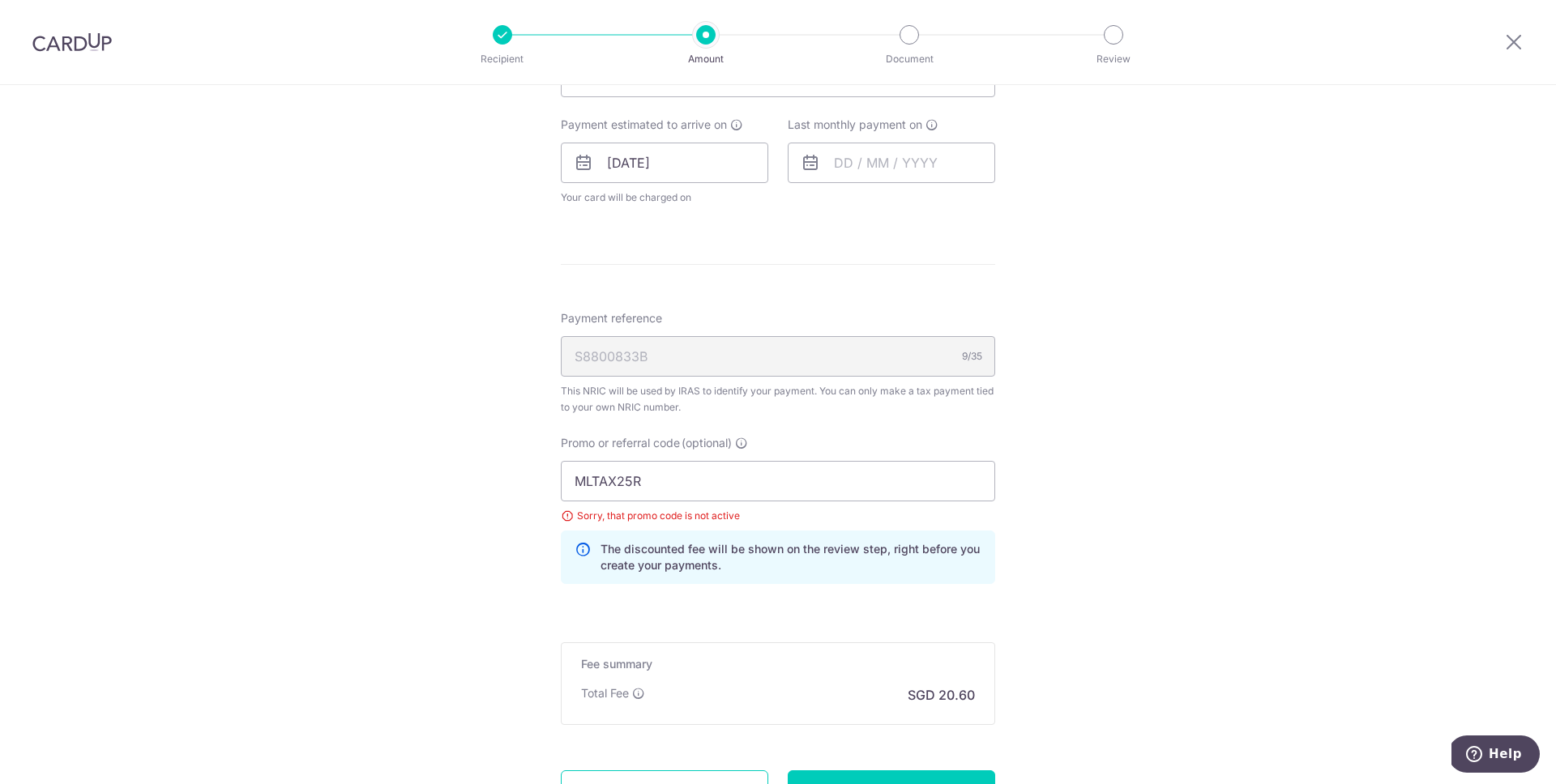
scroll to position [722, 0]
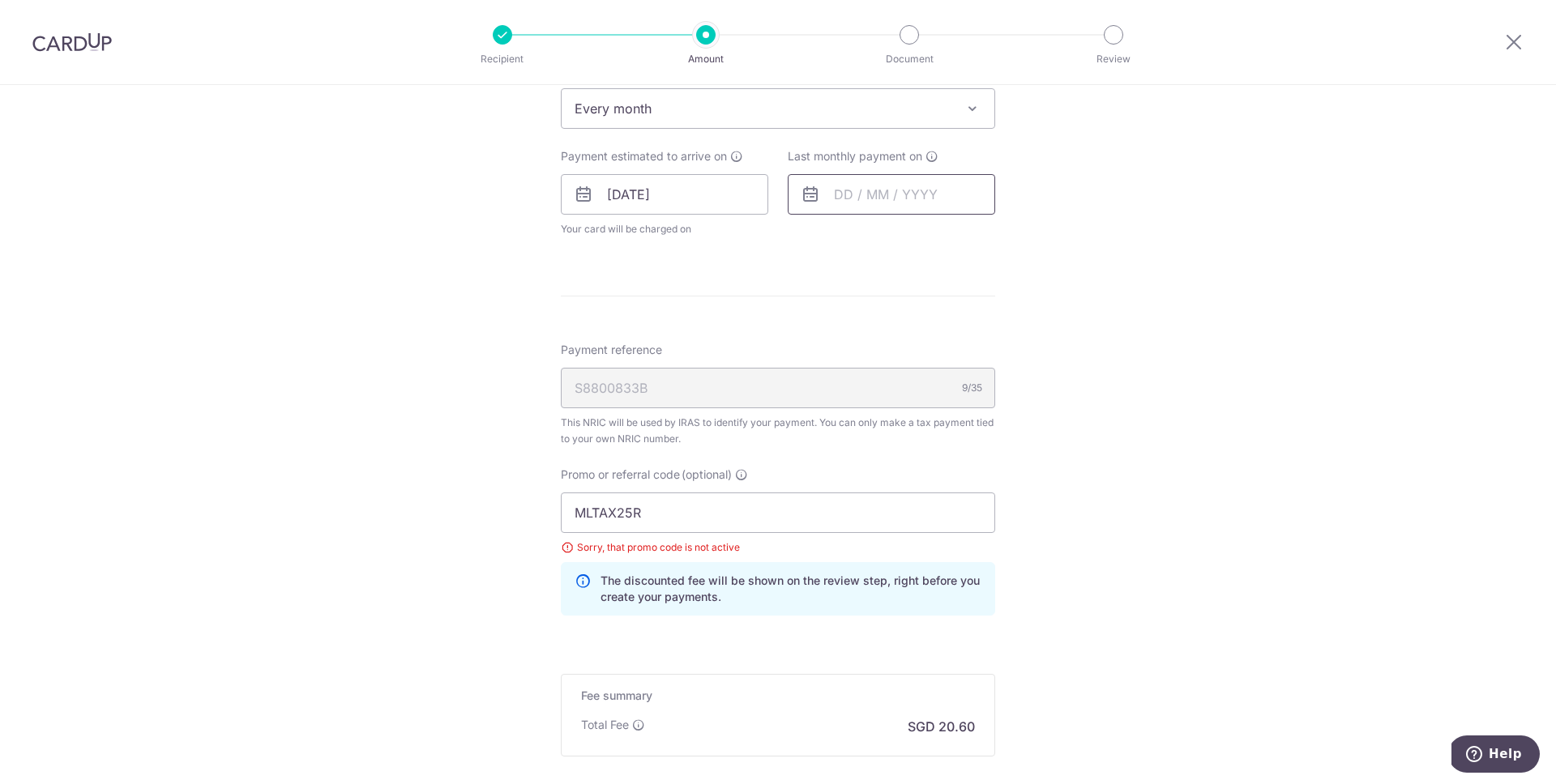
click at [894, 192] on input "text" at bounding box center [892, 195] width 207 height 40
click at [1002, 236] on div "Prev Next Sep Oct Nov [DATE] 2026" at bounding box center [917, 238] width 258 height 39
click at [1005, 236] on div "Prev Next Sep Oct Nov [DATE] 2026" at bounding box center [917, 238] width 258 height 39
click at [1026, 238] on link "Next" at bounding box center [1017, 238] width 19 height 19
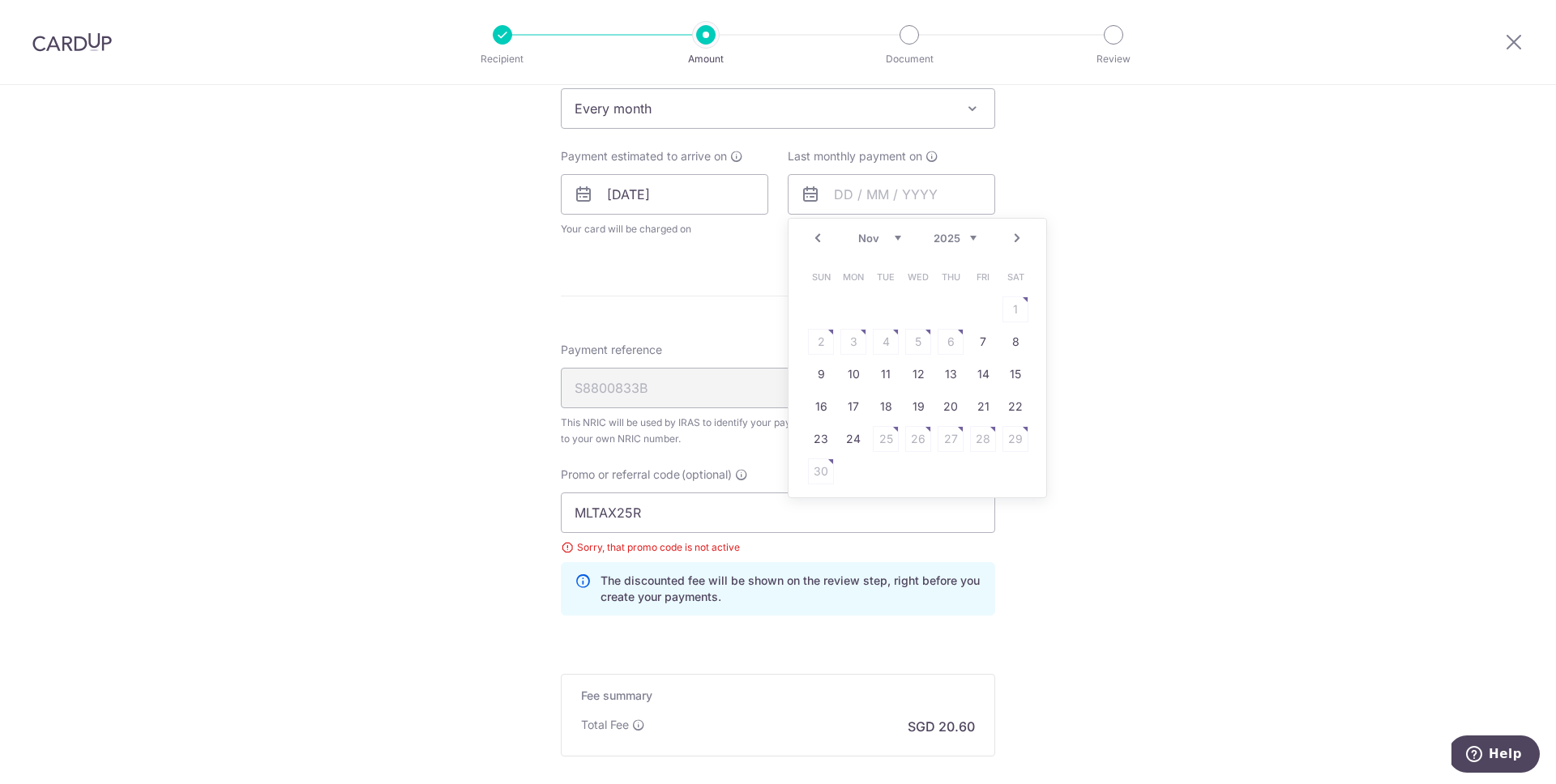
click at [1026, 238] on link "Next" at bounding box center [1017, 238] width 19 height 19
click at [917, 400] on link "25" at bounding box center [917, 406] width 26 height 26
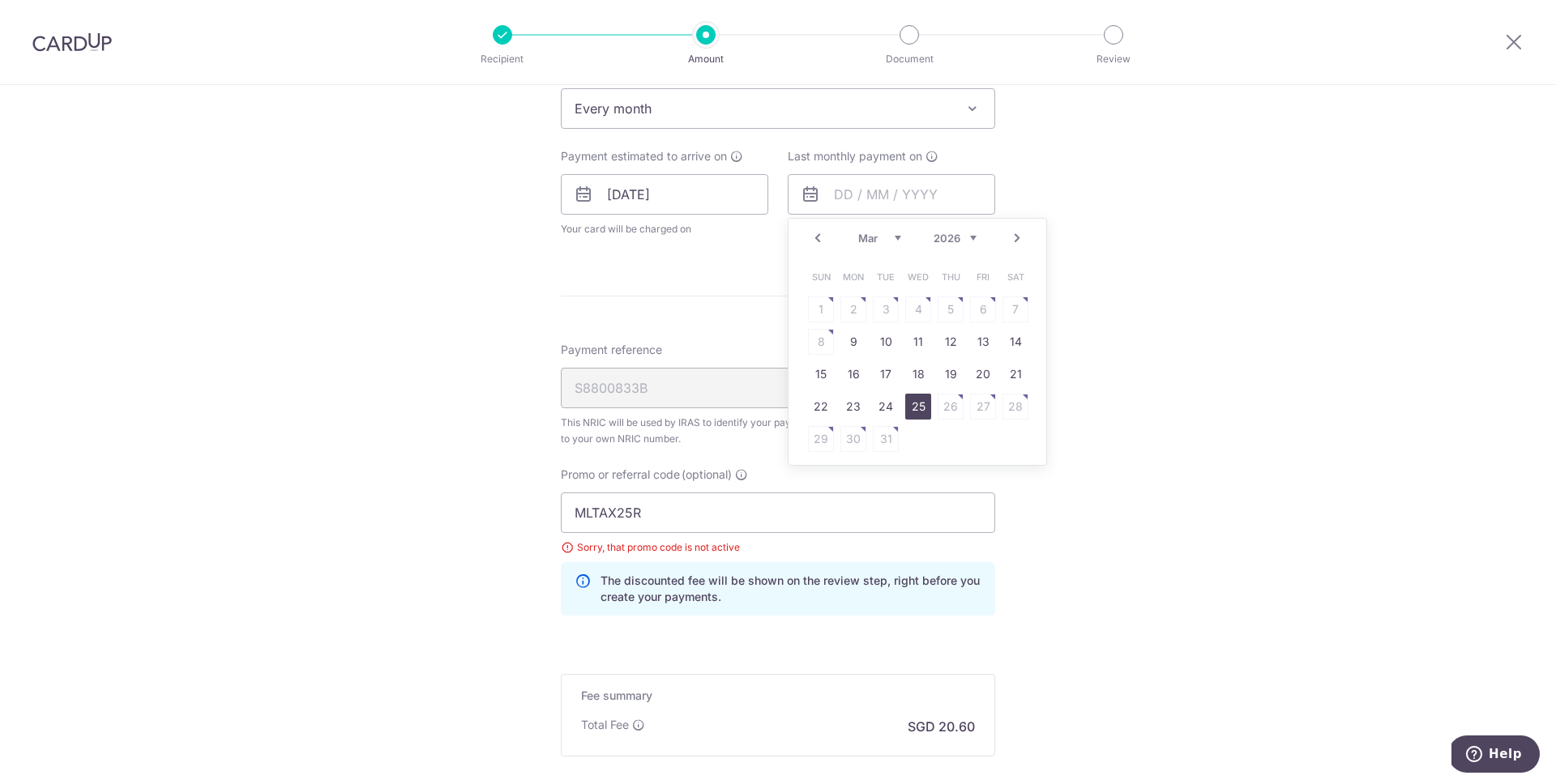
type input "[DATE]"
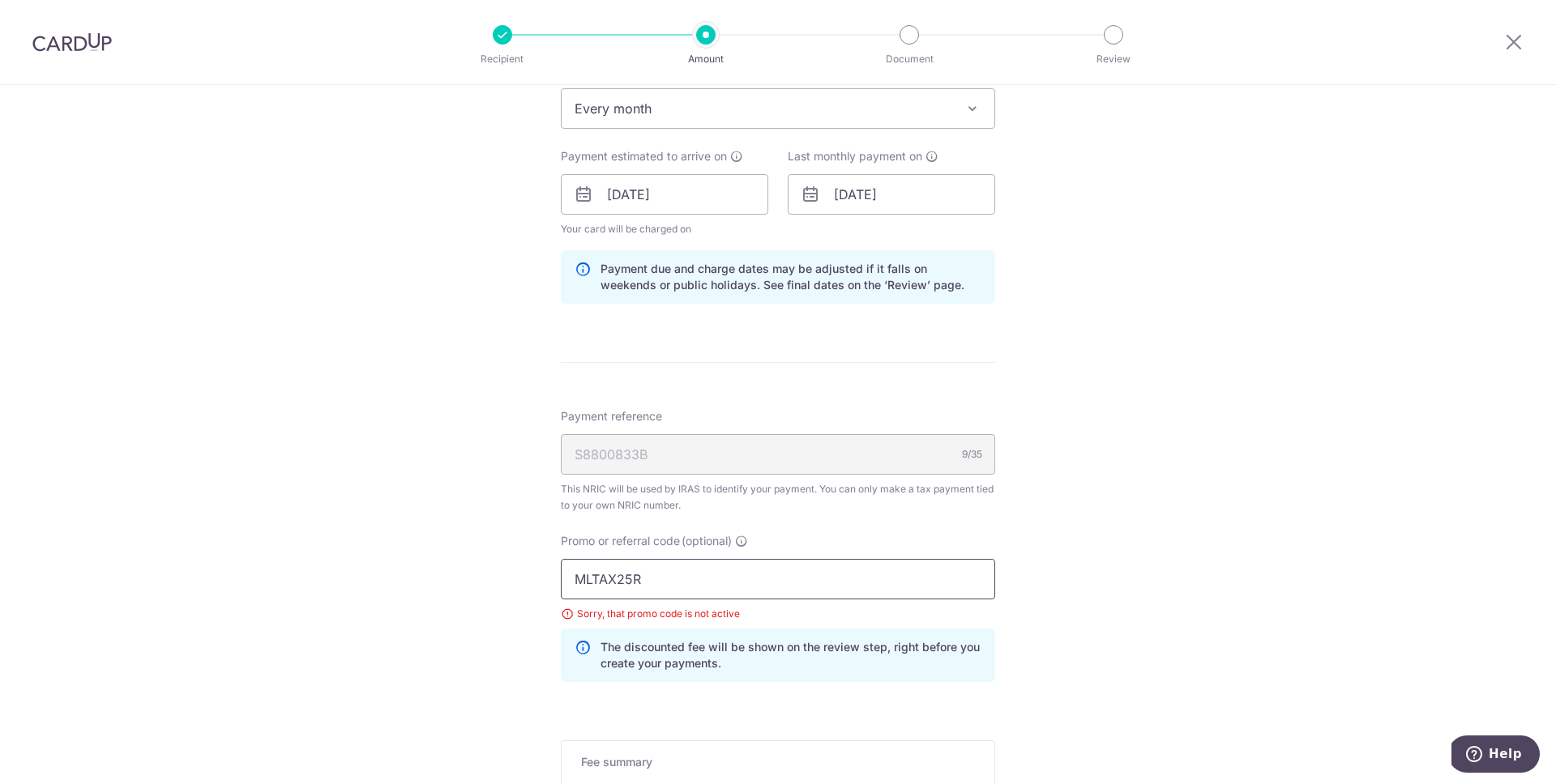
click at [695, 564] on input "MLTAX25R" at bounding box center [778, 579] width 434 height 40
click at [697, 572] on input "MLTAX25R" at bounding box center [778, 579] width 434 height 40
paste input "V"
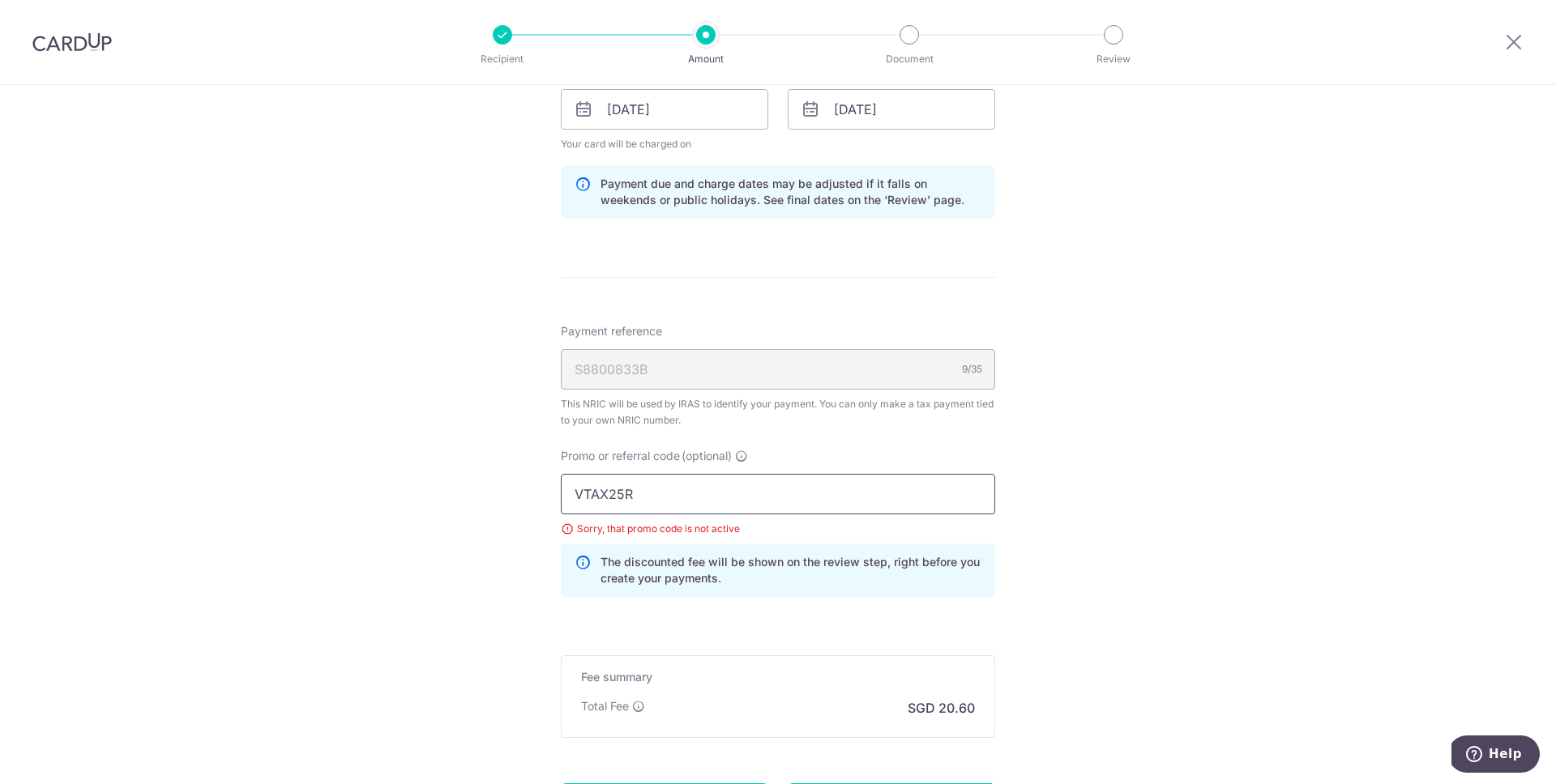
scroll to position [898, 0]
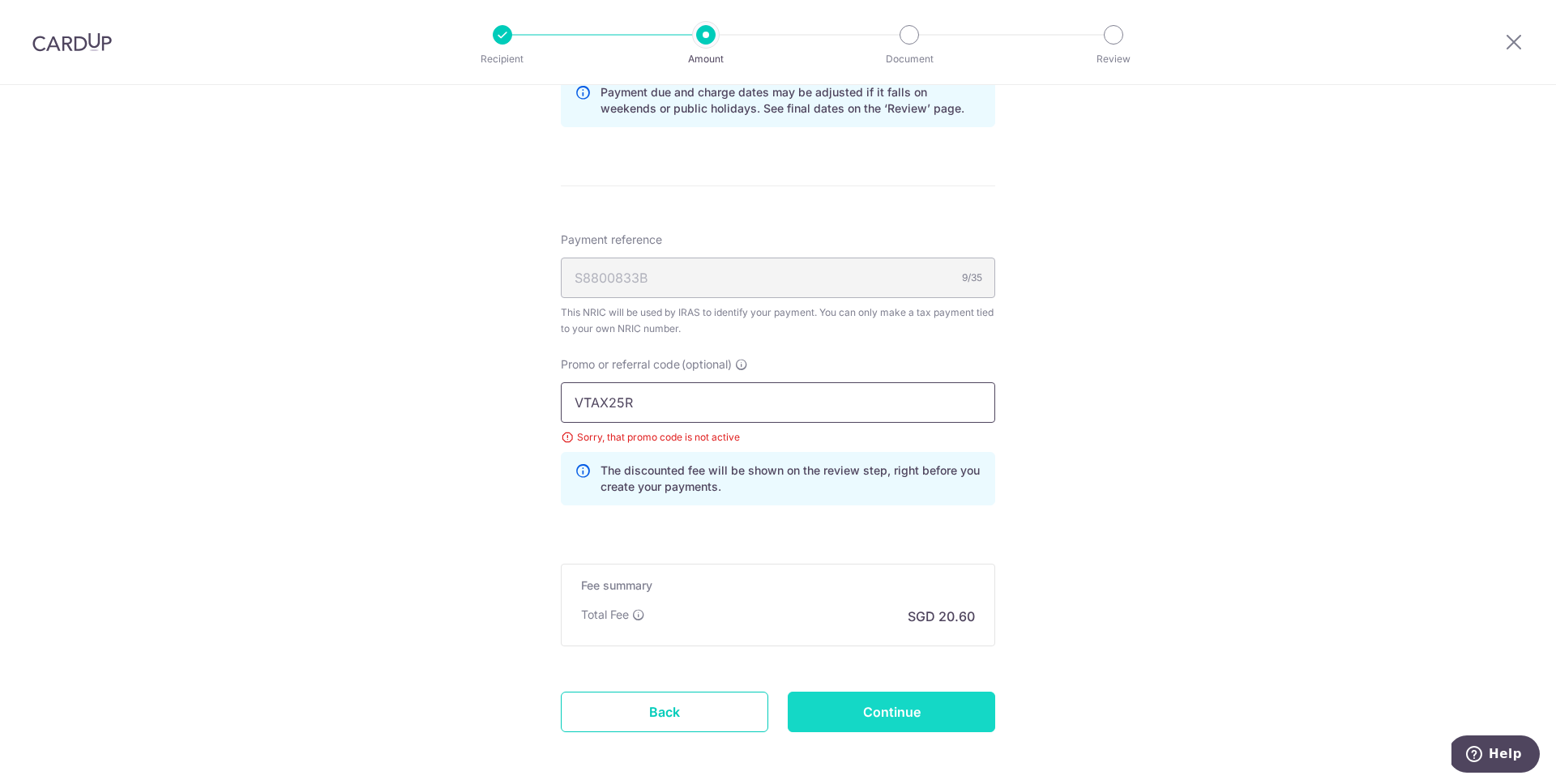
type input "VTAX25R"
click at [898, 707] on input "Continue" at bounding box center [892, 712] width 207 height 40
type input "Update Schedule"
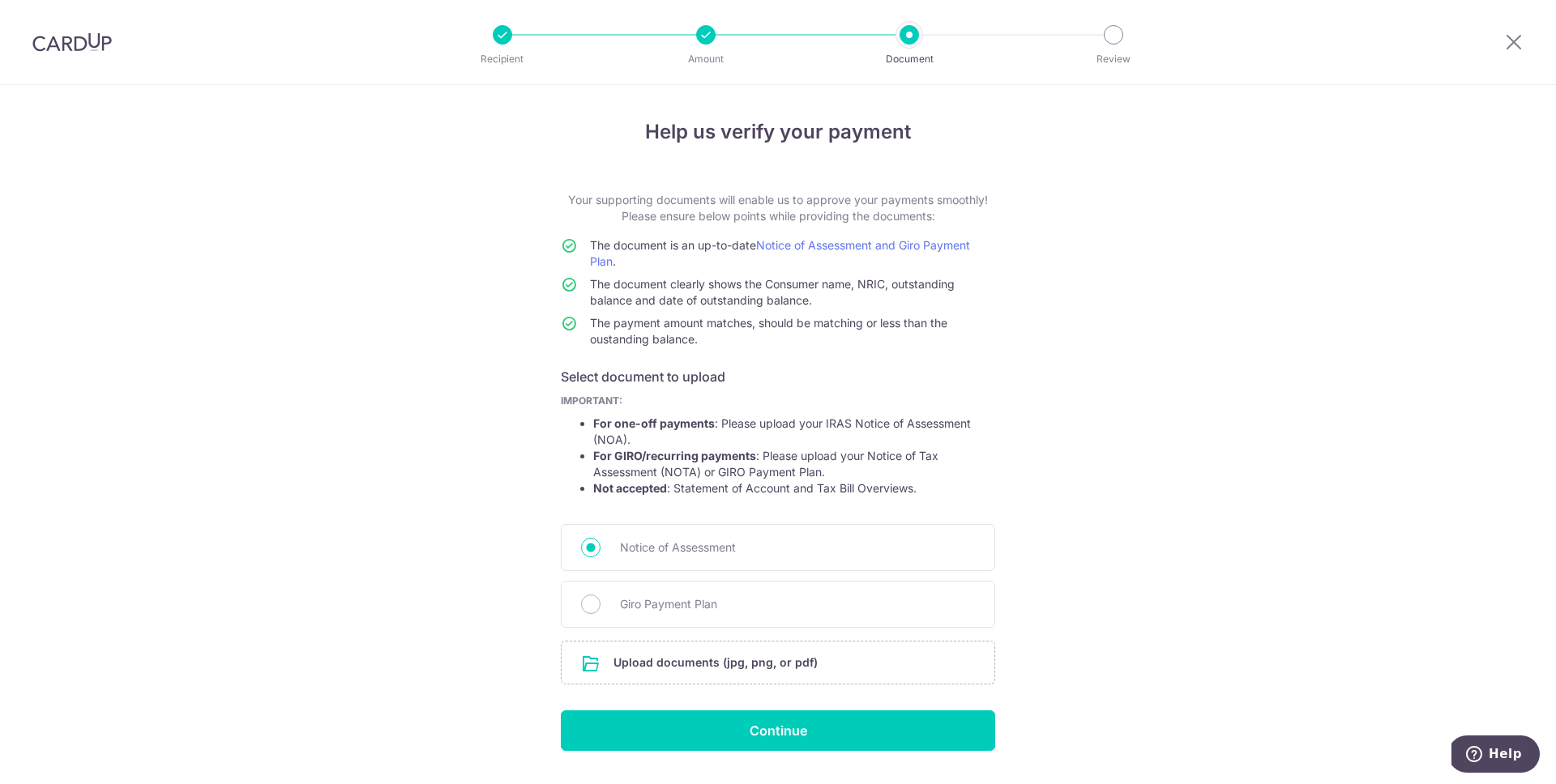
scroll to position [43, 0]
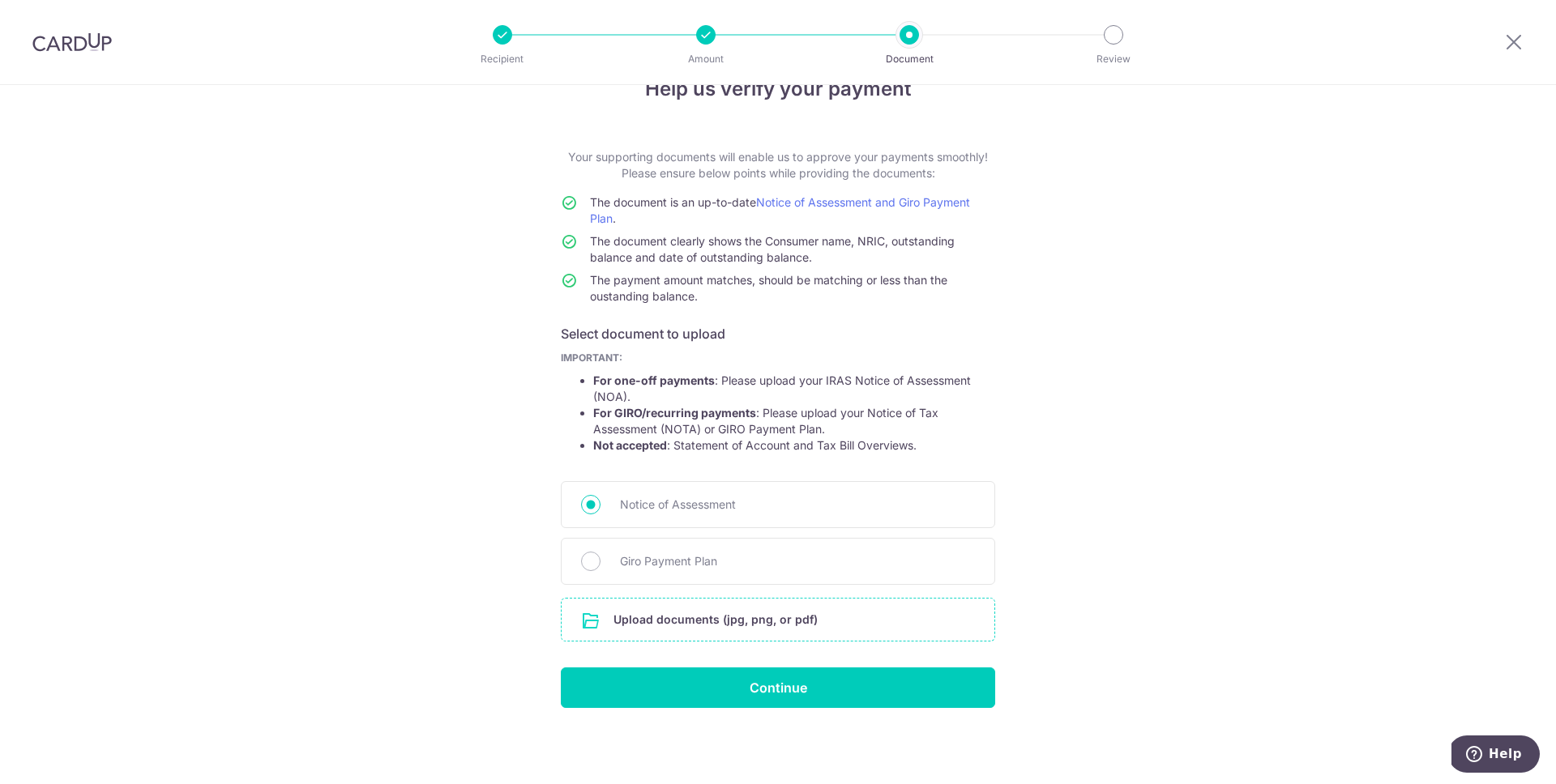
click at [688, 627] on input "file" at bounding box center [778, 620] width 433 height 42
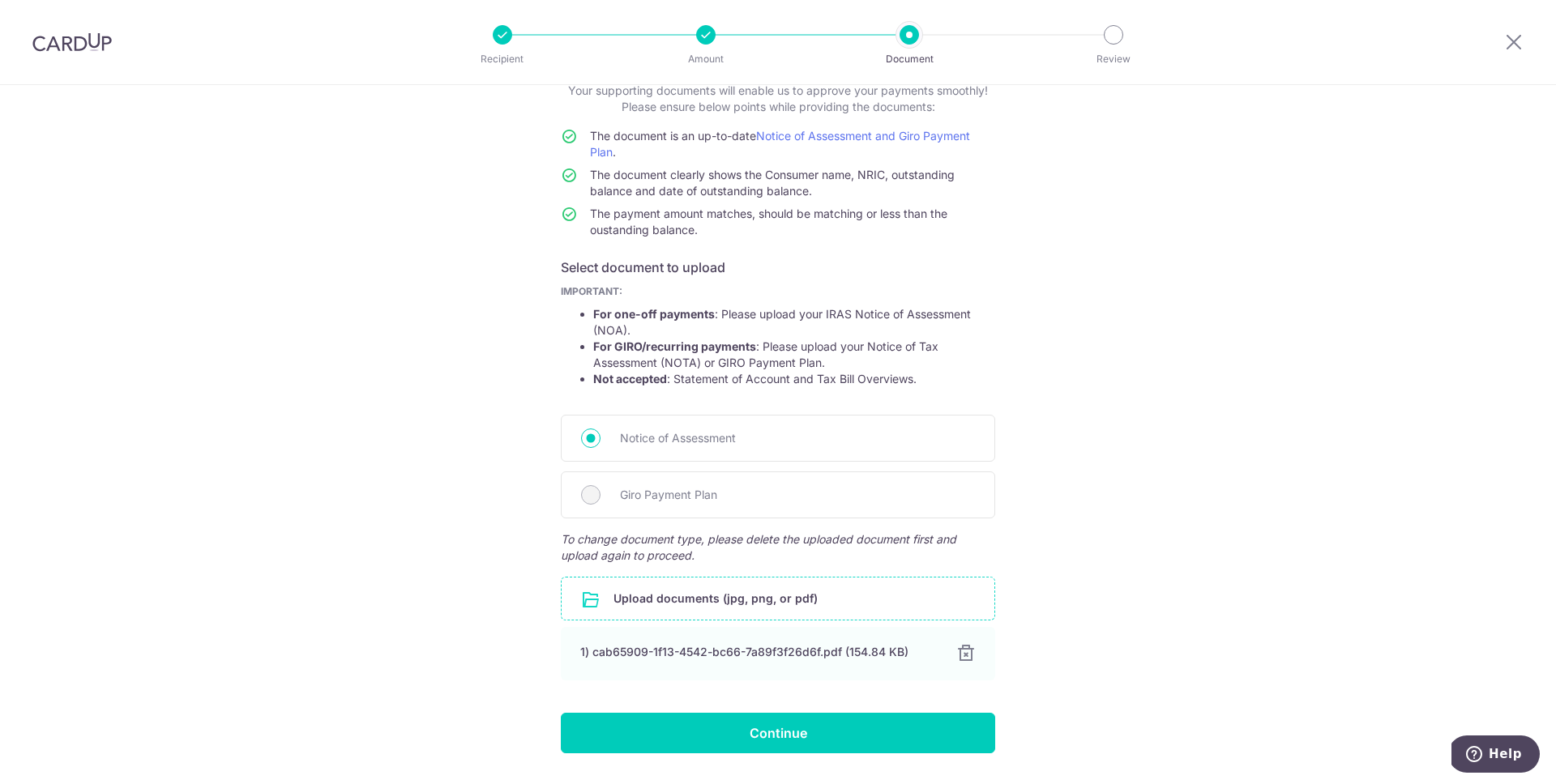
scroll to position [154, 0]
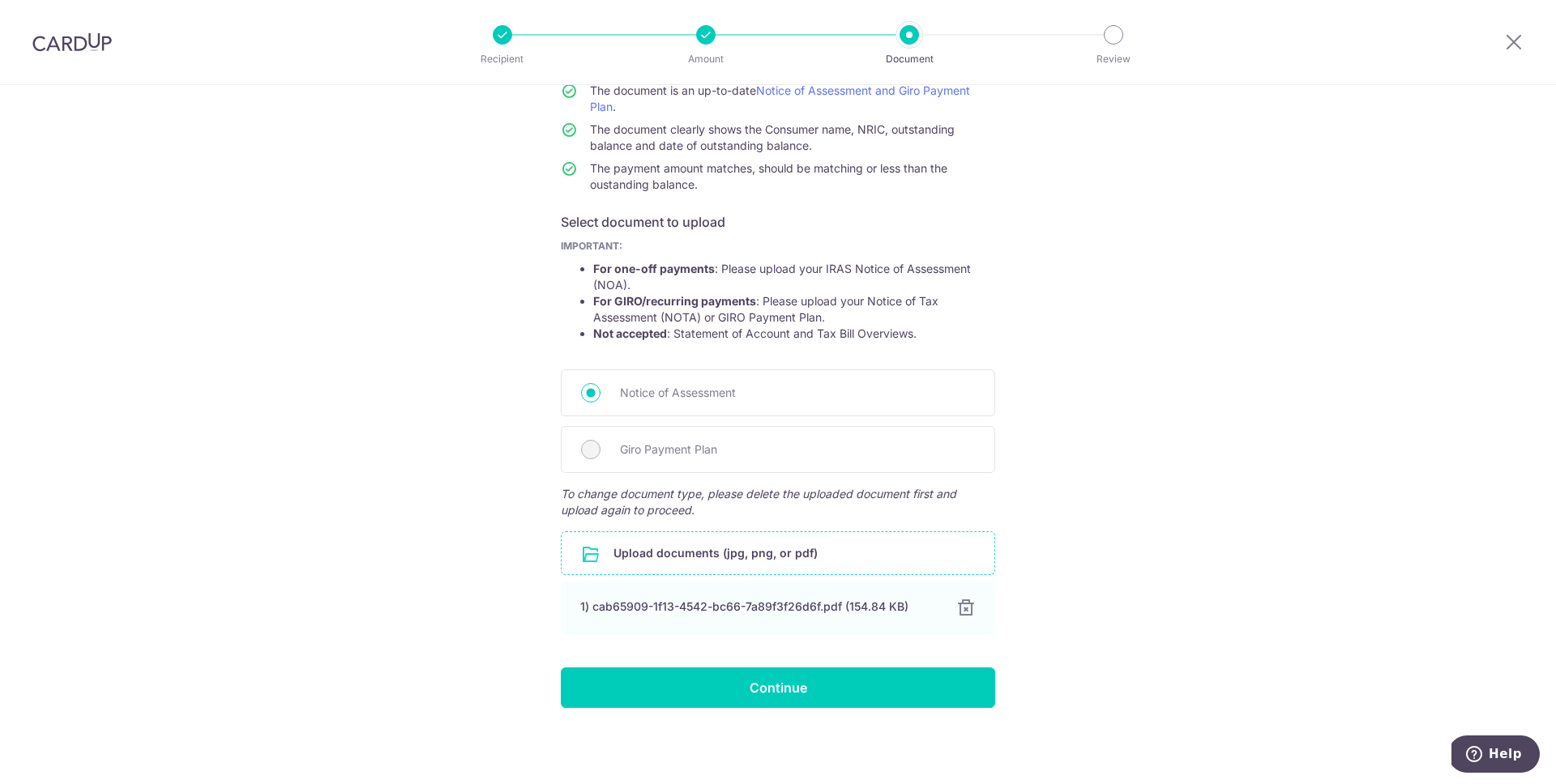
click at [834, 711] on div "Help us verify your payment Your supporting documents will enable us to approve…" at bounding box center [778, 357] width 1556 height 854
click at [842, 690] on input "Continue" at bounding box center [778, 688] width 434 height 40
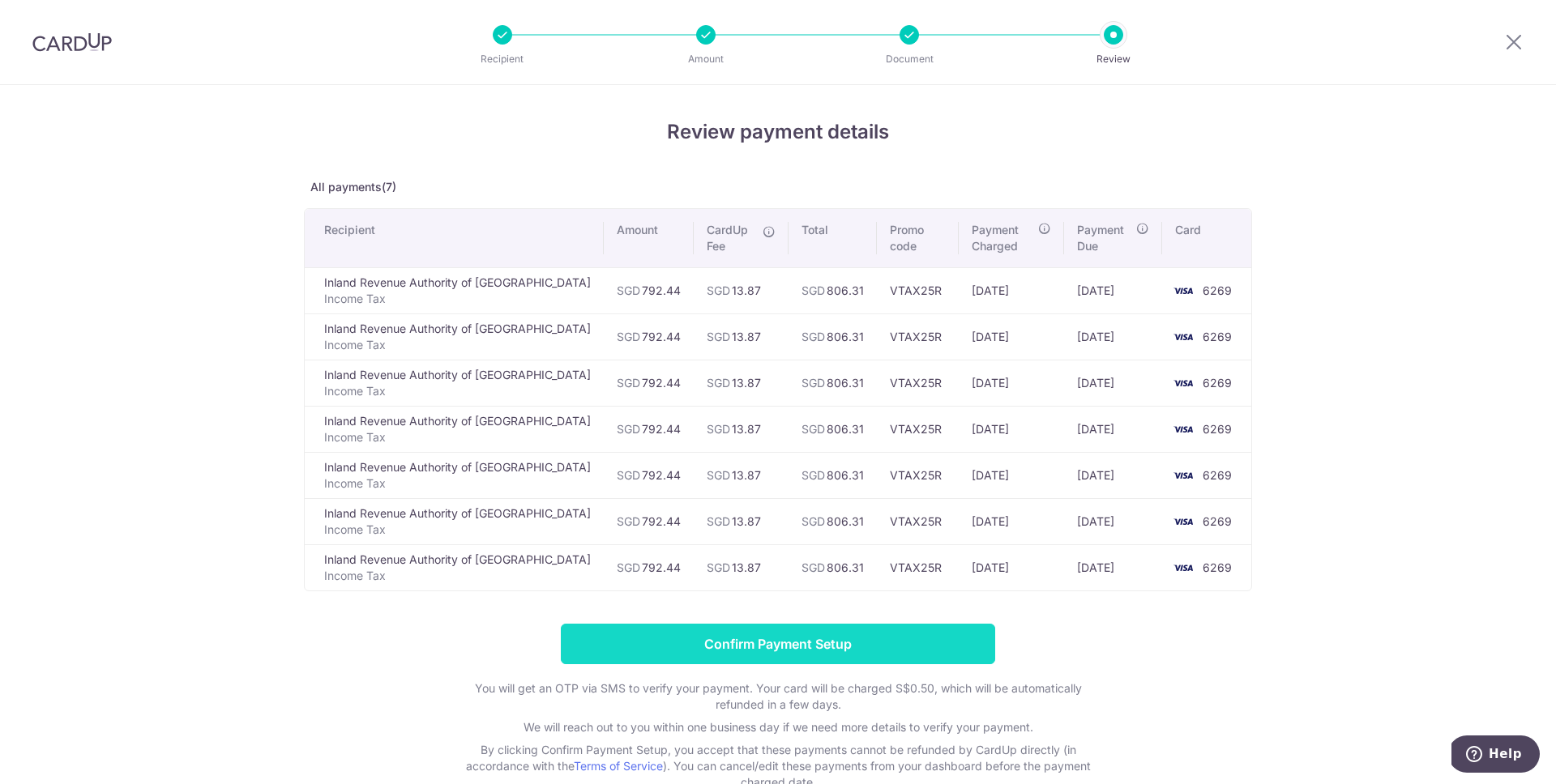
click at [805, 648] on input "Confirm Payment Setup" at bounding box center [778, 644] width 434 height 40
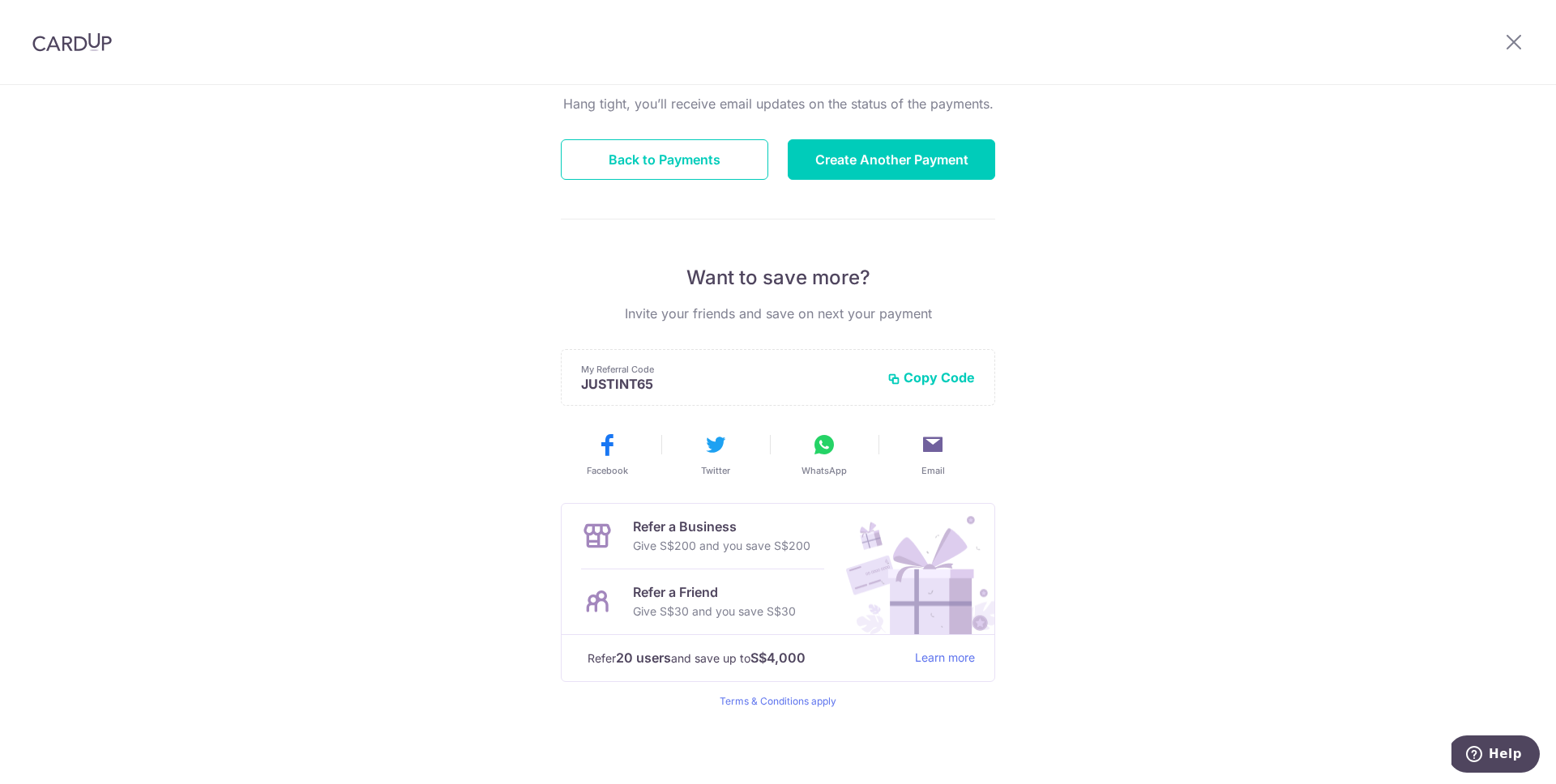
scroll to position [150, 0]
